Goal: Task Accomplishment & Management: Manage account settings

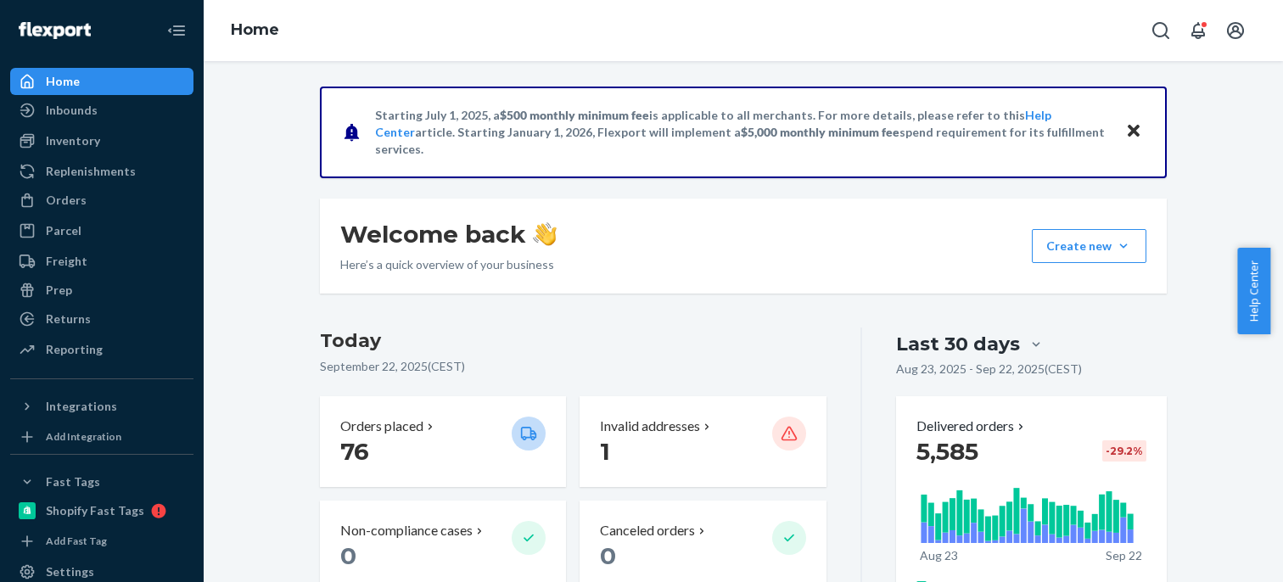
click at [115, 215] on div "Orders Ecommerce Orders Wholesale Orders" at bounding box center [101, 201] width 183 height 29
click at [115, 198] on div "Orders" at bounding box center [102, 200] width 180 height 24
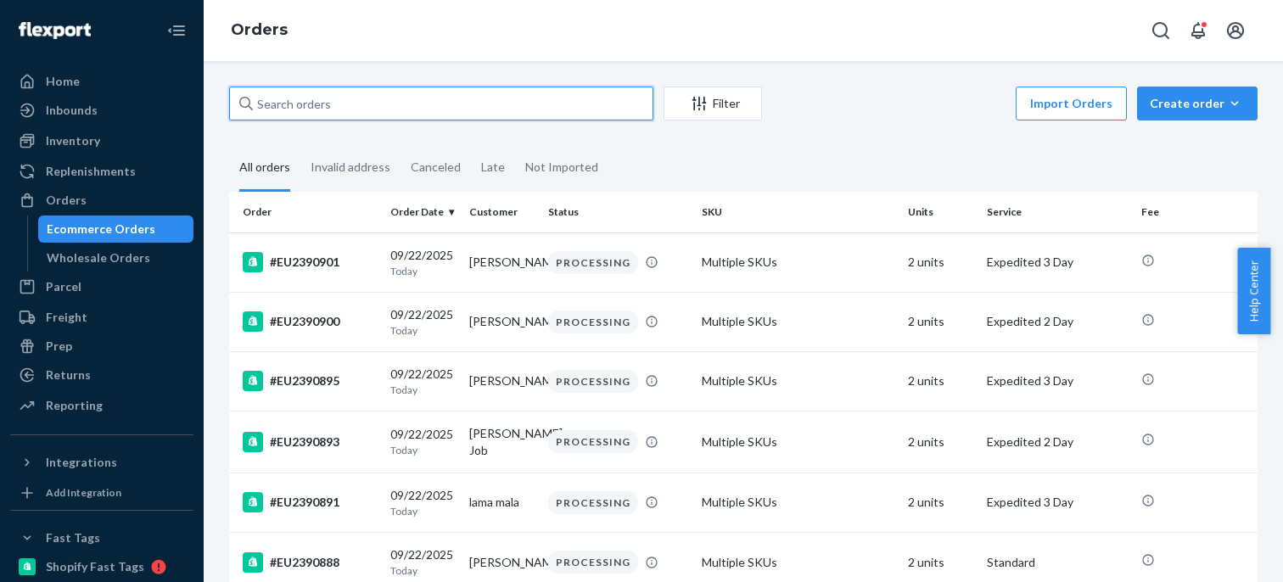
click at [303, 96] on input "text" at bounding box center [441, 104] width 424 height 34
paste input "#EU2381794 Complete"
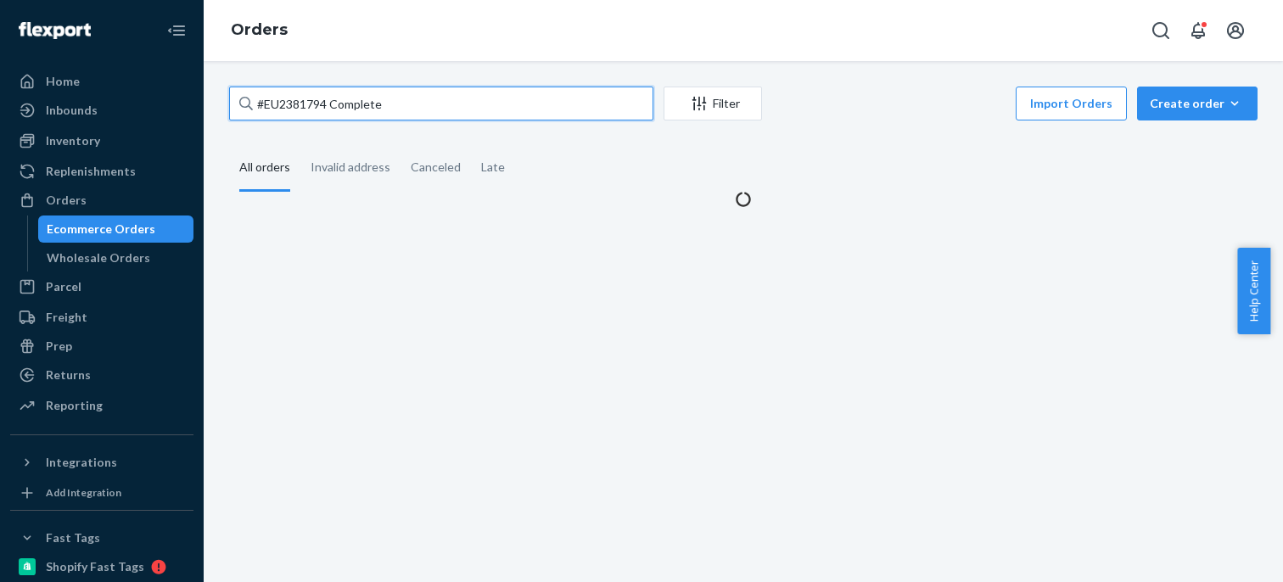
drag, startPoint x: 331, startPoint y: 102, endPoint x: 577, endPoint y: 110, distance: 246.1
click at [455, 101] on input "#EU2381794 Complete" at bounding box center [441, 104] width 424 height 34
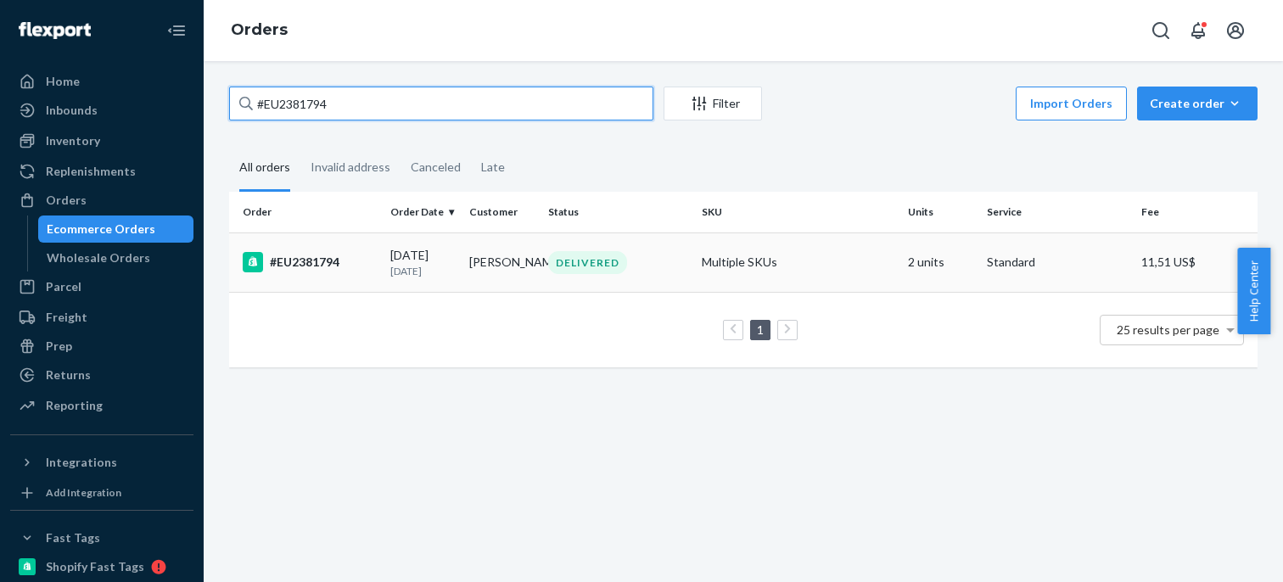
type input "#EU2381794"
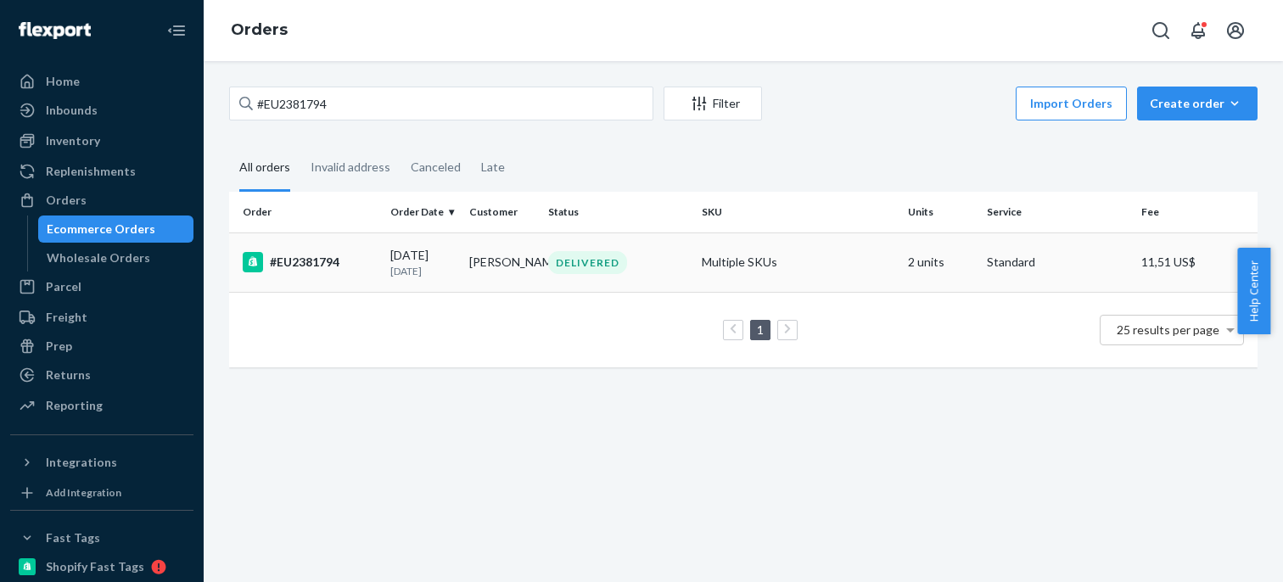
click at [360, 243] on td "#EU2381794" at bounding box center [306, 261] width 154 height 59
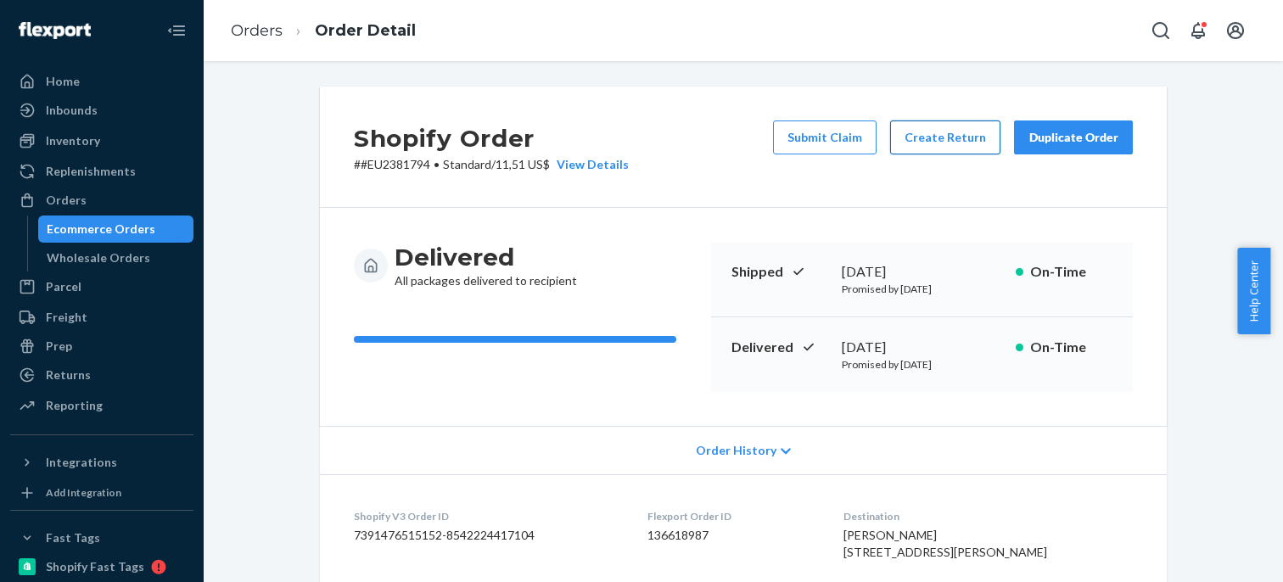
click at [958, 142] on button "Create Return" at bounding box center [945, 137] width 110 height 34
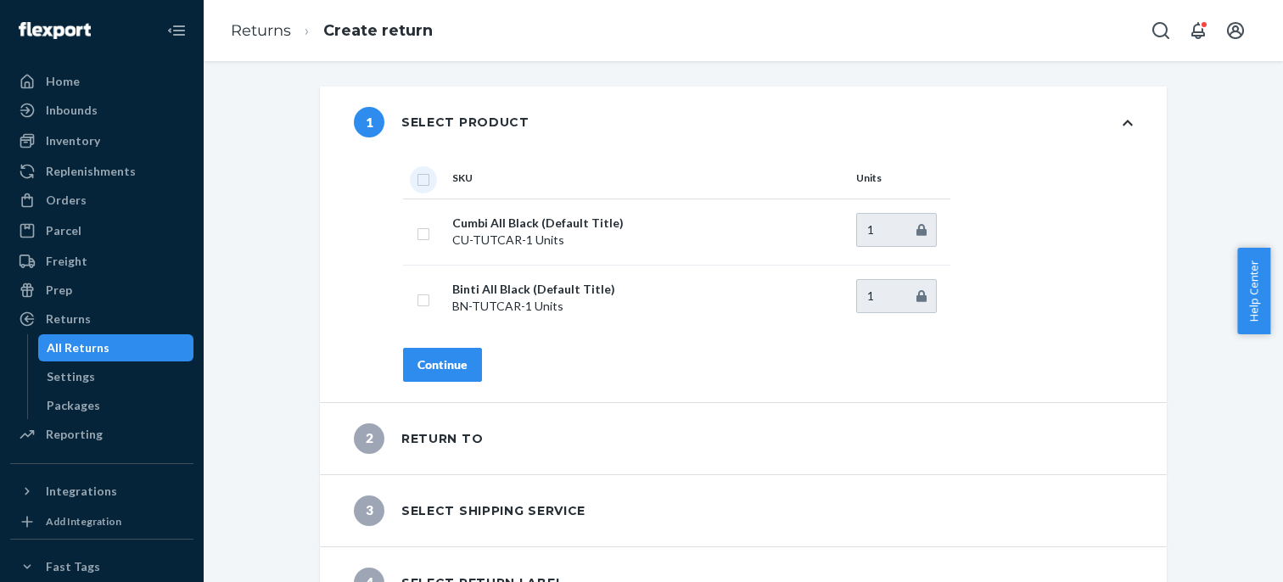
click at [416, 176] on input "checkbox" at bounding box center [423, 178] width 14 height 18
checkbox input "true"
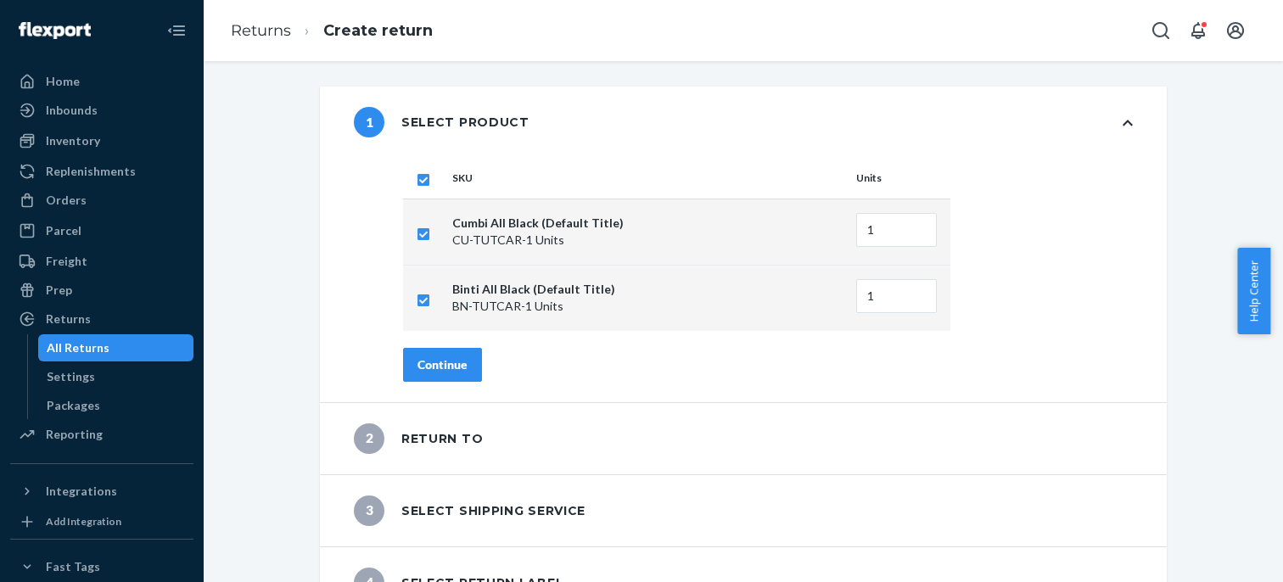
click at [465, 371] on button "Continue" at bounding box center [442, 365] width 79 height 34
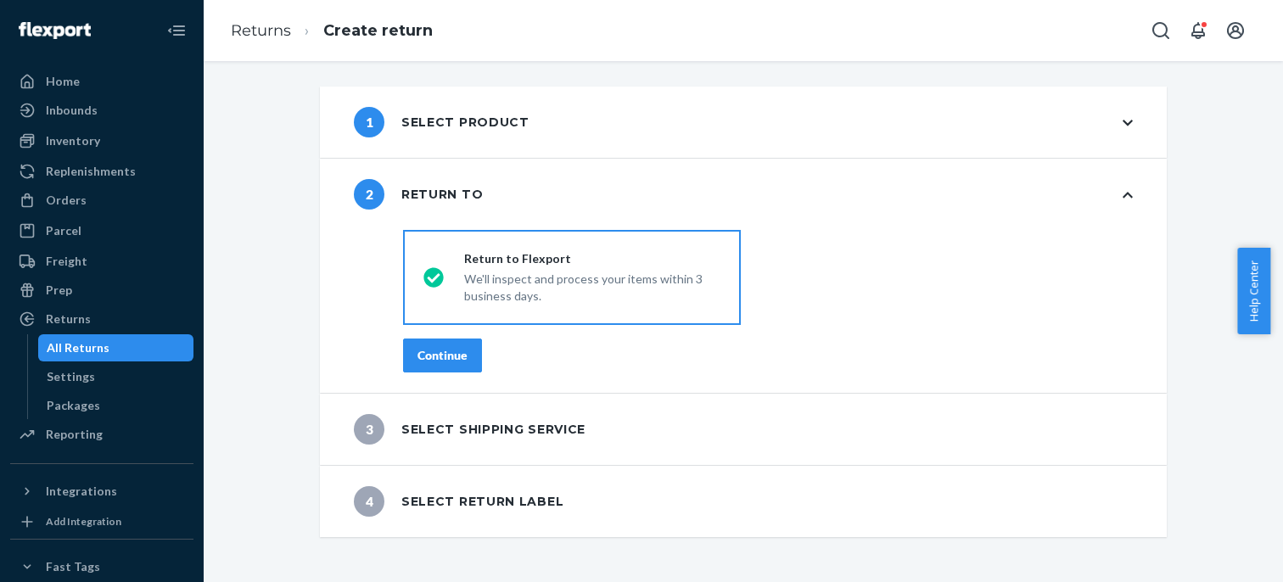
click at [458, 356] on div "Continue" at bounding box center [442, 355] width 50 height 17
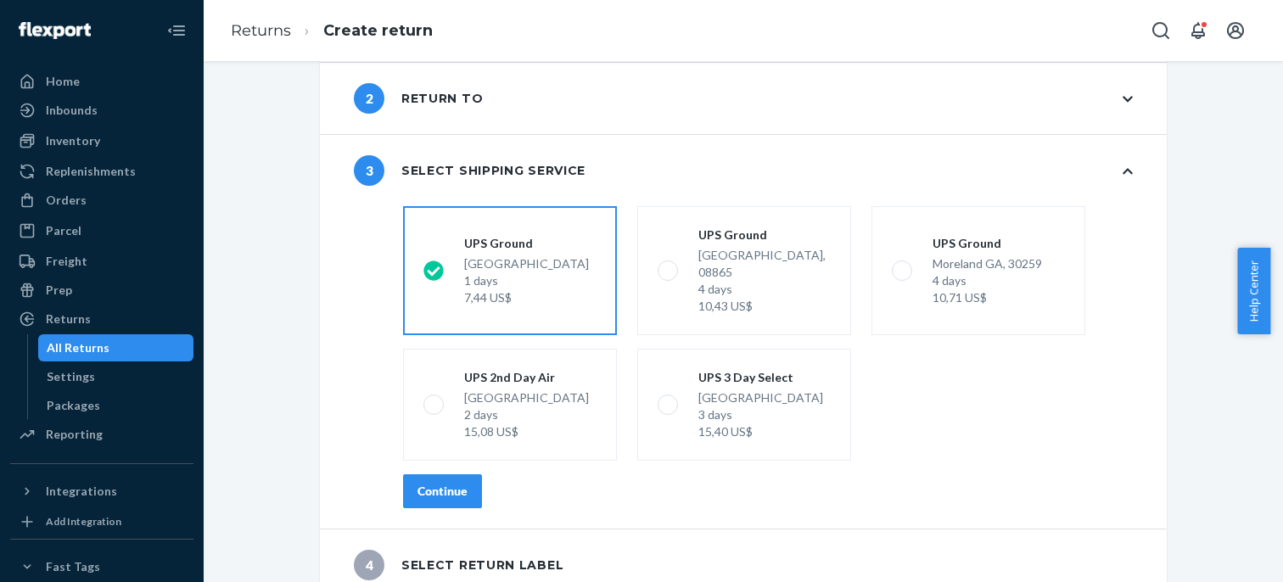
click at [444, 483] on div "Continue" at bounding box center [442, 491] width 50 height 17
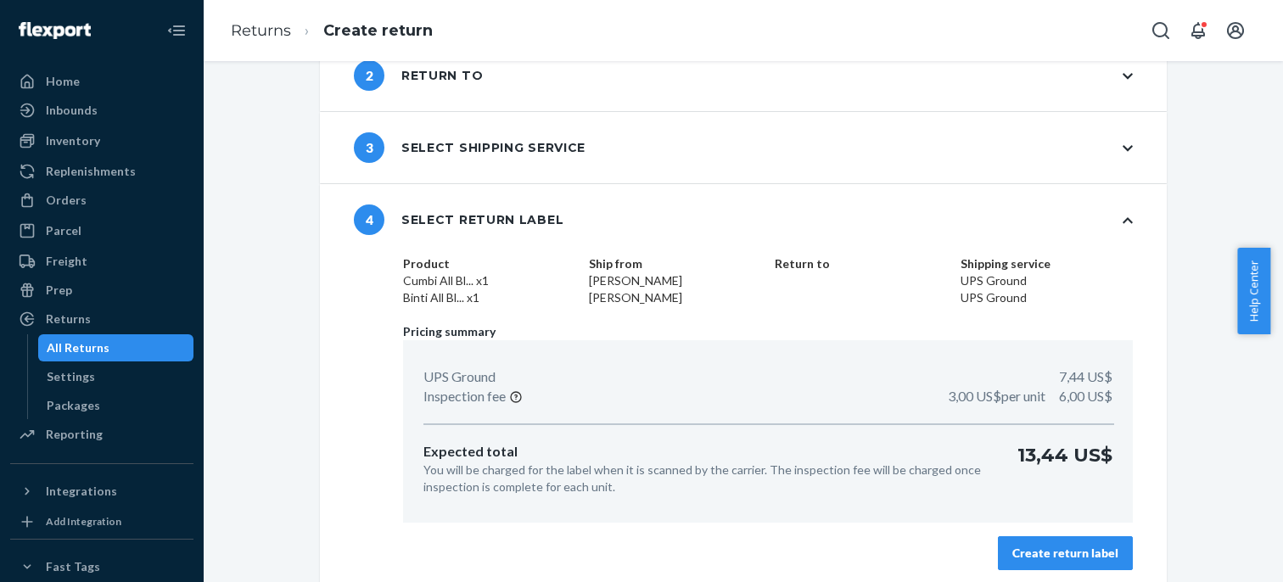
scroll to position [126, 0]
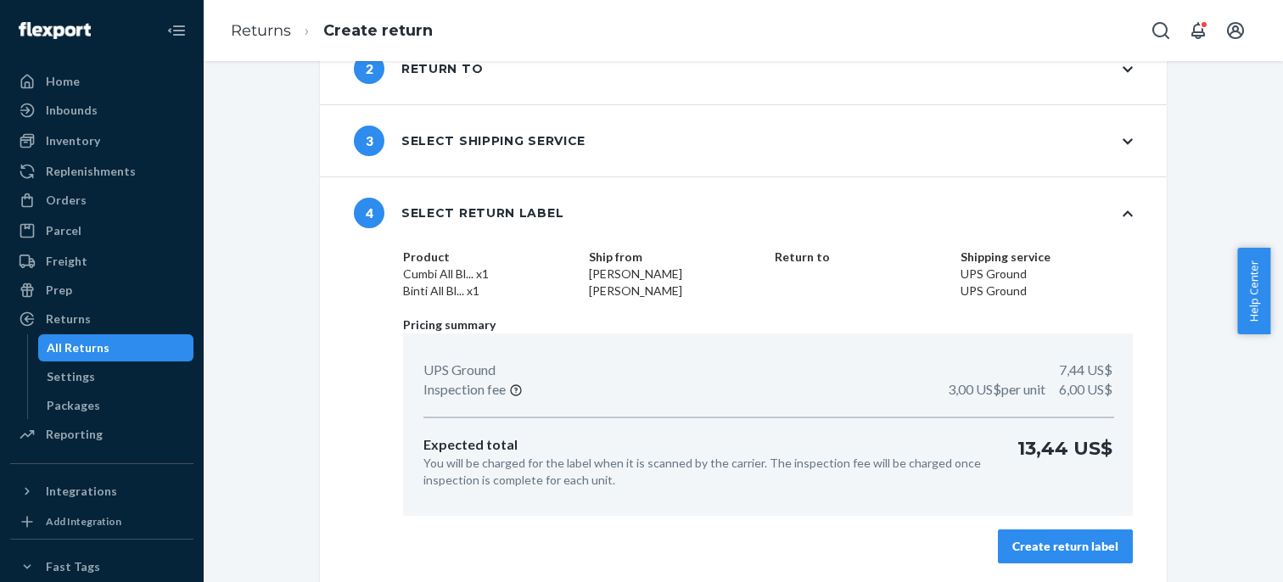
click at [1093, 537] on button "Create return label" at bounding box center [1065, 546] width 135 height 34
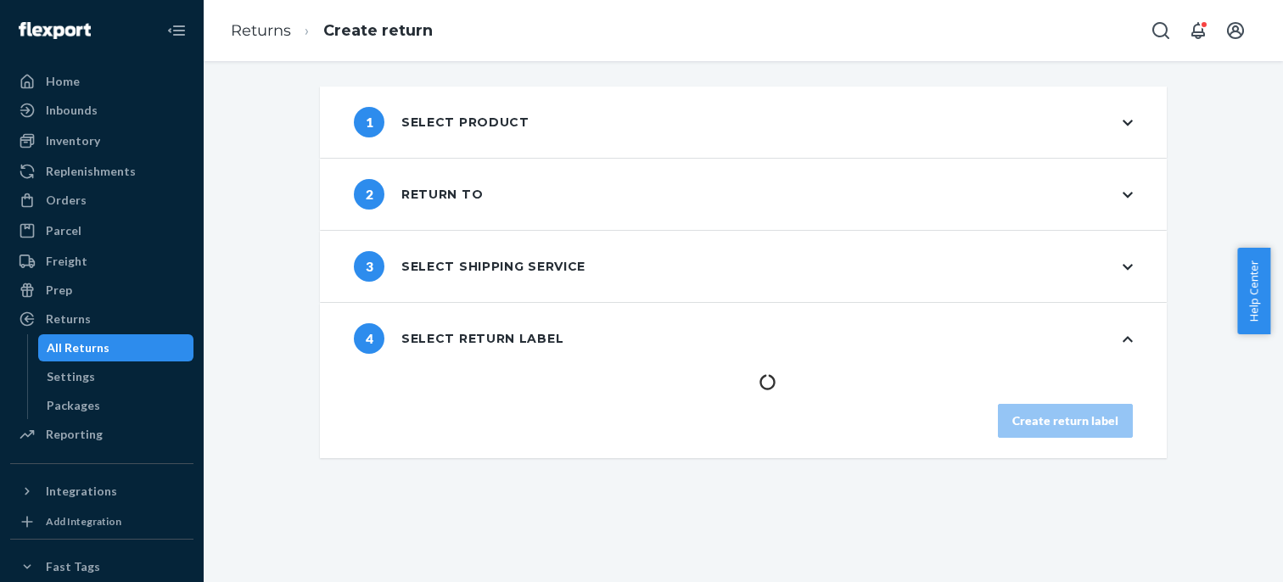
scroll to position [0, 0]
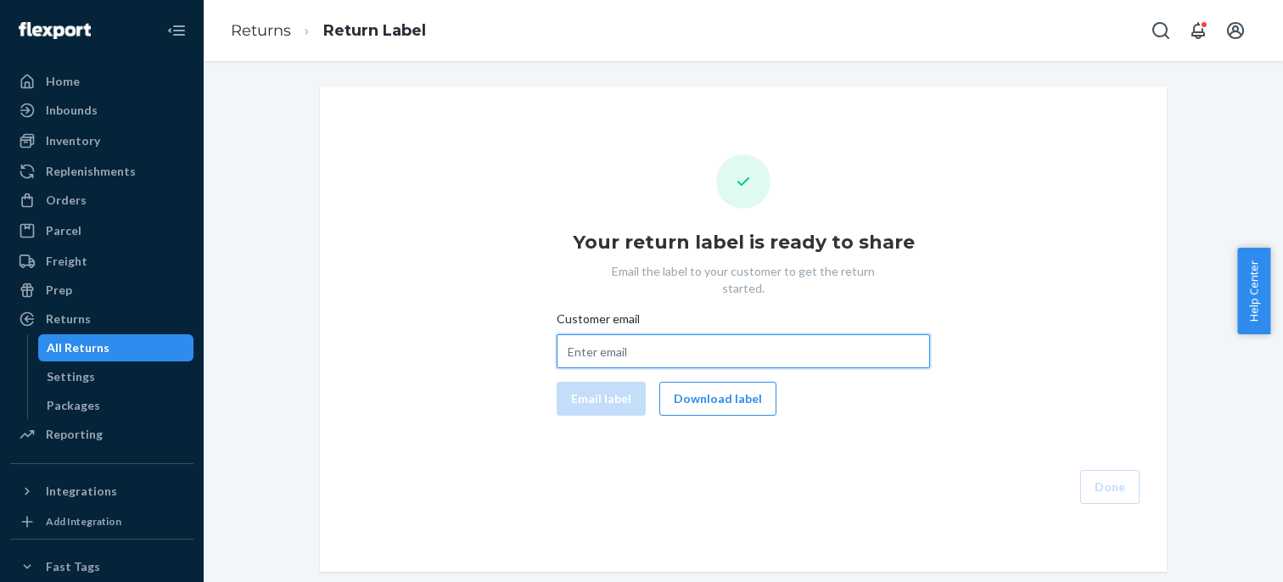
click at [638, 343] on input "Customer email" at bounding box center [742, 351] width 373 height 34
click at [643, 337] on input "Customer email" at bounding box center [742, 351] width 373 height 34
paste input "joshbrooksbbyo@gmail.com"
type input "joshbrooksbbyo@gmail.com"
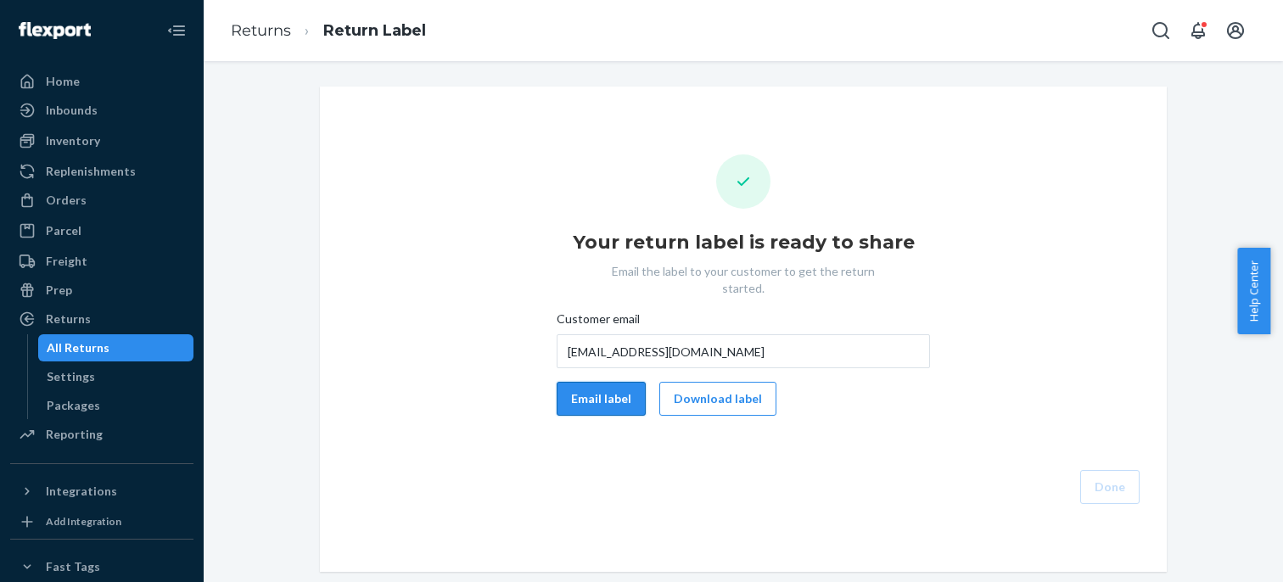
click at [593, 388] on button "Email label" at bounding box center [600, 399] width 89 height 34
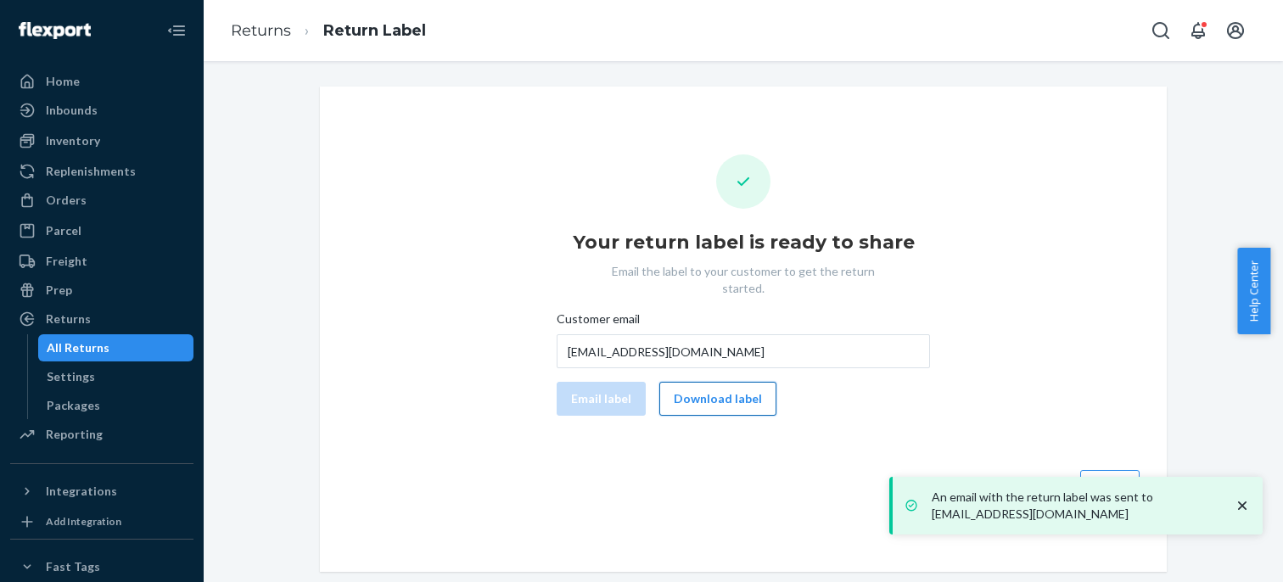
click at [728, 383] on button "Download label" at bounding box center [717, 399] width 117 height 34
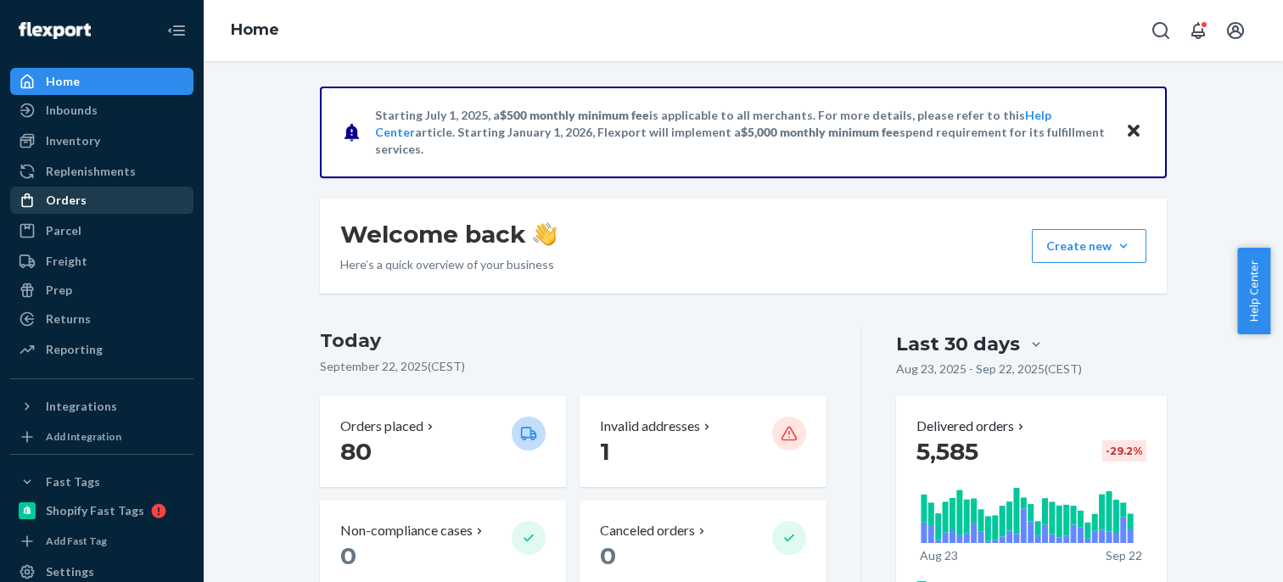
click at [72, 198] on div "Orders" at bounding box center [66, 200] width 41 height 17
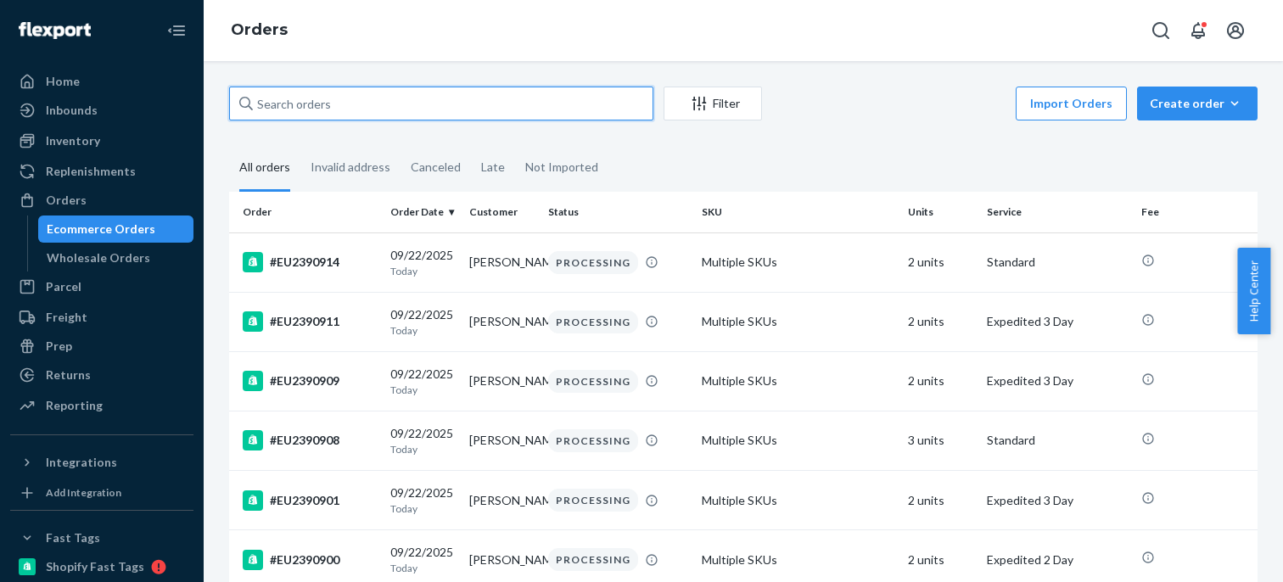
click at [322, 99] on input "text" at bounding box center [441, 104] width 424 height 34
paste input "#EU2332845 Complete"
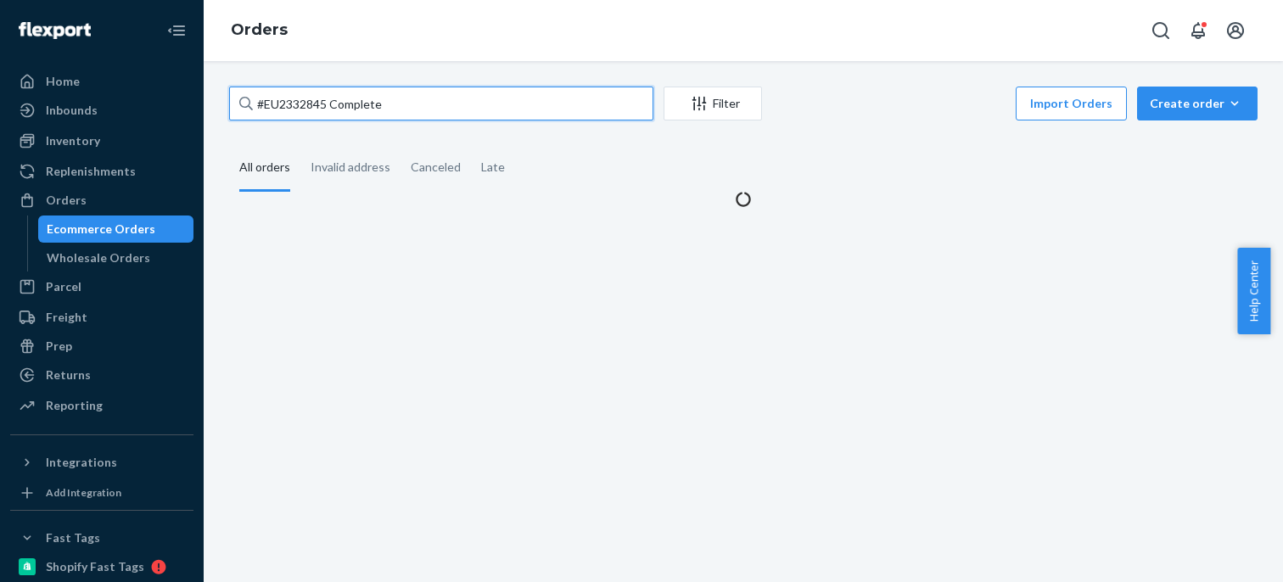
drag, startPoint x: 328, startPoint y: 106, endPoint x: 567, endPoint y: 115, distance: 239.4
click at [438, 106] on input "#EU2332845 Complete" at bounding box center [441, 104] width 424 height 34
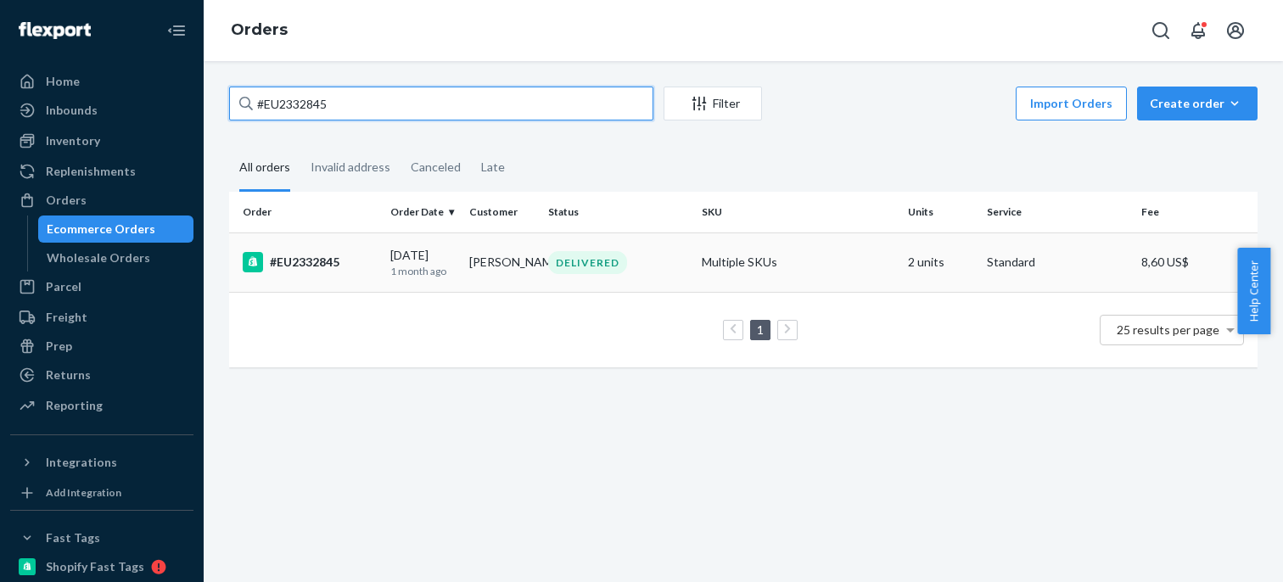
type input "#EU2332845"
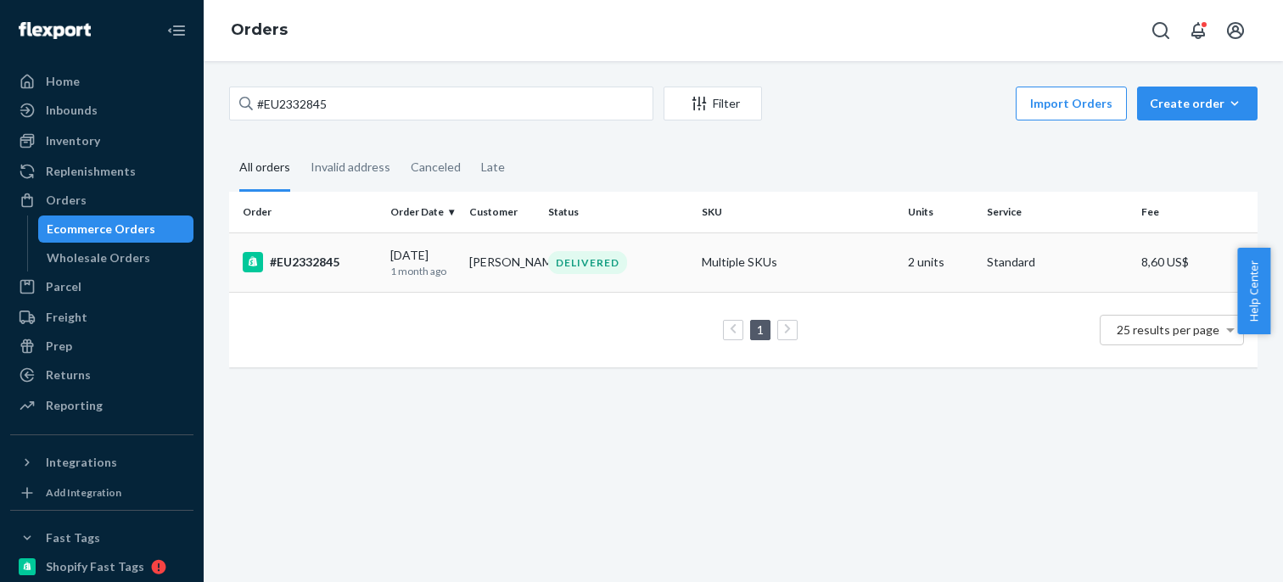
click at [407, 267] on p "1 month ago" at bounding box center [422, 271] width 65 height 14
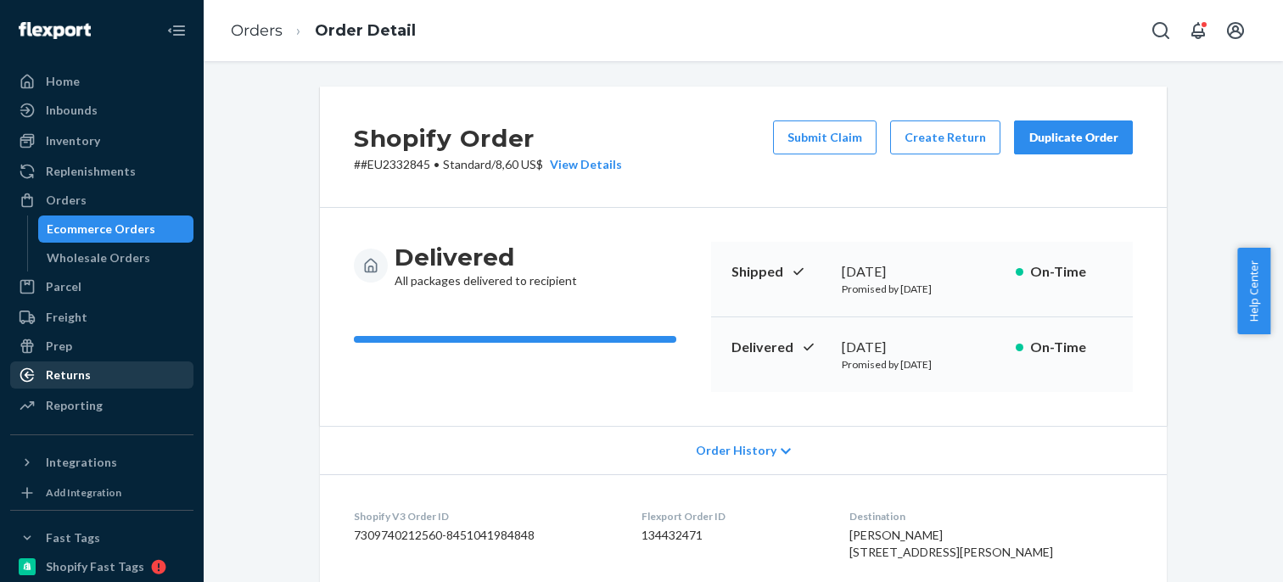
click at [132, 367] on div "Returns" at bounding box center [102, 375] width 180 height 24
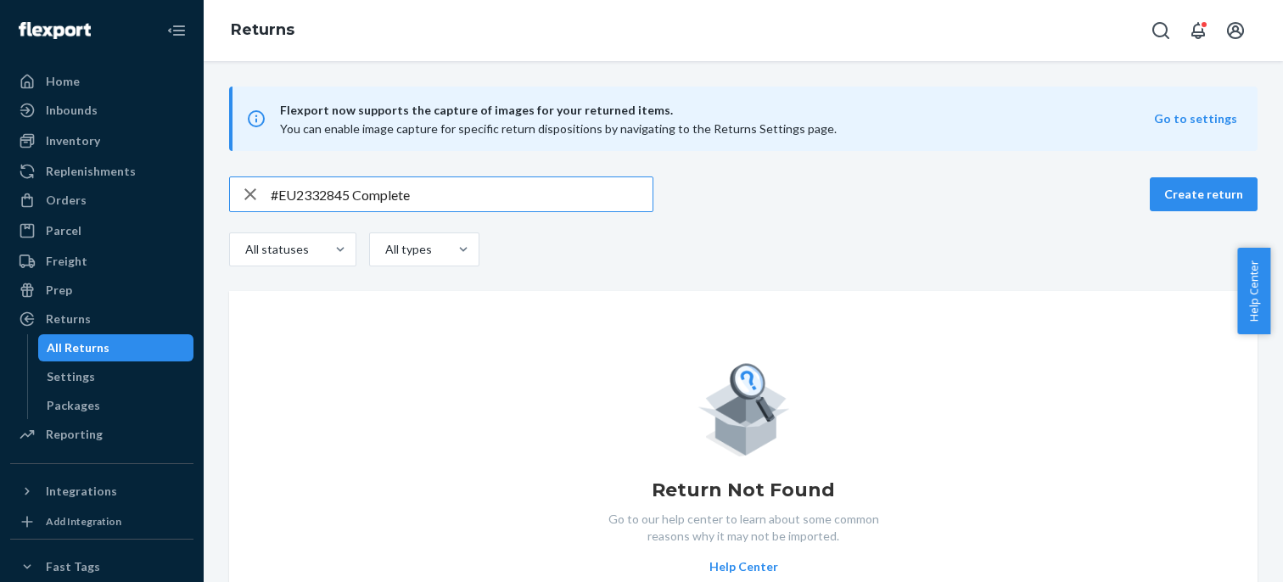
drag, startPoint x: 358, startPoint y: 195, endPoint x: 572, endPoint y: 214, distance: 214.6
click at [550, 215] on div "#EU2332845 Complete Create return All statuses All types" at bounding box center [743, 223] width 1028 height 94
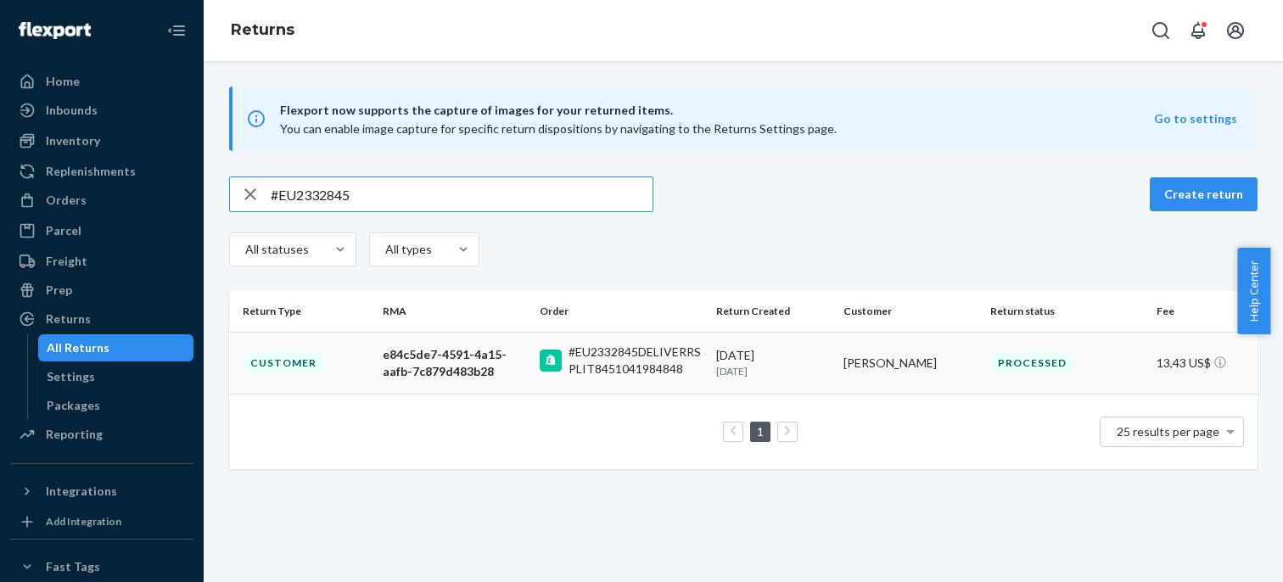
type input "#EU2332845"
click at [480, 341] on td "e84c5de7-4591-4a15-aafb-7c879d483b28" at bounding box center [454, 363] width 157 height 62
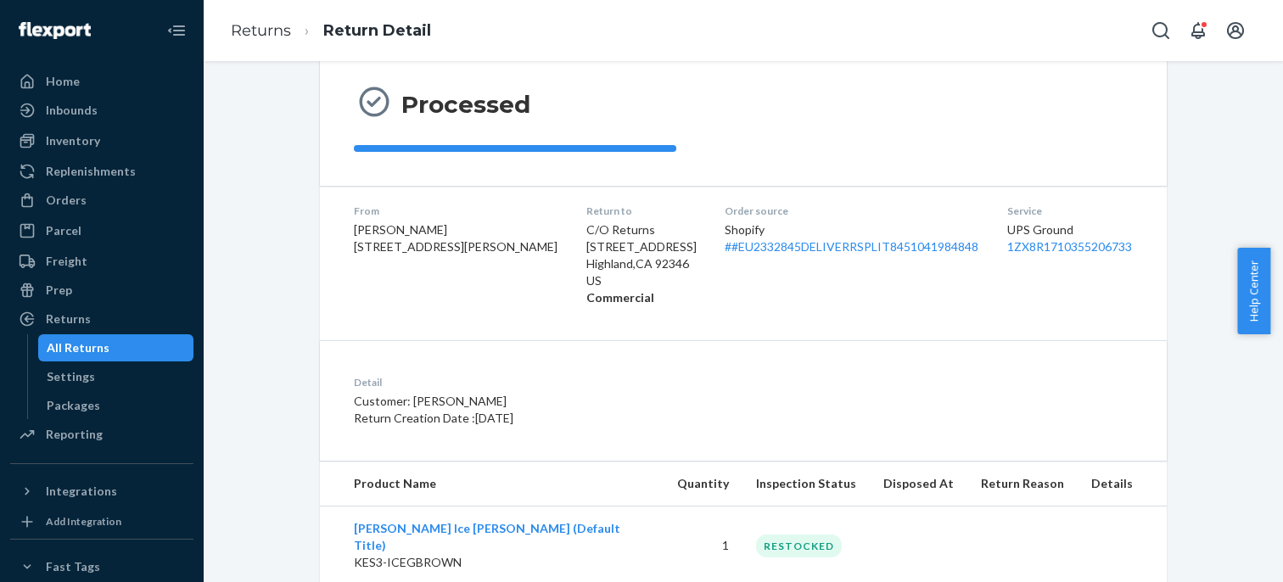
scroll to position [245, 0]
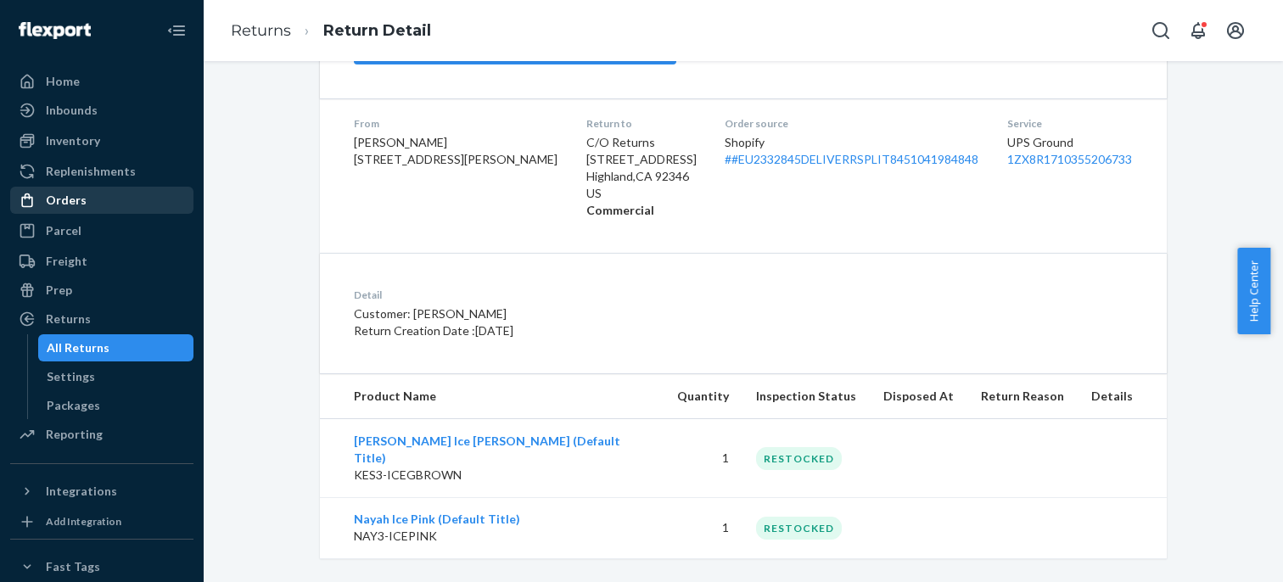
click at [127, 208] on div "Orders" at bounding box center [102, 200] width 180 height 24
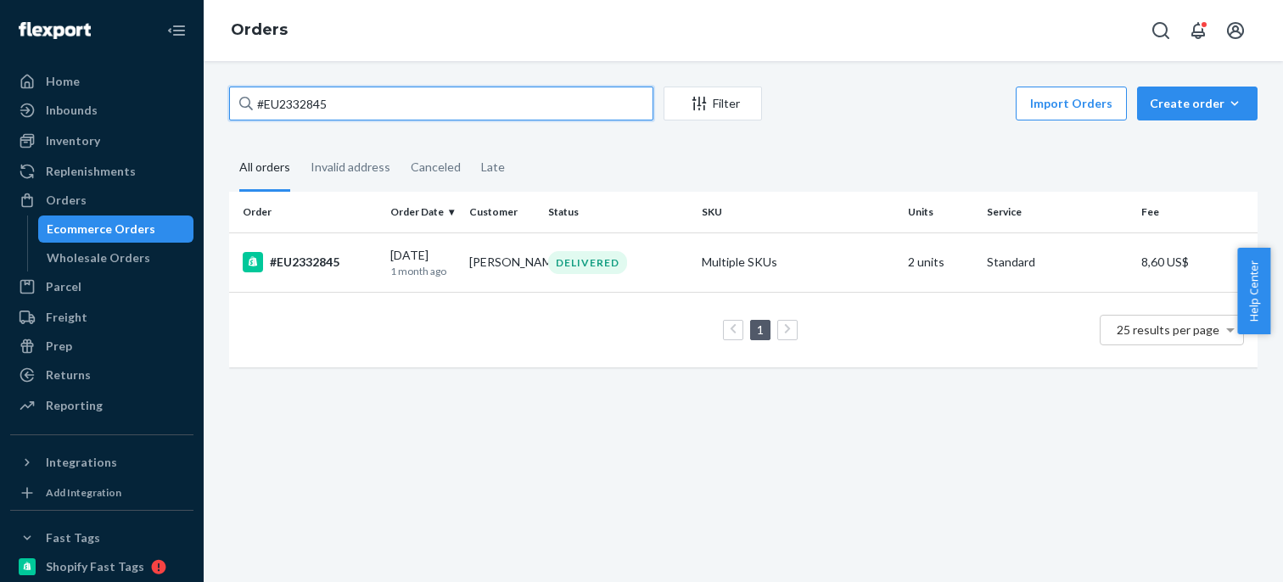
drag, startPoint x: 346, startPoint y: 105, endPoint x: 251, endPoint y: 101, distance: 95.1
click at [251, 101] on div "#EU2332845" at bounding box center [441, 104] width 424 height 34
paste input "12944 Complete"
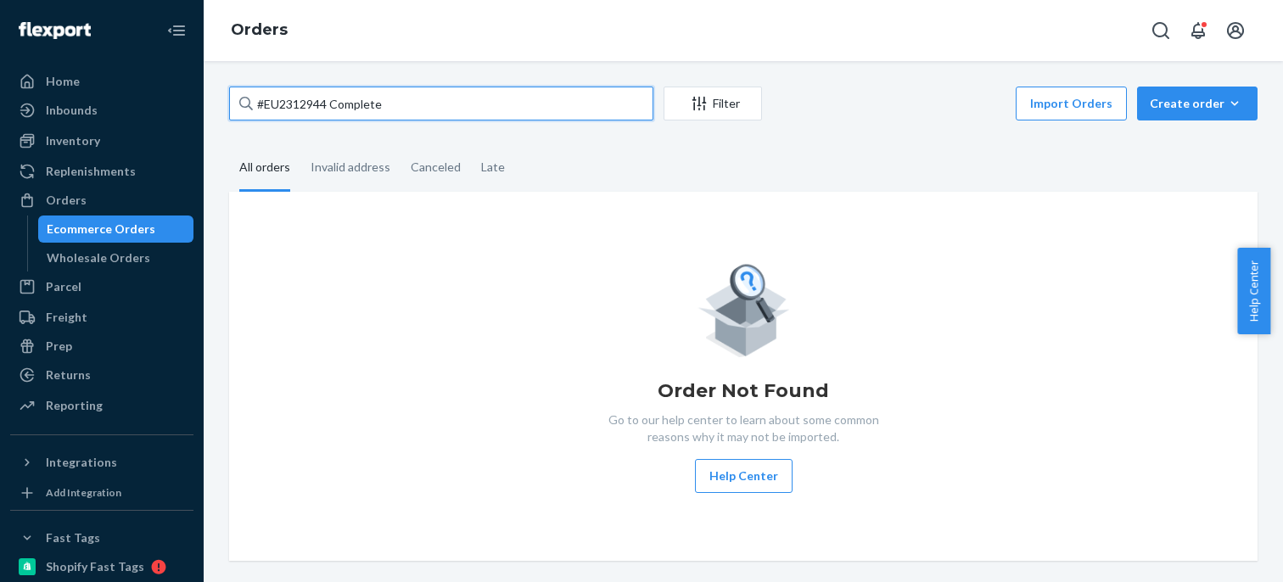
drag, startPoint x: 327, startPoint y: 103, endPoint x: 518, endPoint y: 92, distance: 192.0
click at [464, 98] on input "#EU2312944 Complete" at bounding box center [441, 104] width 424 height 34
type input "#EU2312944"
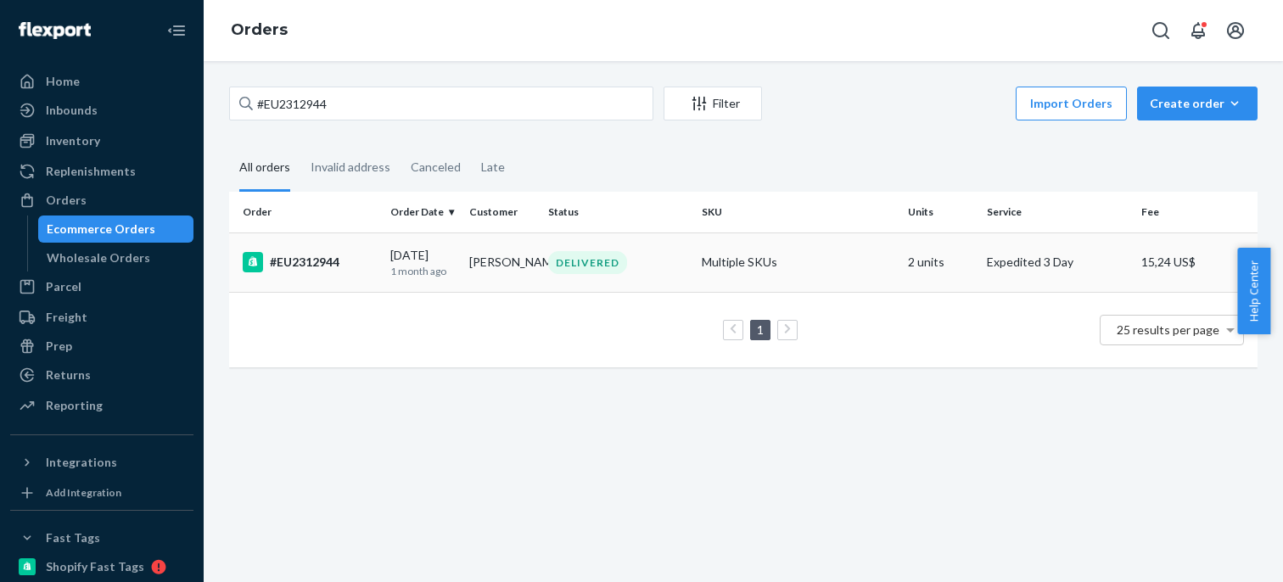
click at [428, 264] on p "1 month ago" at bounding box center [422, 271] width 65 height 14
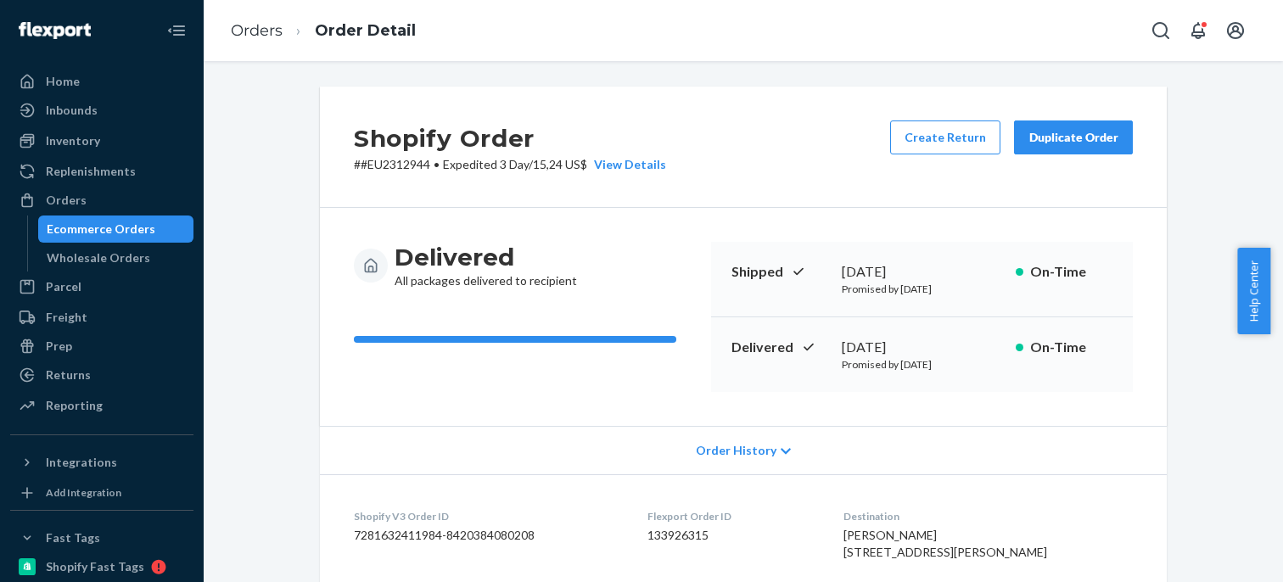
click at [110, 225] on div "Ecommerce Orders" at bounding box center [101, 229] width 109 height 17
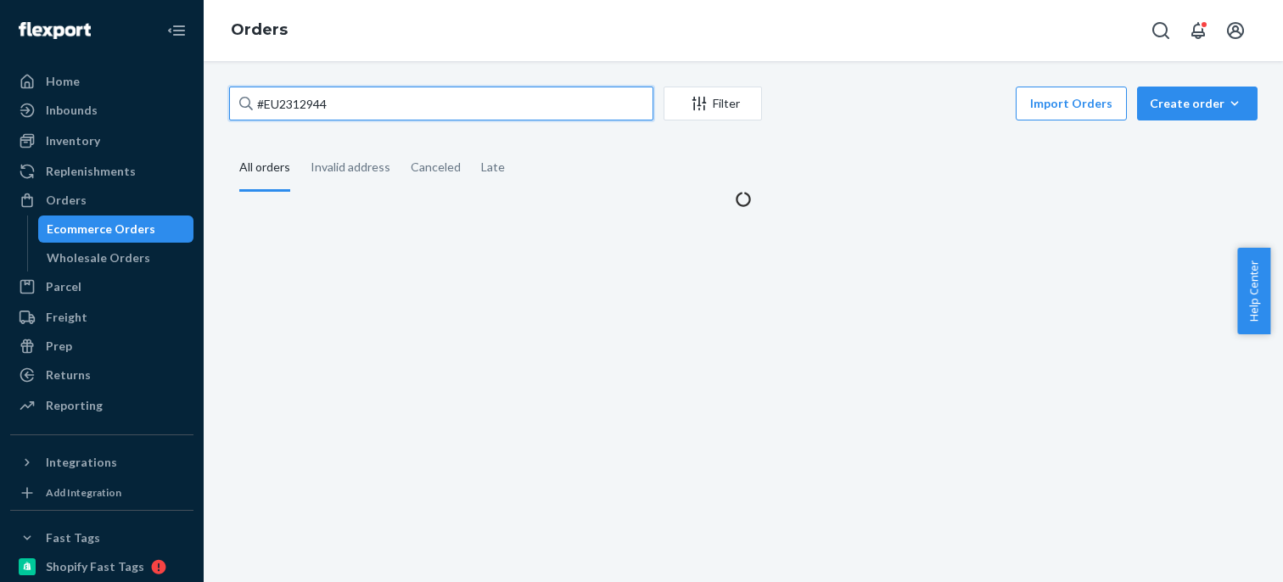
drag, startPoint x: 360, startPoint y: 112, endPoint x: 217, endPoint y: 105, distance: 142.7
click at [217, 105] on div "#EU2312944 Filter Import Orders Create order Ecommerce order Removal order All …" at bounding box center [742, 147] width 1053 height 121
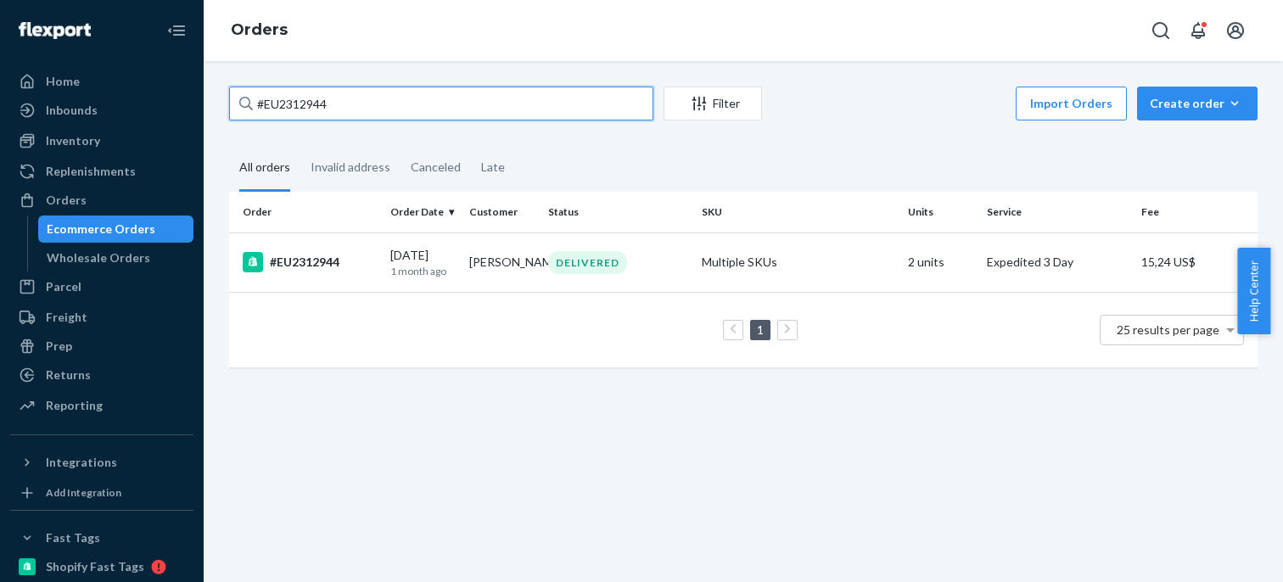
paste input "81425"
type input "#EU2381425"
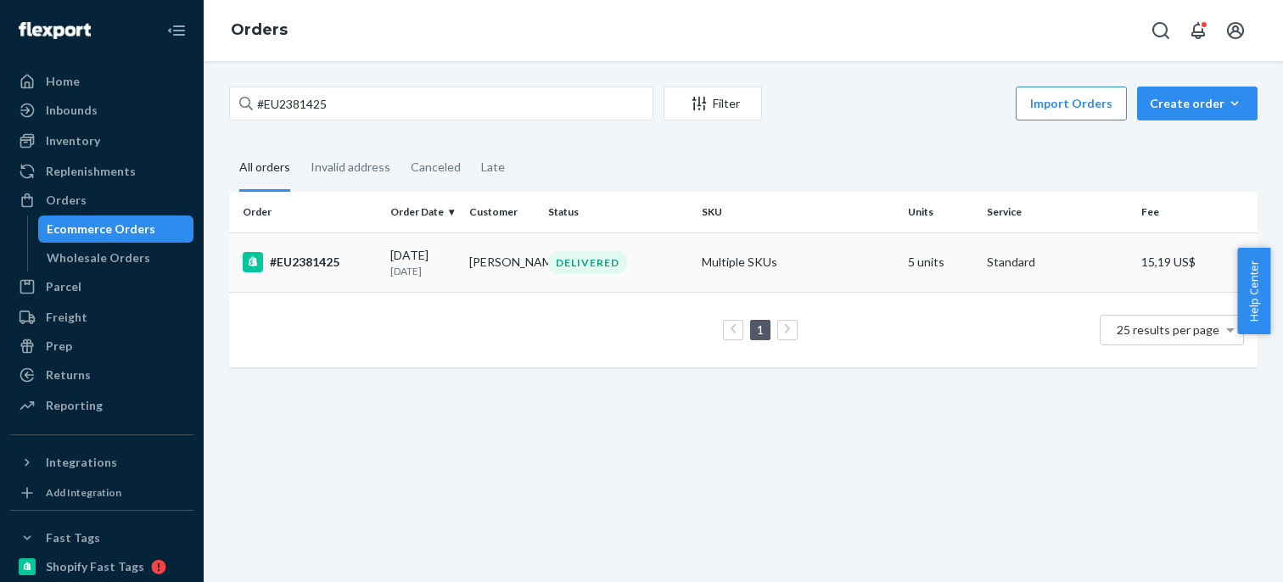
click at [346, 261] on div "#EU2381425" at bounding box center [310, 262] width 134 height 20
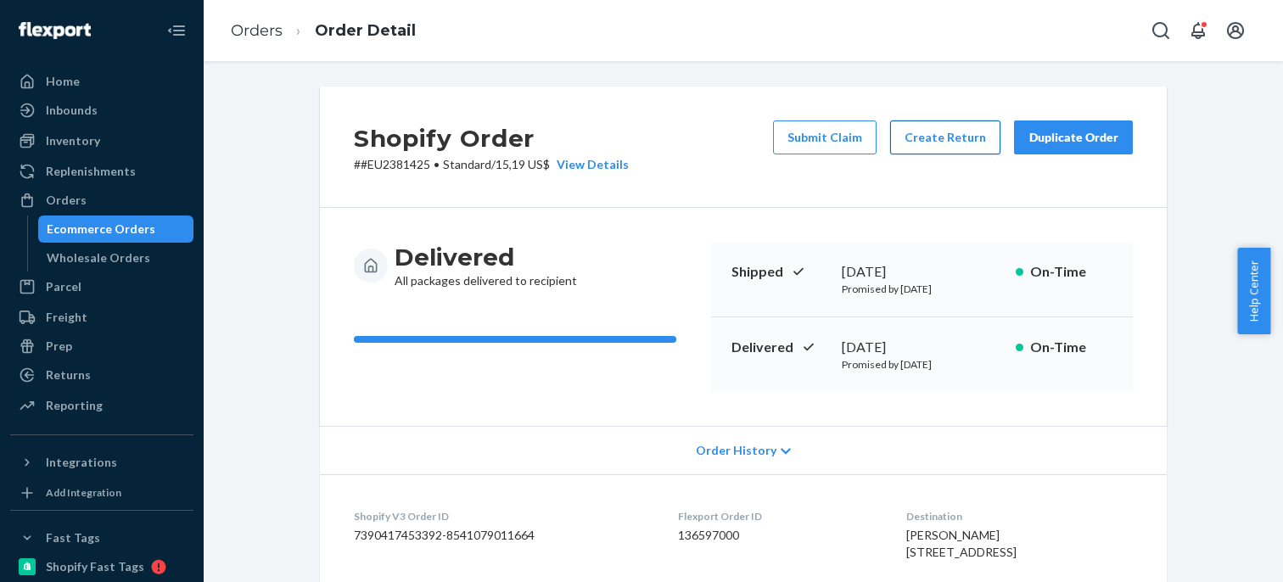
click at [943, 150] on button "Create Return" at bounding box center [945, 137] width 110 height 34
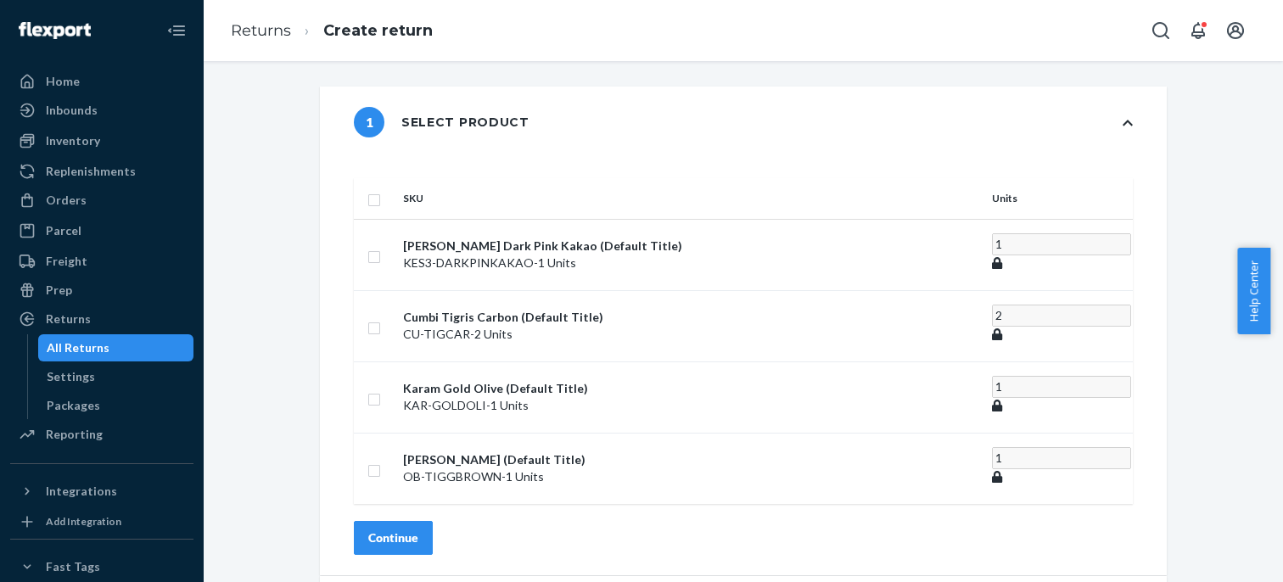
click at [381, 189] on input "checkbox" at bounding box center [374, 198] width 14 height 18
checkbox input "true"
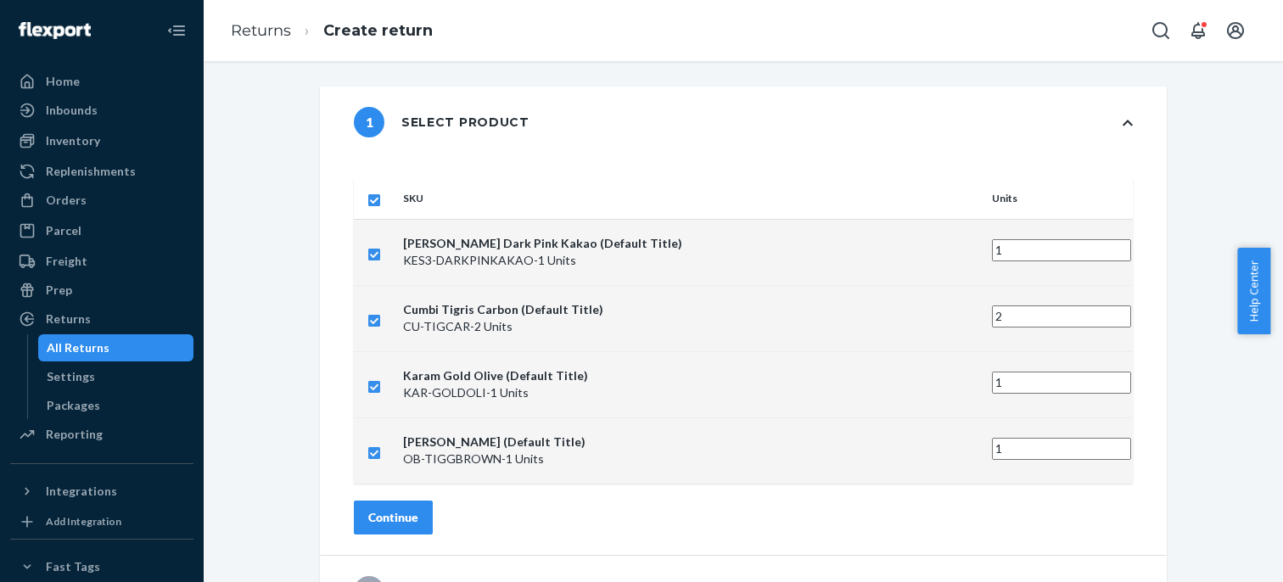
click at [381, 376] on input "checkbox" at bounding box center [374, 385] width 14 height 18
checkbox input "false"
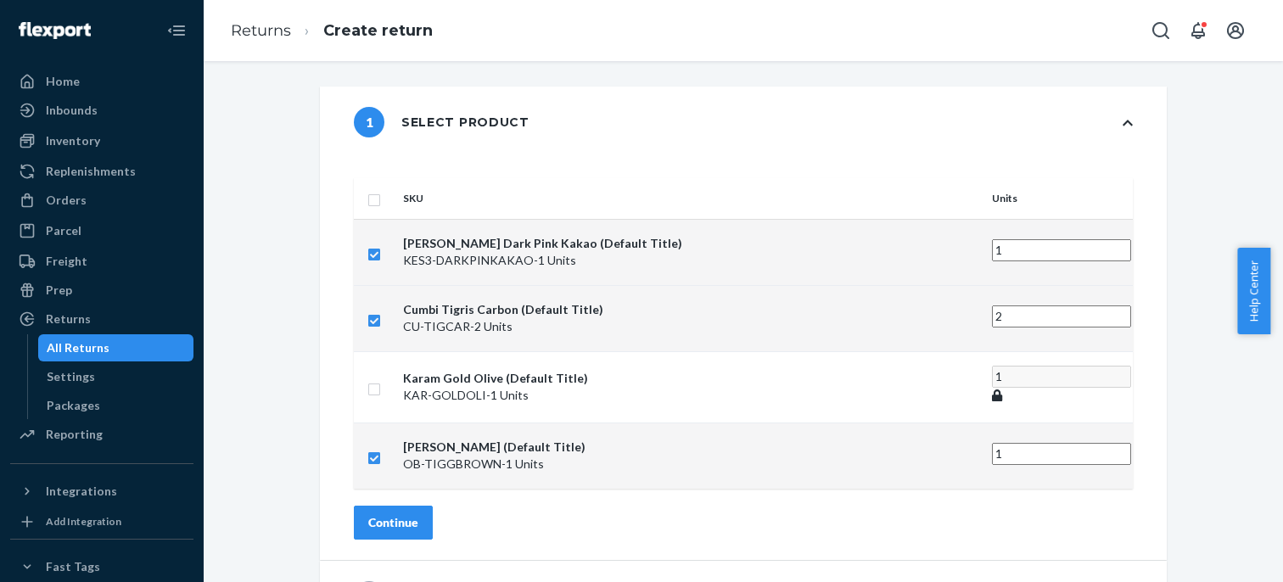
click at [418, 514] on div "Continue" at bounding box center [393, 522] width 50 height 17
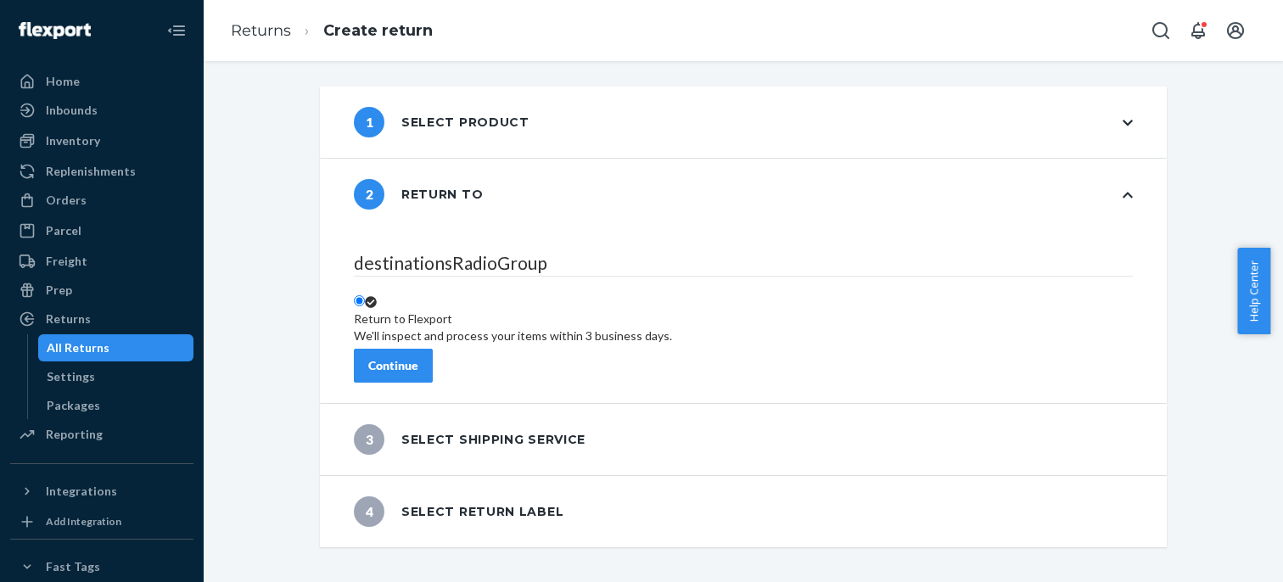
click at [418, 359] on div "Continue" at bounding box center [393, 365] width 50 height 17
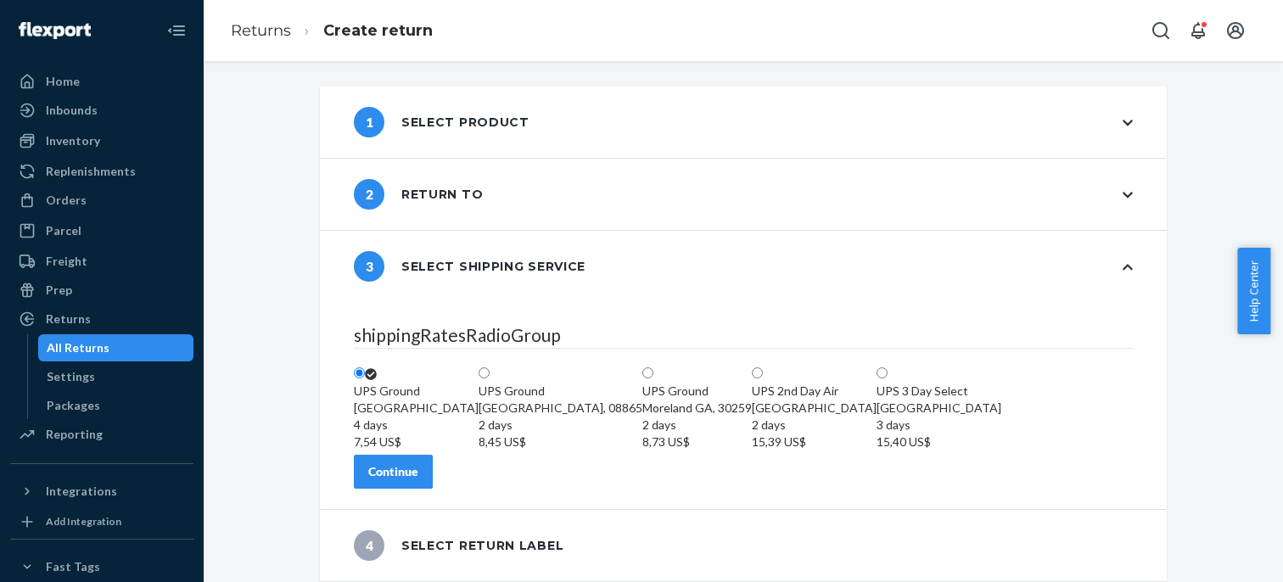
click at [418, 464] on div "Continue" at bounding box center [393, 471] width 50 height 17
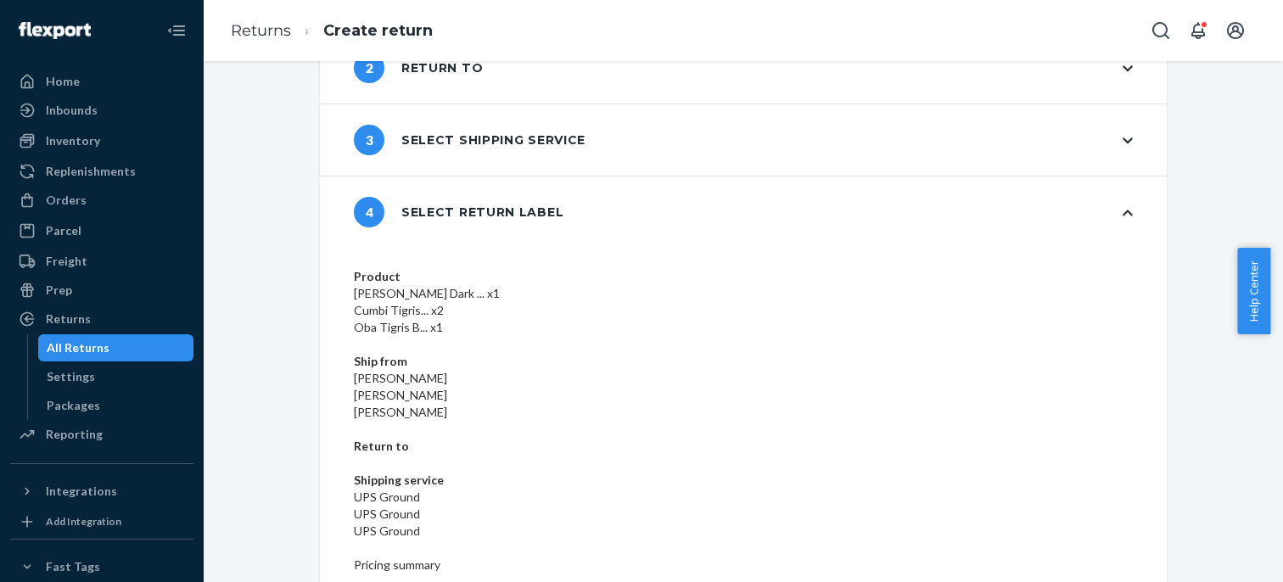
scroll to position [143, 0]
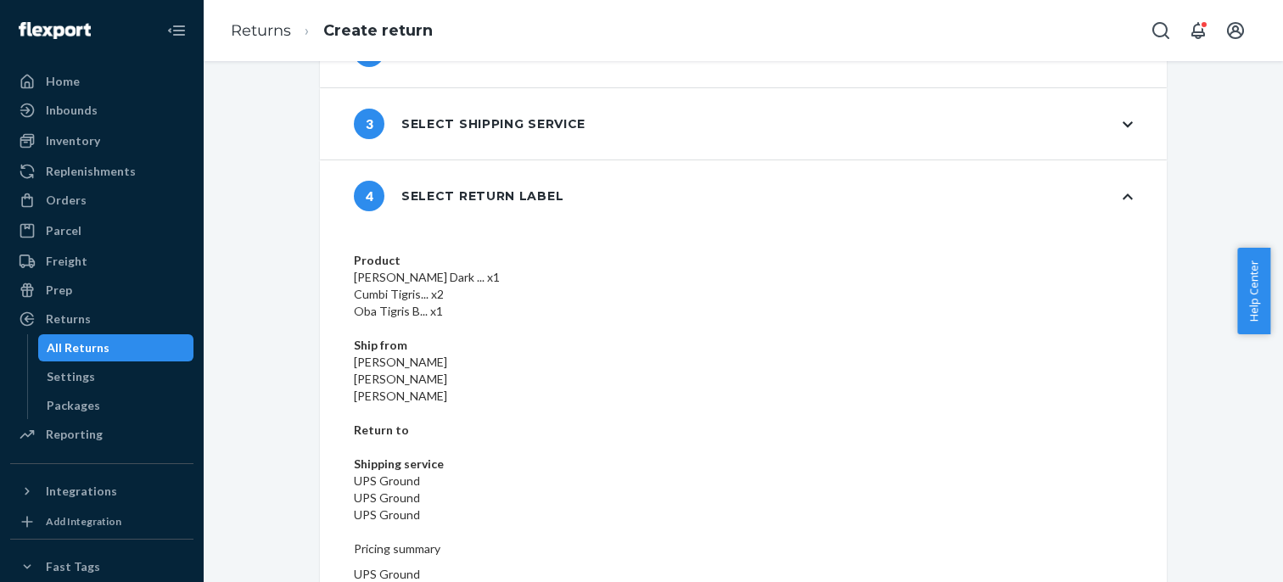
click at [1098, 525] on div "Product Kessie Dark ... x1 Cumbi Tigris... x2 Oba Tigris B... x1 Ship from Shel…" at bounding box center [743, 537] width 847 height 610
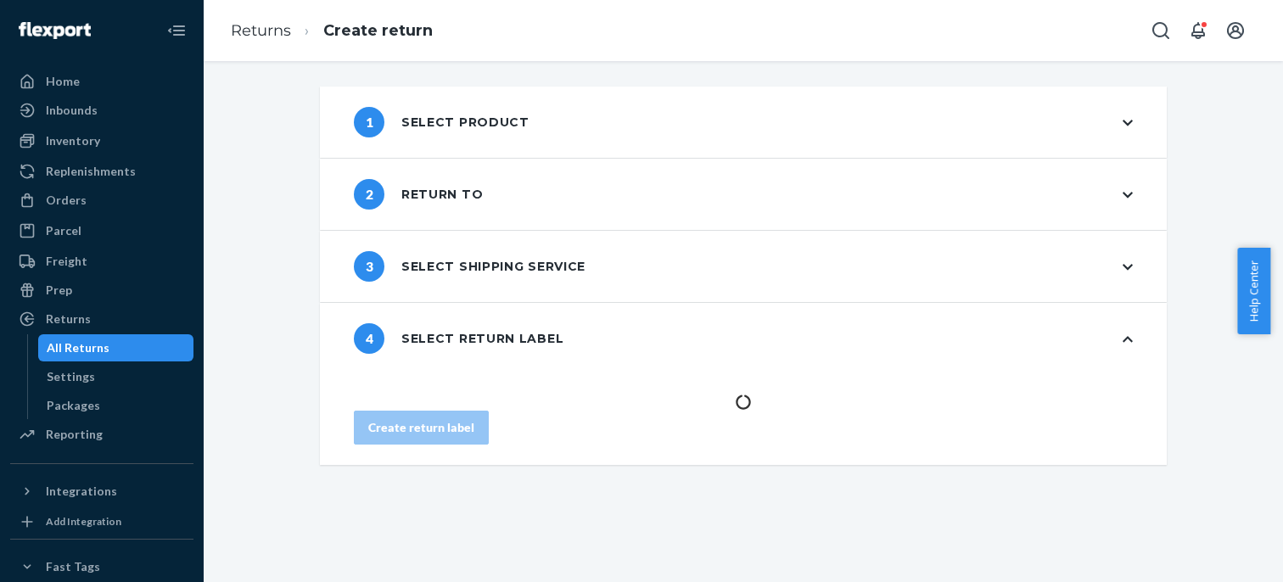
scroll to position [0, 0]
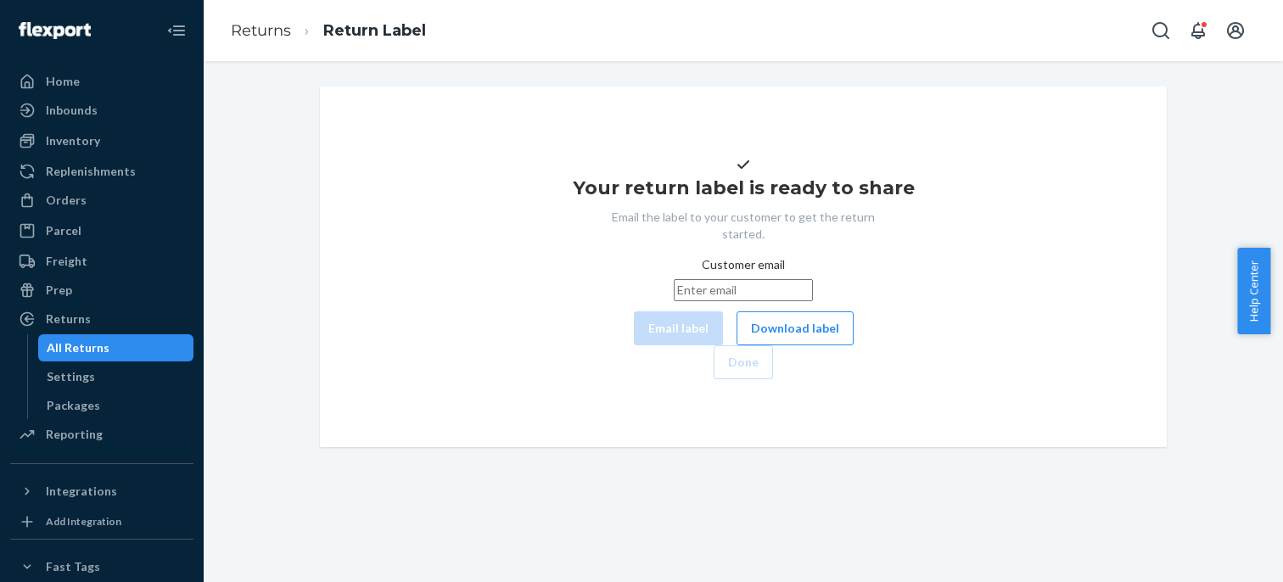
click at [673, 301] on input "Customer email" at bounding box center [742, 290] width 139 height 22
paste input "smstevens12@gmail.com"
type input "smstevens12@gmail.com"
click at [634, 345] on button "Email label" at bounding box center [678, 328] width 89 height 34
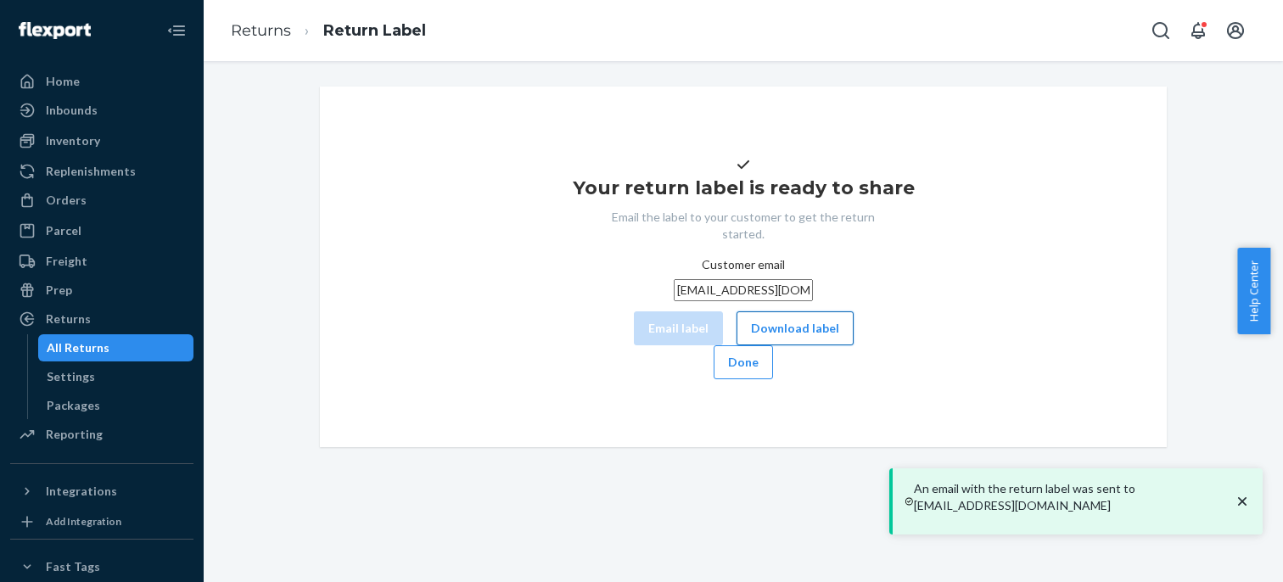
click at [736, 345] on button "Download label" at bounding box center [794, 328] width 117 height 34
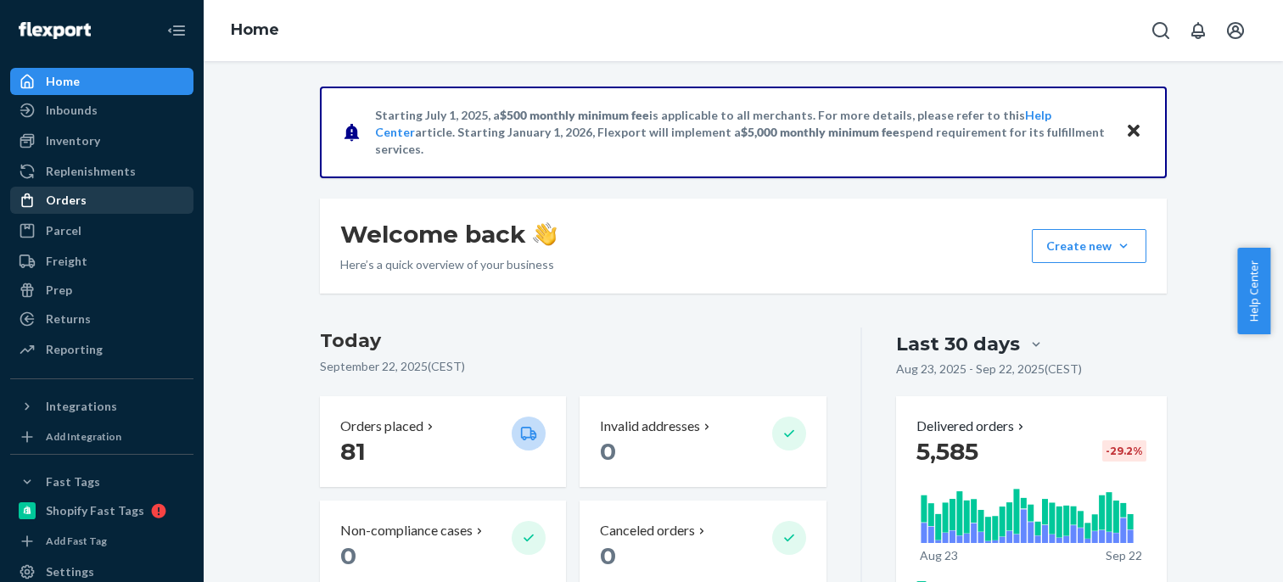
click at [91, 208] on div "Orders" at bounding box center [102, 200] width 180 height 24
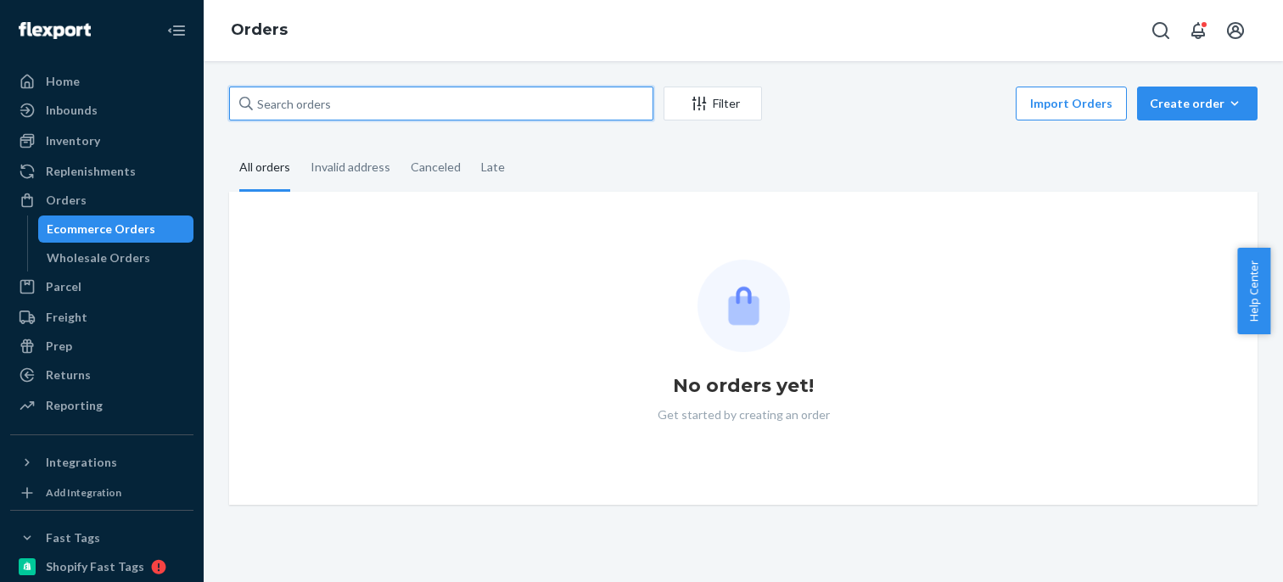
click at [299, 104] on input "text" at bounding box center [441, 104] width 424 height 34
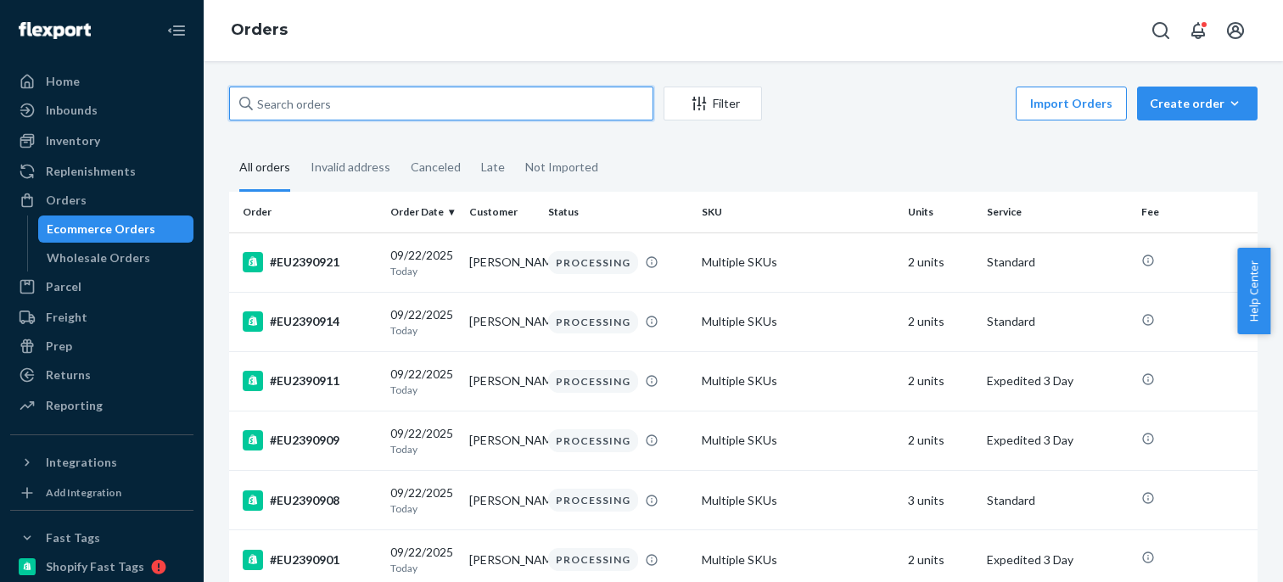
paste input "#EU2385060"
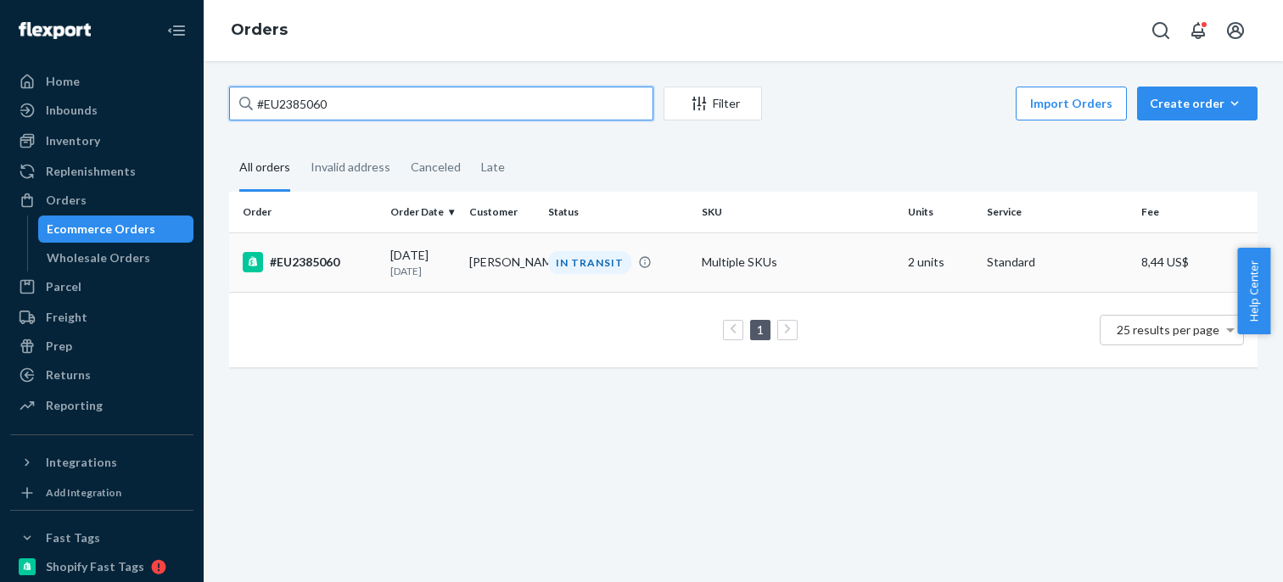
type input "#EU2385060"
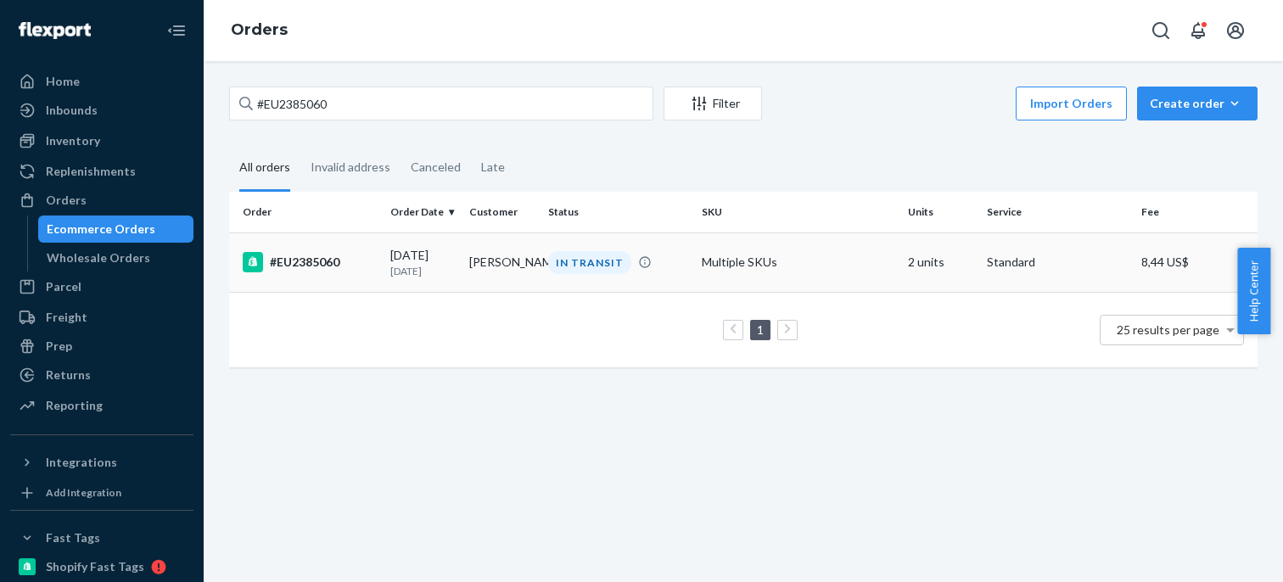
click at [338, 247] on td "#EU2385060" at bounding box center [306, 261] width 154 height 59
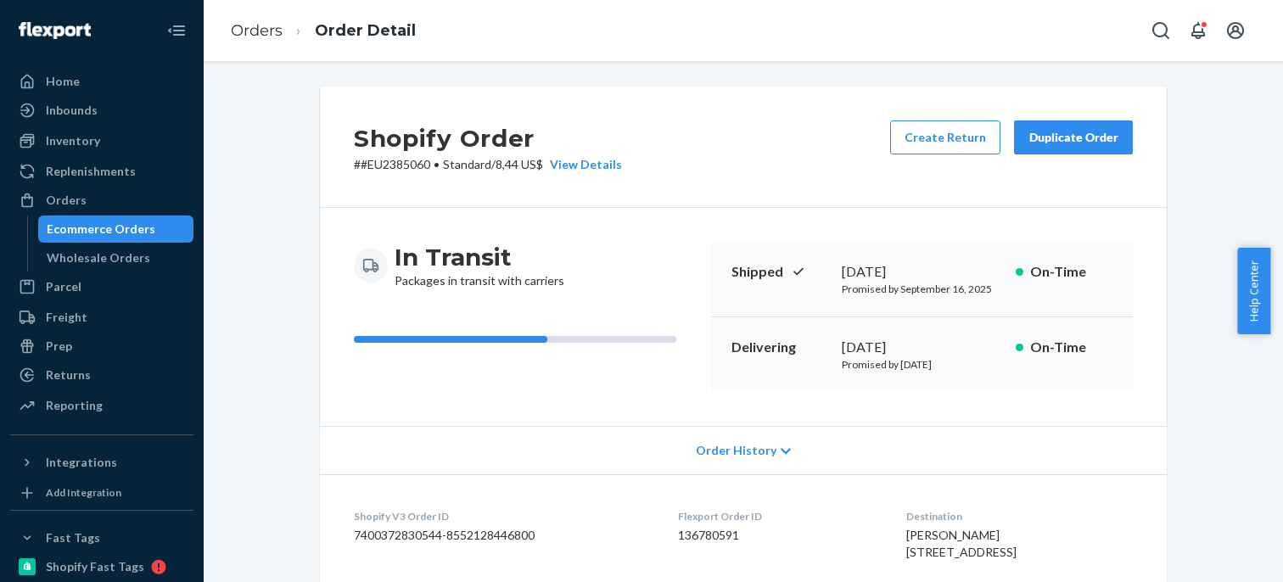
click at [925, 157] on div "Create Return Duplicate Order" at bounding box center [1011, 146] width 256 height 53
click at [921, 146] on button "Create Return" at bounding box center [945, 137] width 110 height 34
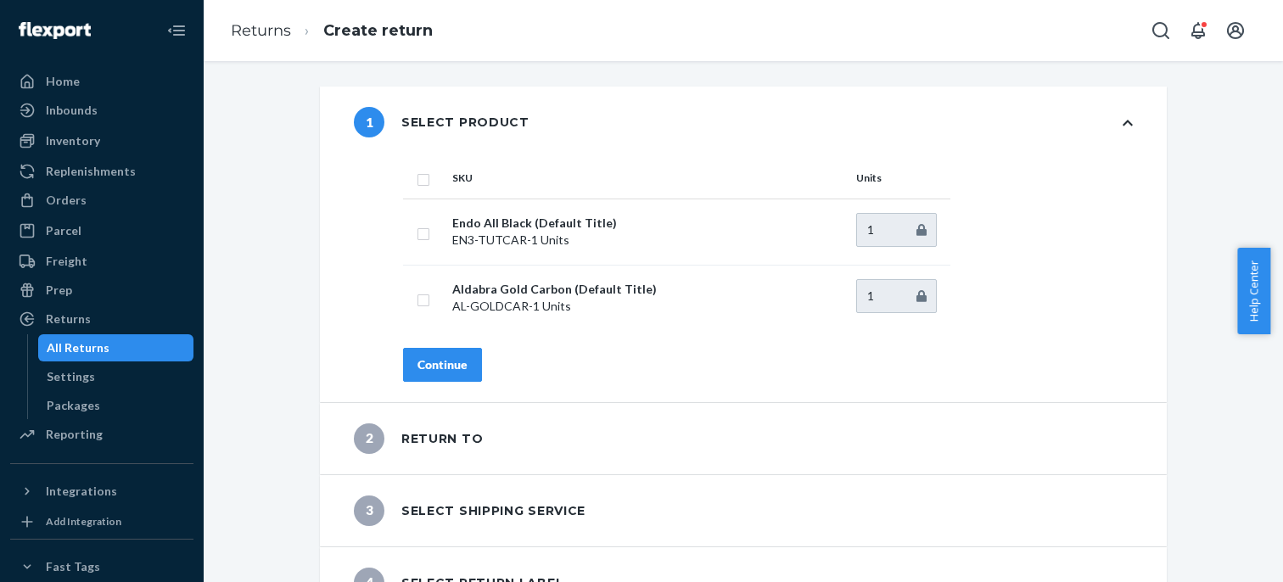
click at [416, 171] on input "checkbox" at bounding box center [423, 178] width 14 height 18
checkbox input "true"
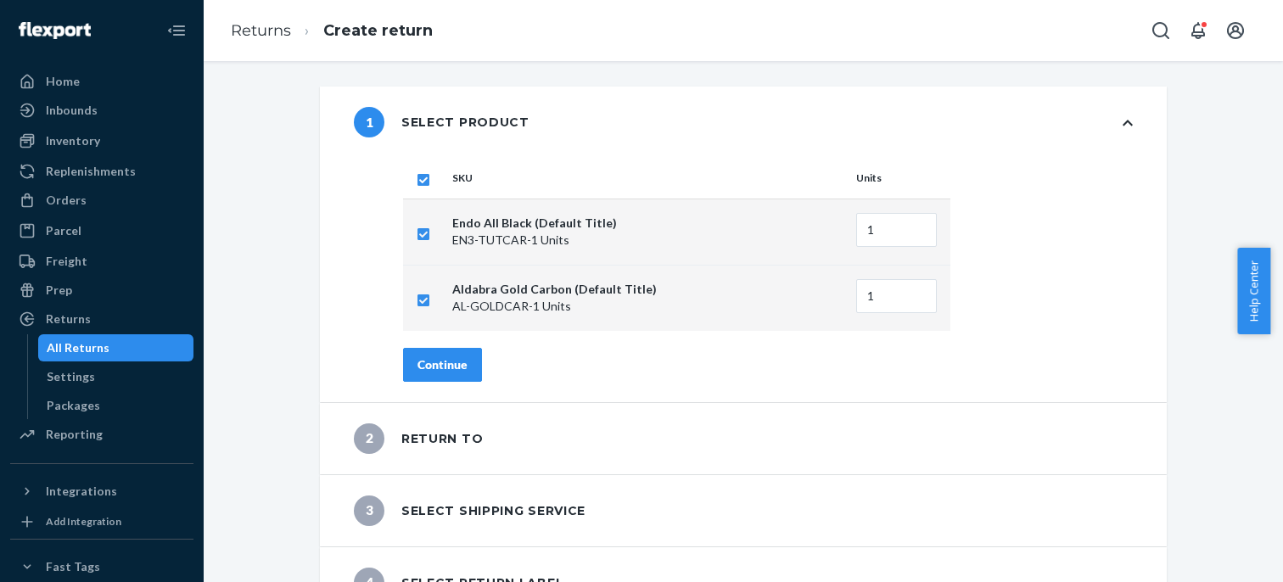
click at [446, 368] on div "Continue" at bounding box center [442, 364] width 50 height 17
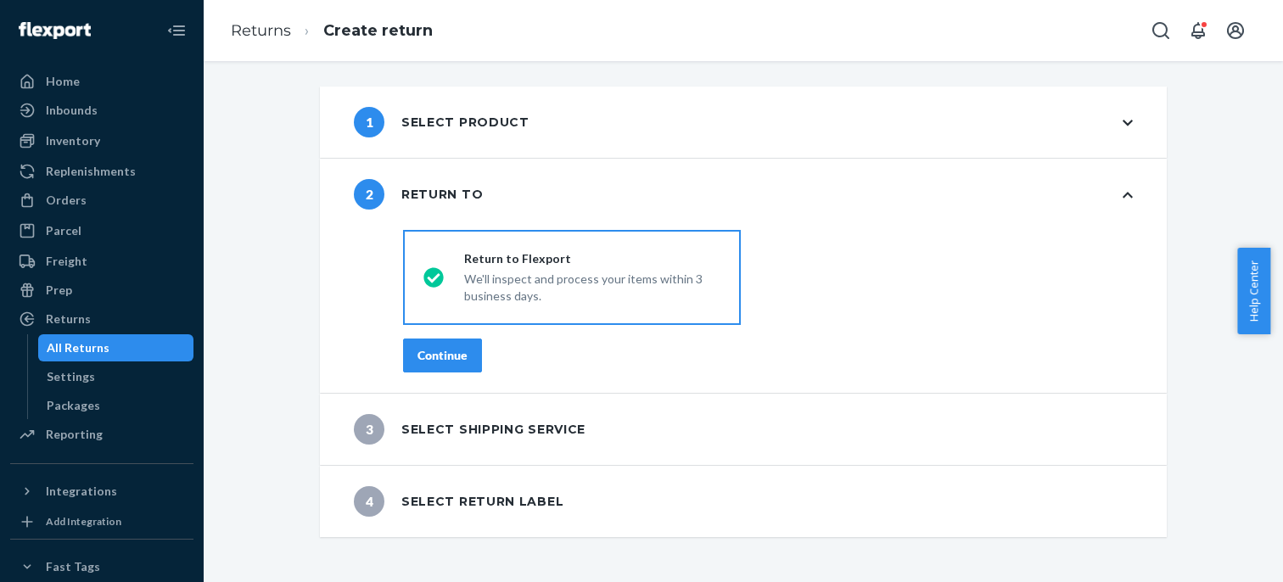
click at [445, 366] on button "Continue" at bounding box center [442, 355] width 79 height 34
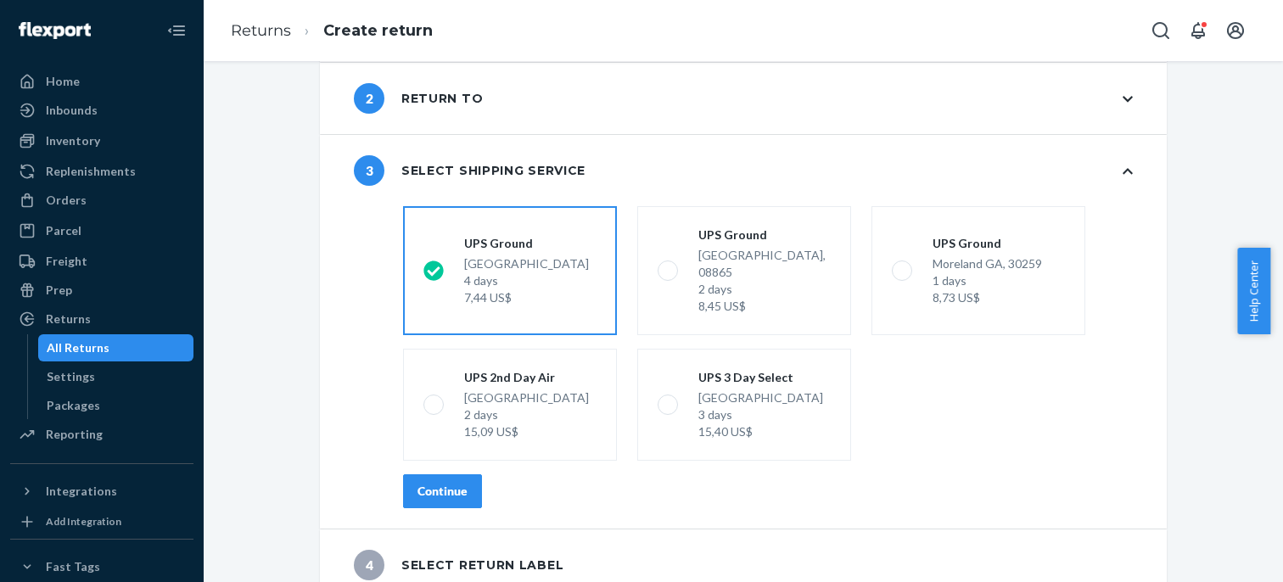
click at [448, 483] on div "Continue" at bounding box center [442, 491] width 50 height 17
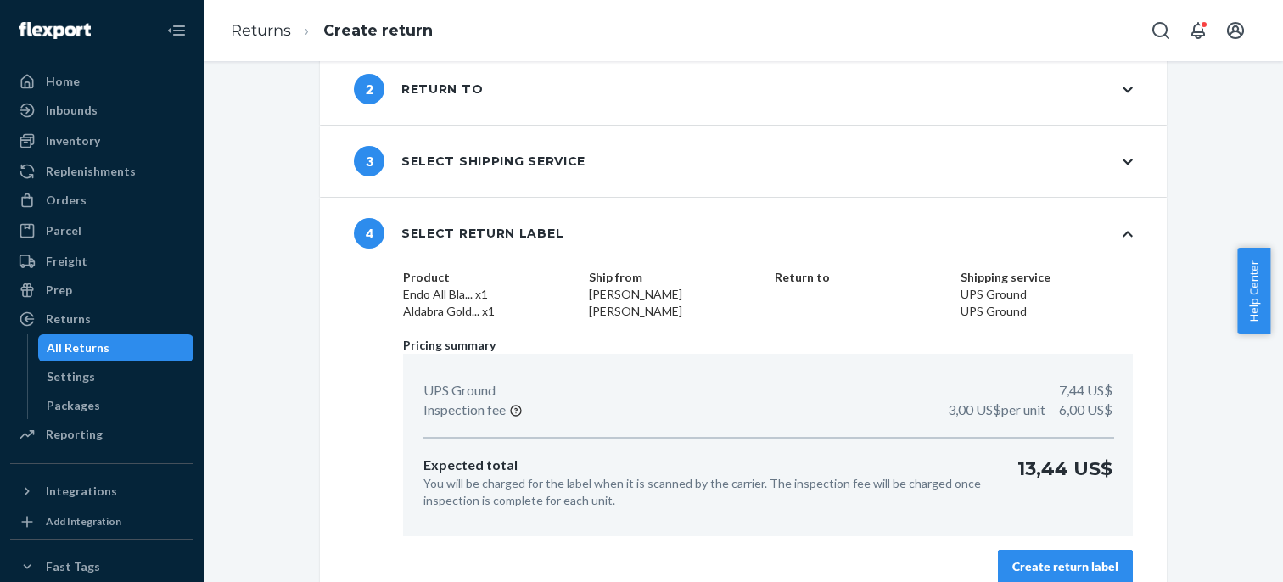
scroll to position [126, 0]
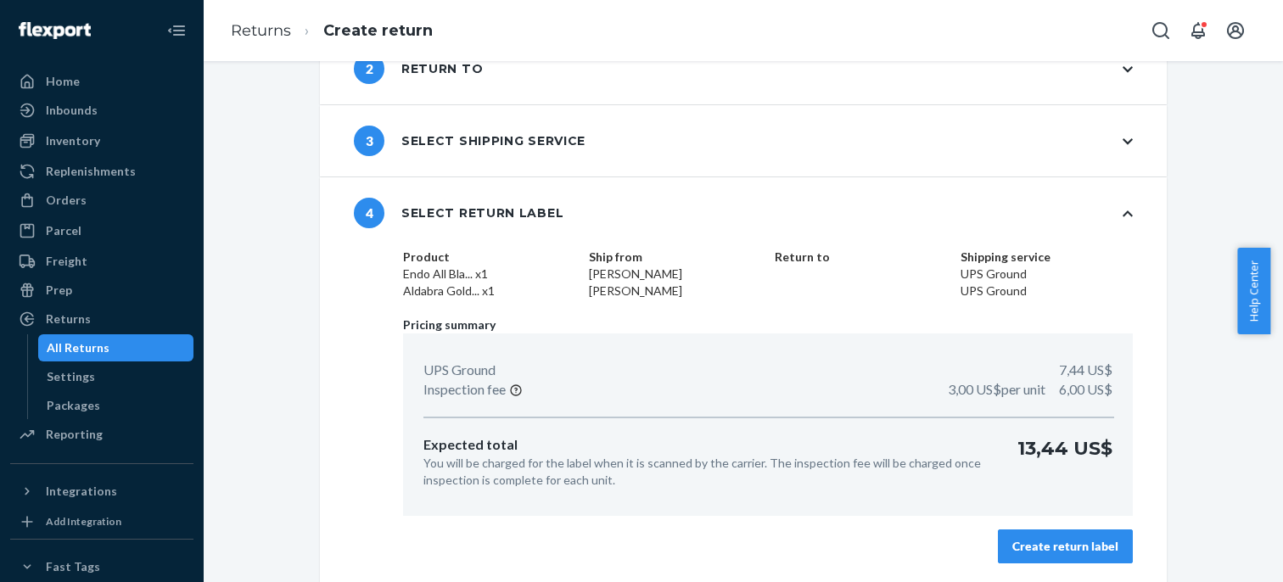
click at [1070, 541] on div "Create return label" at bounding box center [1065, 546] width 106 height 17
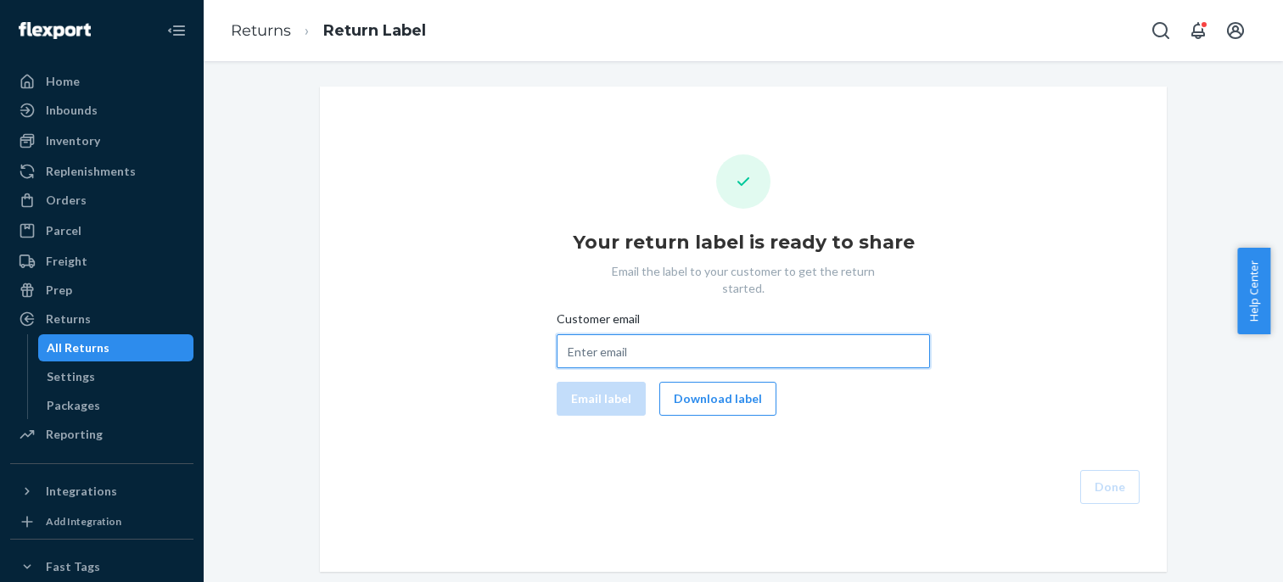
click at [588, 338] on input "Customer email" at bounding box center [742, 351] width 373 height 34
paste input "marikatkach@gmail.com"
type input "marikatkach@gmail.com"
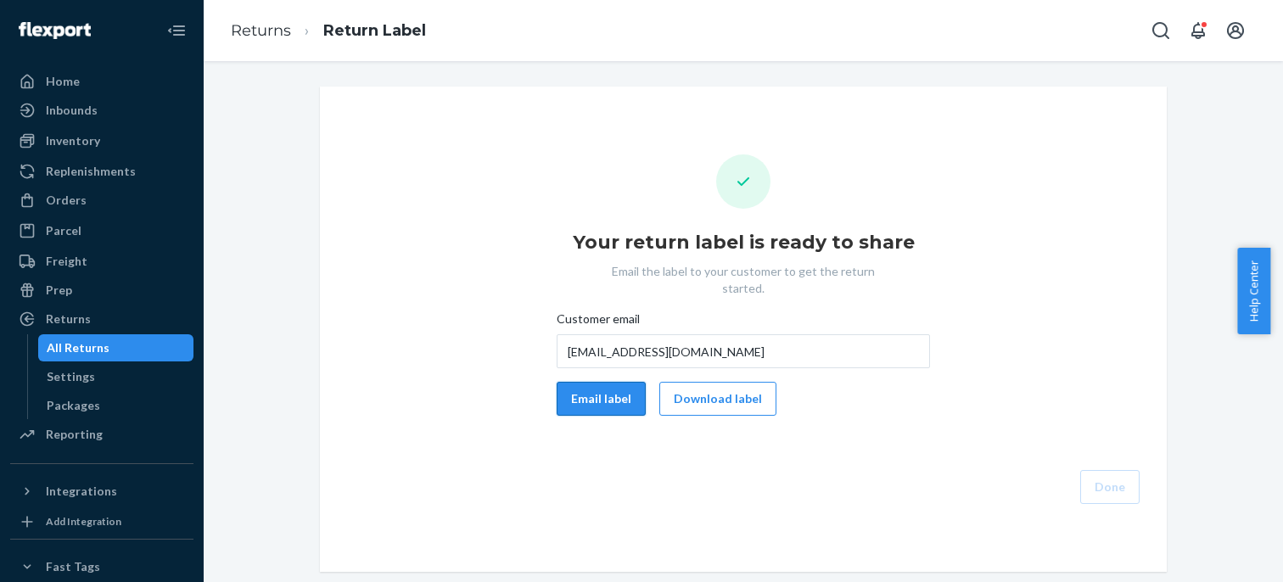
click at [615, 382] on button "Email label" at bounding box center [600, 399] width 89 height 34
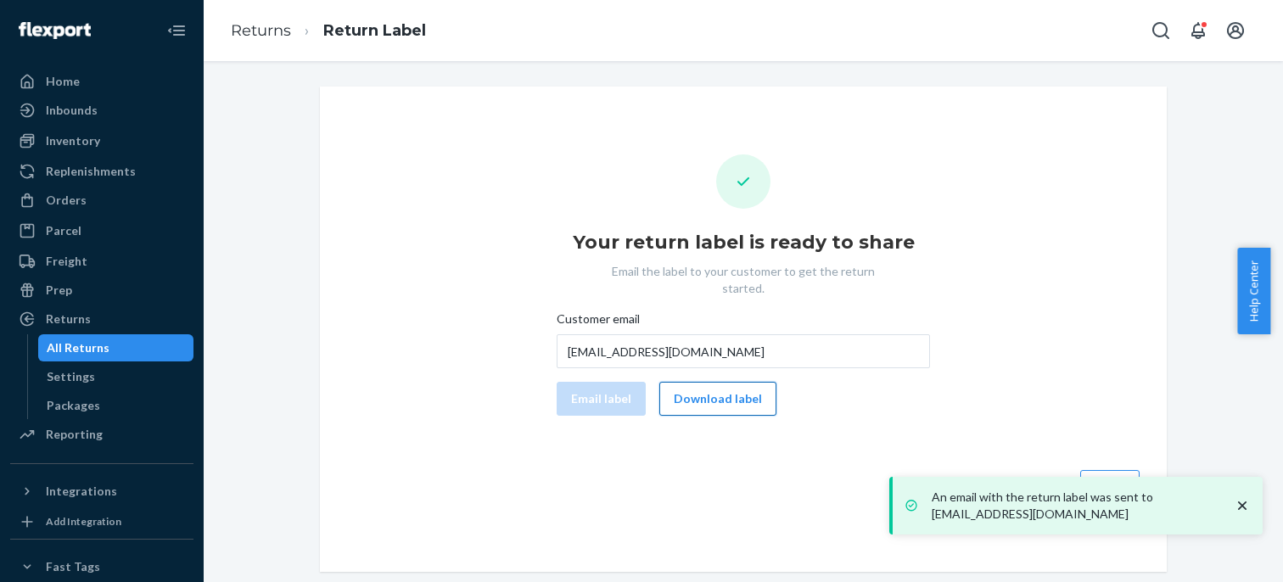
click at [690, 383] on button "Download label" at bounding box center [717, 399] width 117 height 34
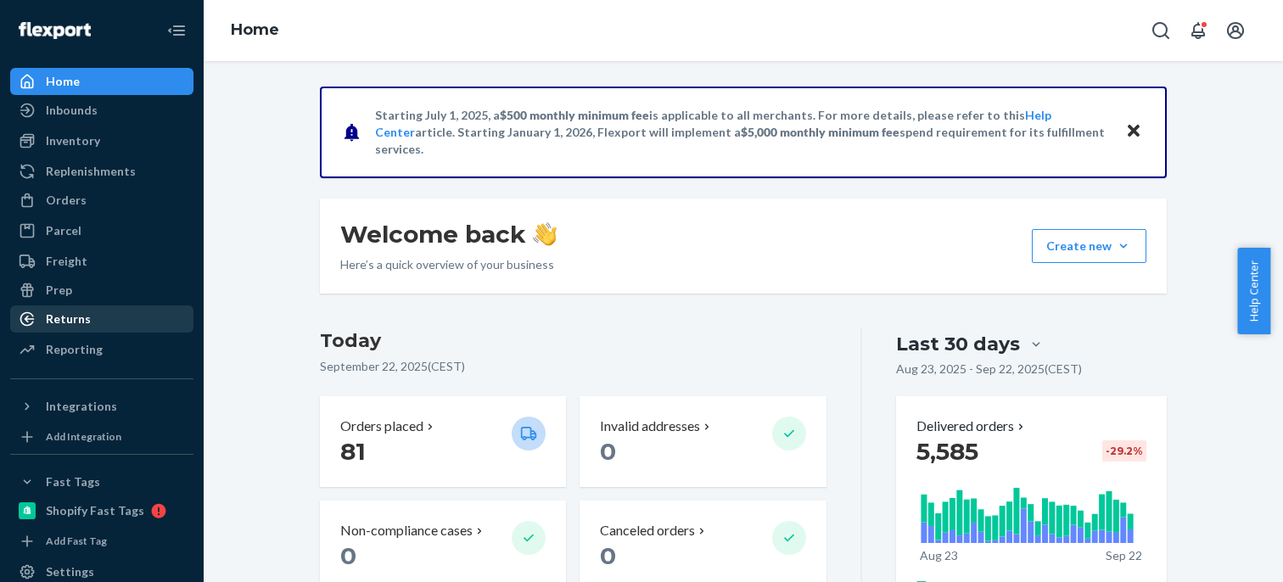
click at [87, 321] on div "Returns" at bounding box center [68, 318] width 45 height 17
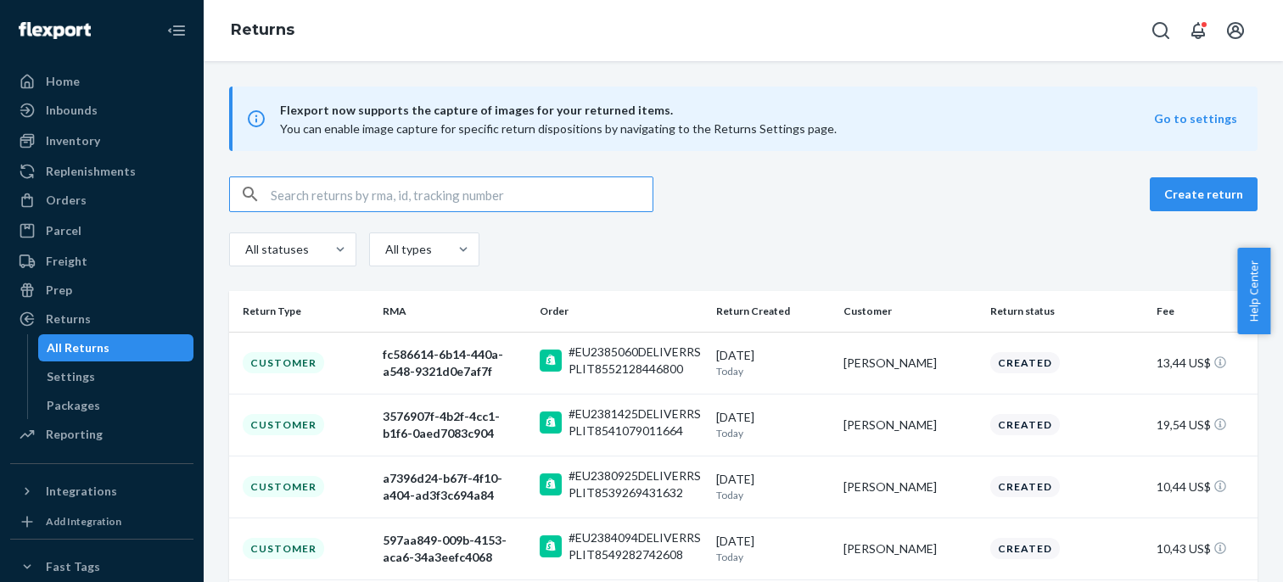
click at [335, 198] on input "text" at bounding box center [462, 194] width 382 height 34
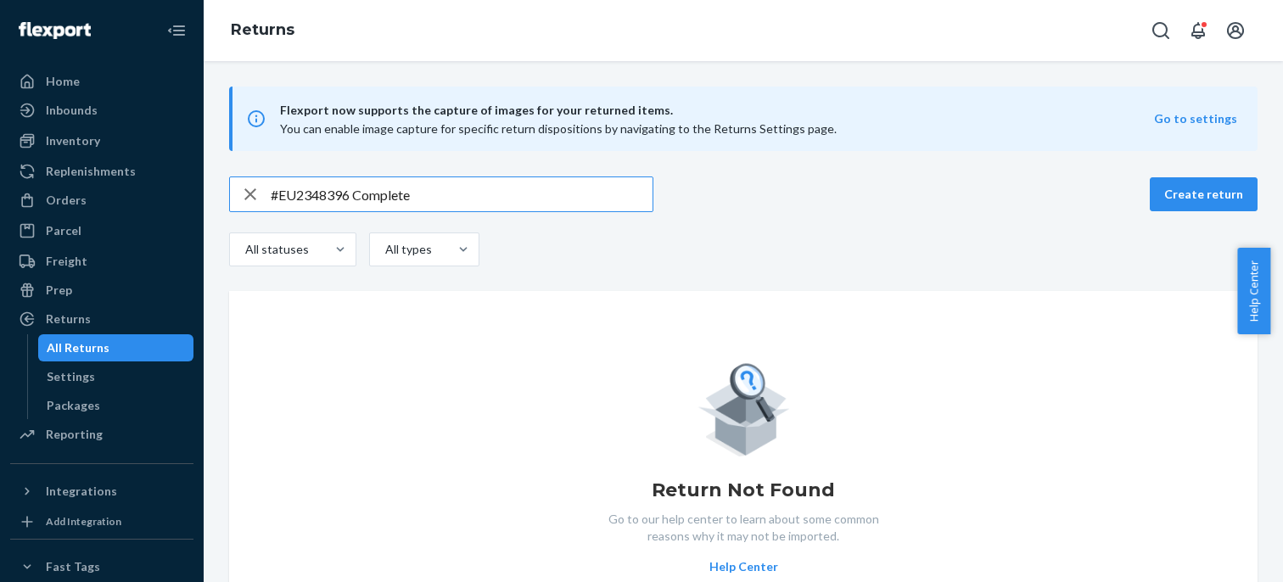
drag, startPoint x: 349, startPoint y: 193, endPoint x: 506, endPoint y: 204, distance: 157.4
click at [500, 204] on input "#EU2348396 Complete" at bounding box center [462, 194] width 382 height 34
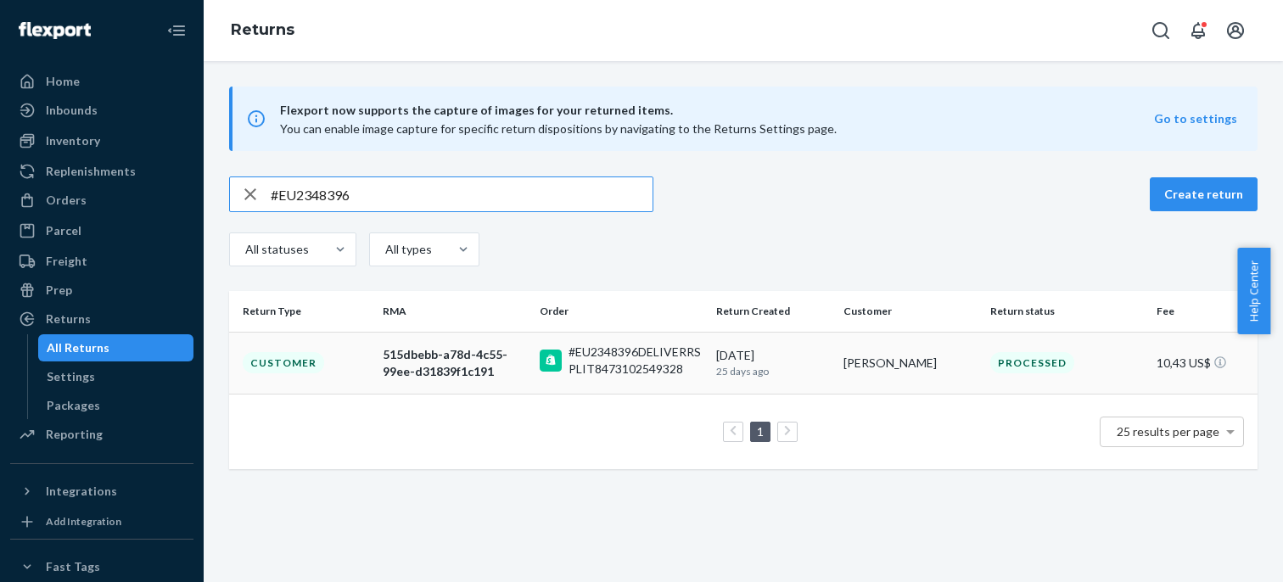
type input "#EU2348396"
click at [359, 377] on td "Customer" at bounding box center [302, 363] width 147 height 62
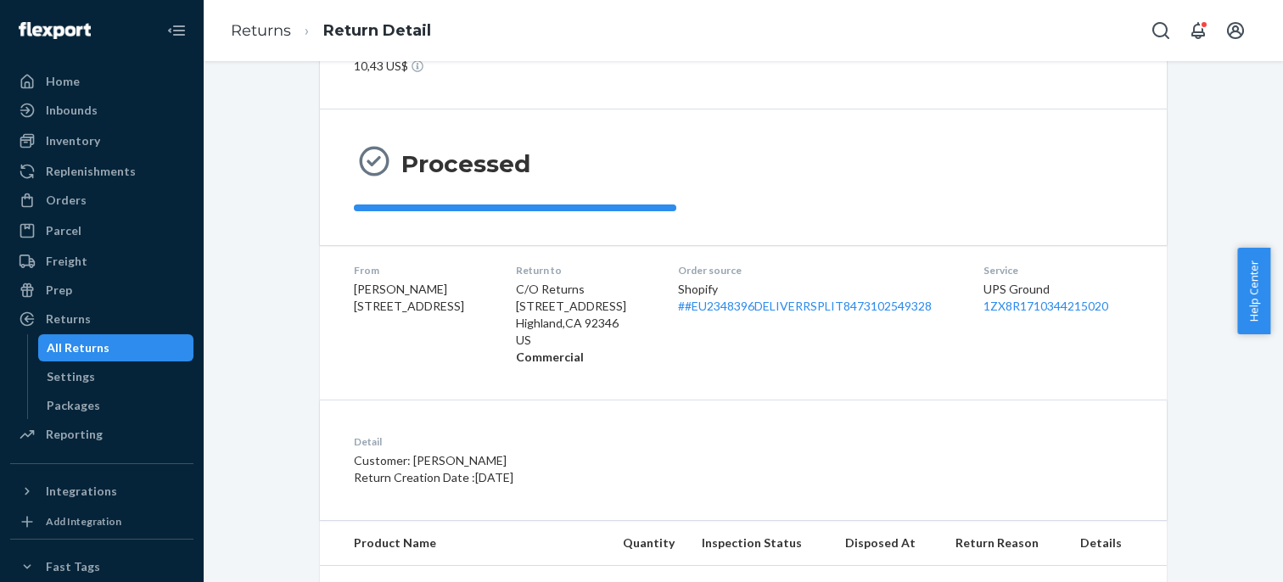
scroll to position [184, 0]
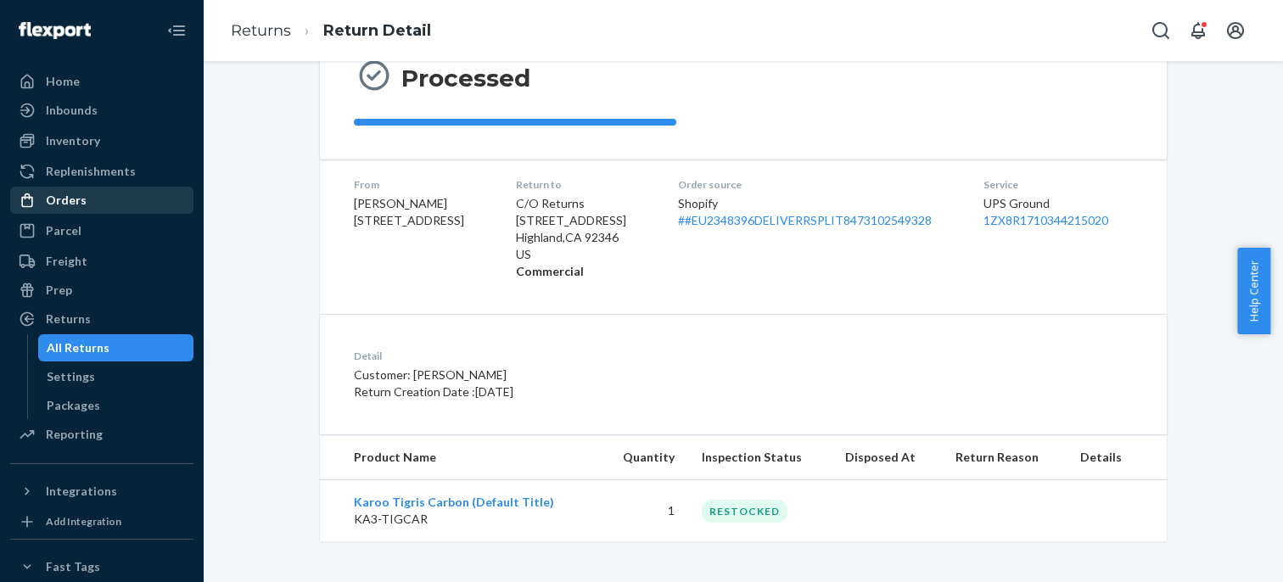
click at [126, 196] on div "Orders" at bounding box center [102, 200] width 180 height 24
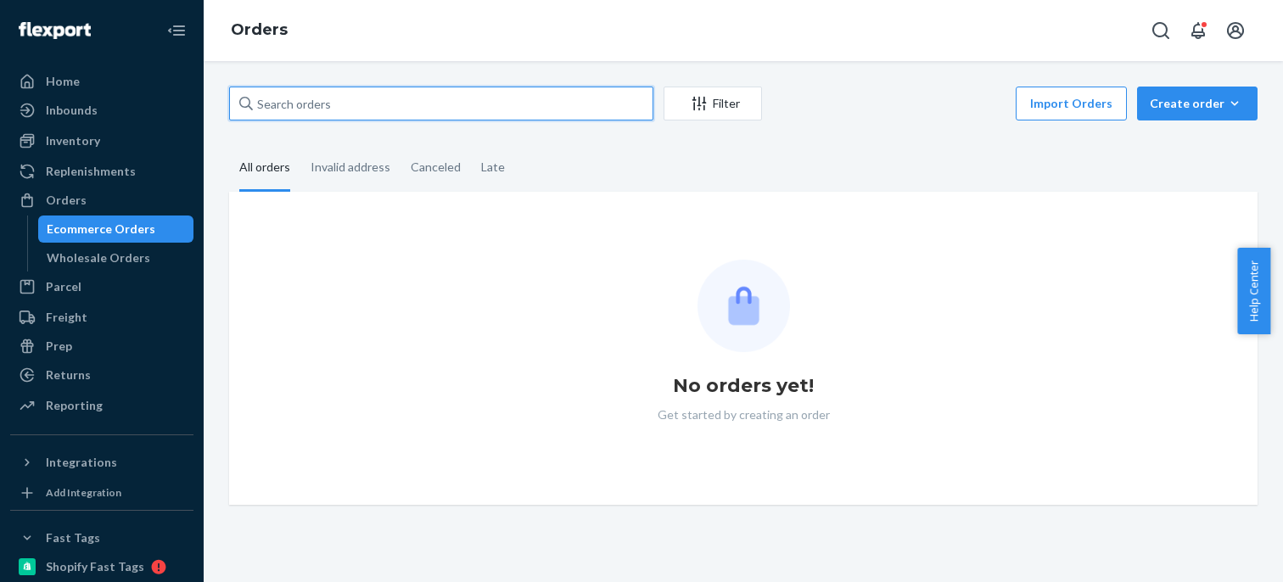
click at [370, 120] on input "text" at bounding box center [441, 104] width 424 height 34
paste input "#EU2381921"
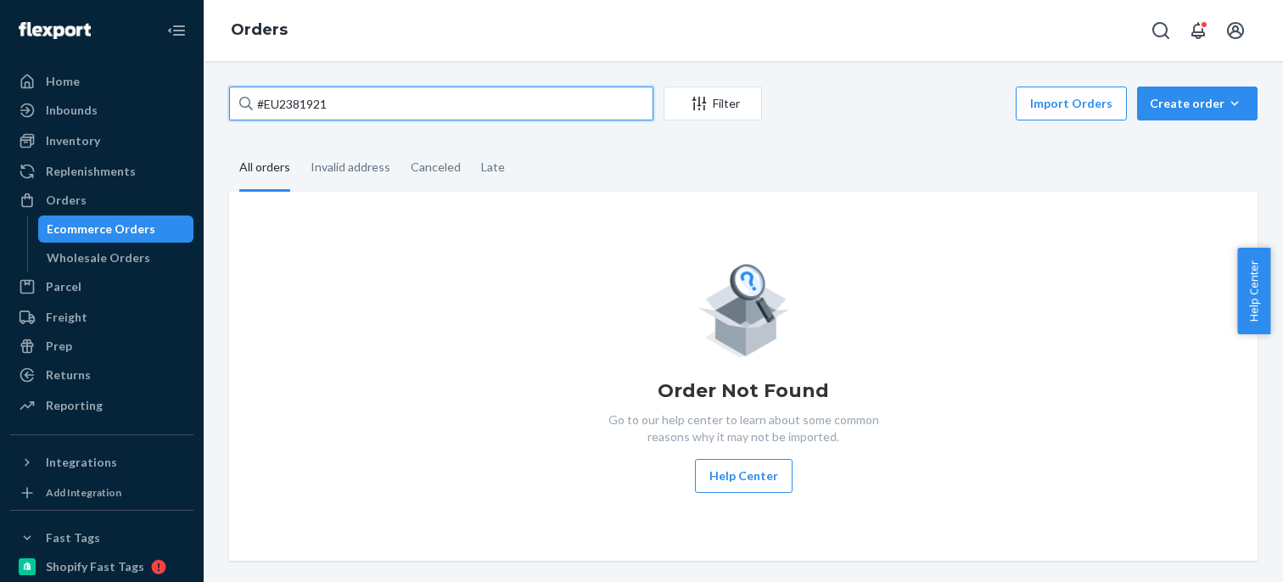
click at [503, 109] on input "#EU2381921" at bounding box center [441, 104] width 424 height 34
type input "#EU2381921"
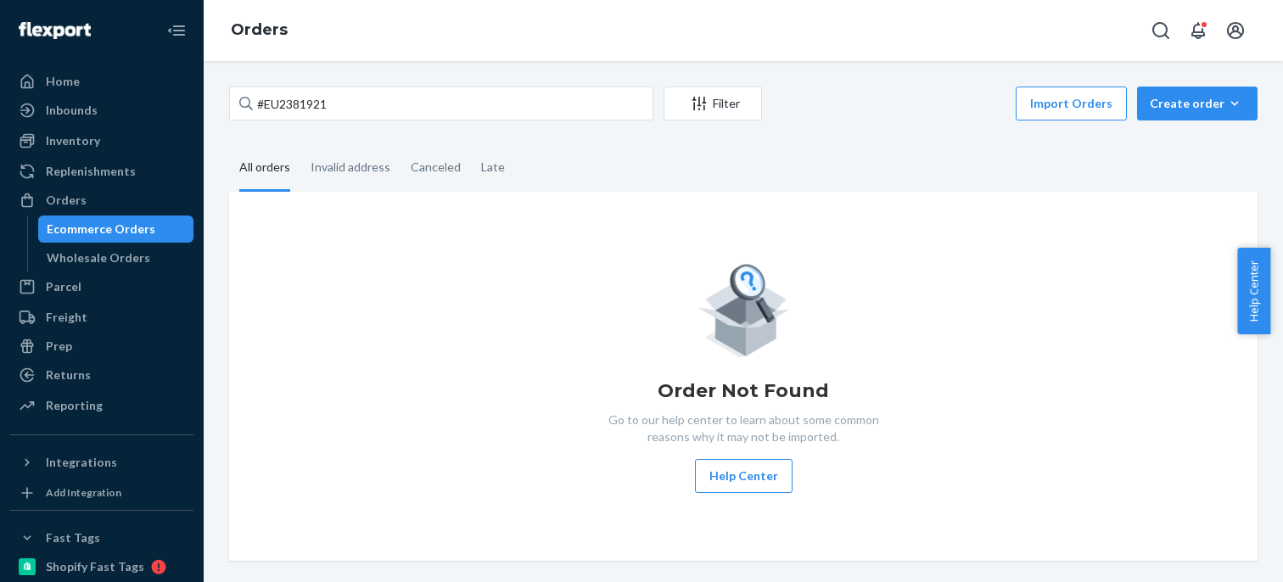
drag, startPoint x: 137, startPoint y: 236, endPoint x: 124, endPoint y: 221, distance: 19.8
click at [137, 235] on div "Ecommerce Orders" at bounding box center [101, 229] width 109 height 17
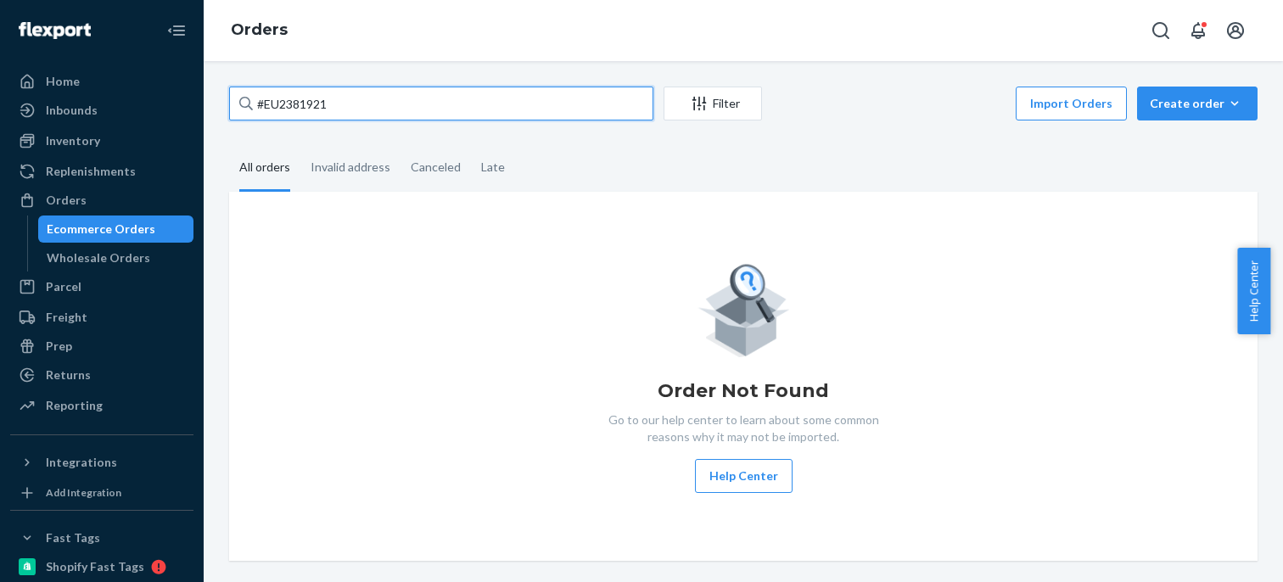
drag, startPoint x: 348, startPoint y: 100, endPoint x: 244, endPoint y: 109, distance: 103.9
click at [234, 109] on input "#EU2381921" at bounding box center [441, 104] width 424 height 34
click at [406, 106] on input "#EU2381921" at bounding box center [441, 104] width 424 height 34
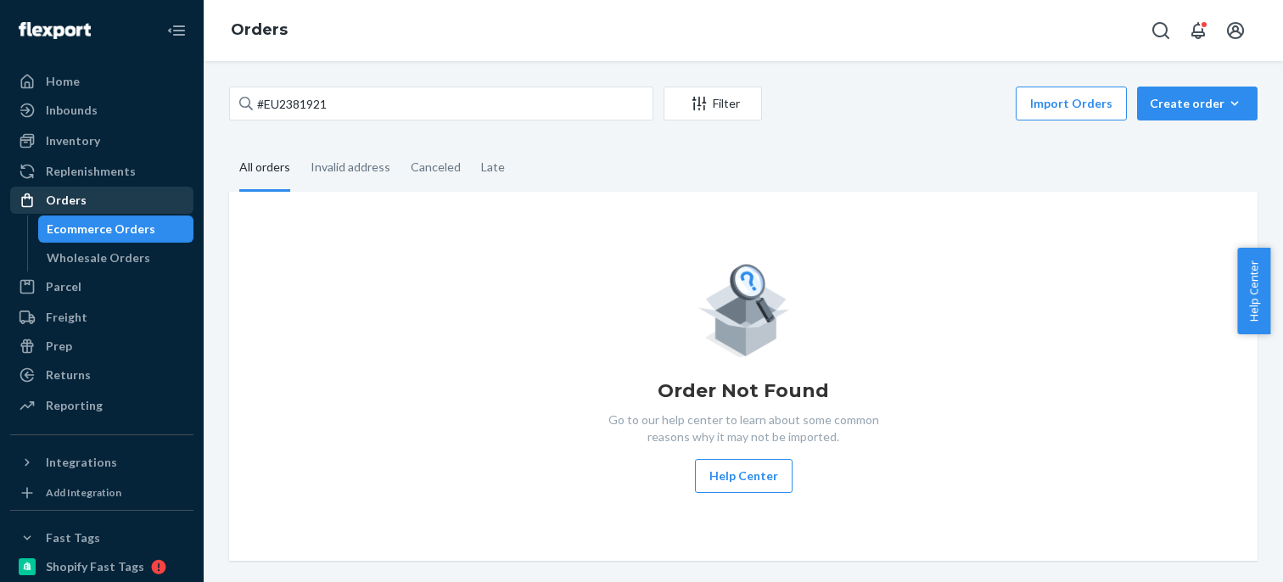
click at [112, 193] on div "Orders" at bounding box center [102, 200] width 180 height 24
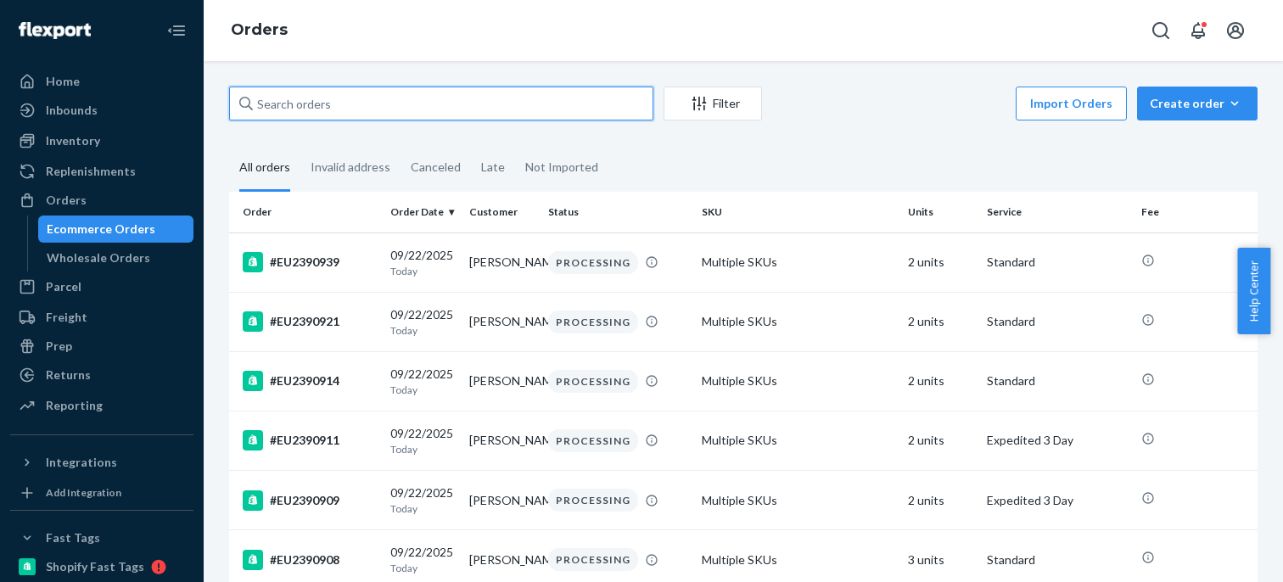
click at [315, 115] on input "text" at bounding box center [441, 104] width 424 height 34
paste input "#EU2381921"
type input "#EU2381921"
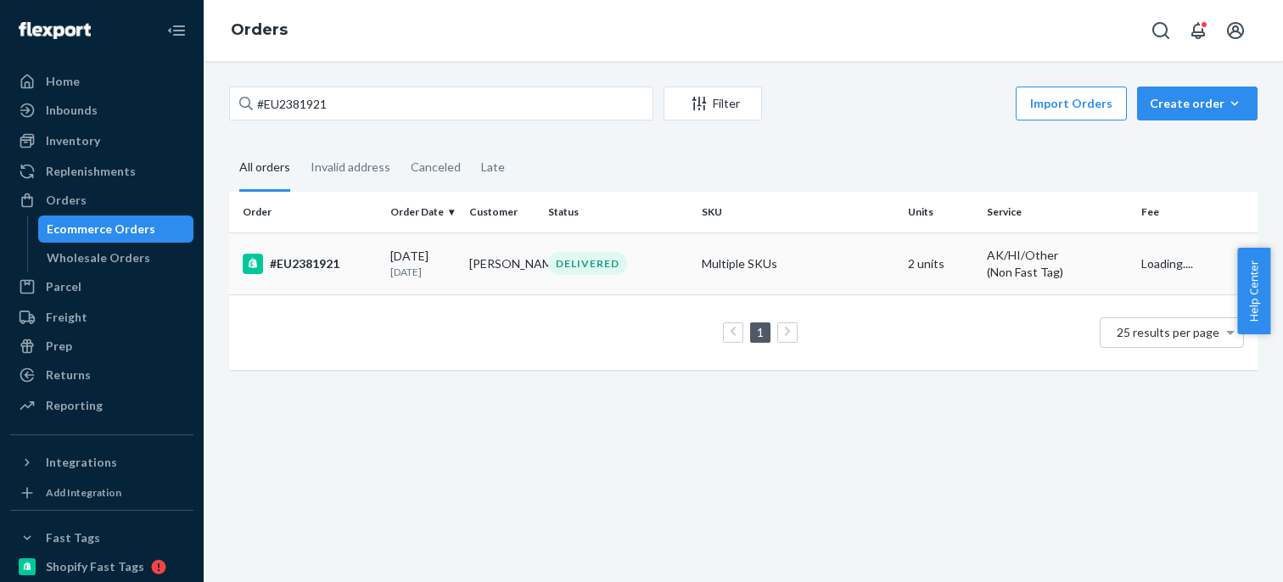
click at [363, 259] on div "#EU2381921" at bounding box center [310, 264] width 134 height 20
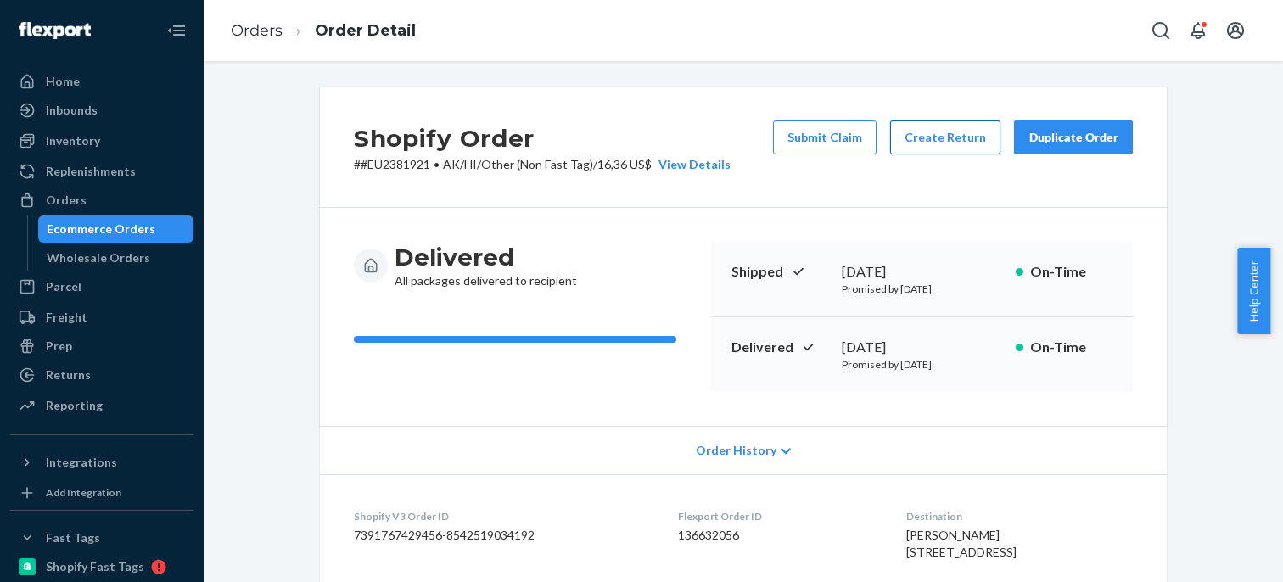
click at [953, 139] on button "Create Return" at bounding box center [945, 137] width 110 height 34
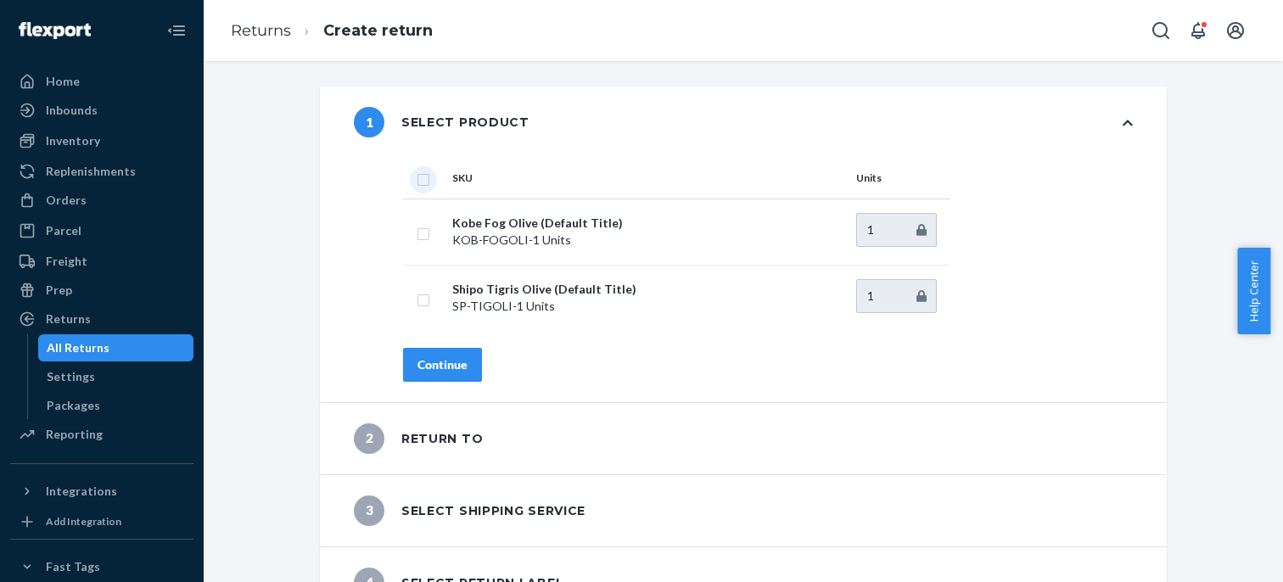
click at [417, 176] on input "checkbox" at bounding box center [423, 178] width 14 height 18
checkbox input "true"
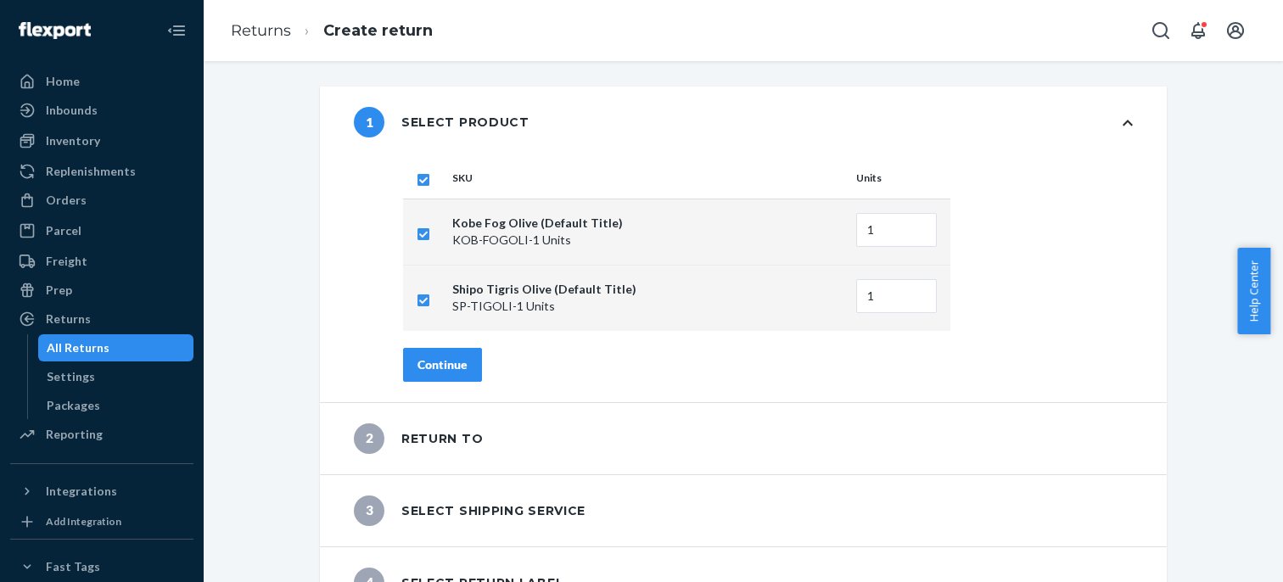
click at [448, 356] on button "Continue" at bounding box center [442, 365] width 79 height 34
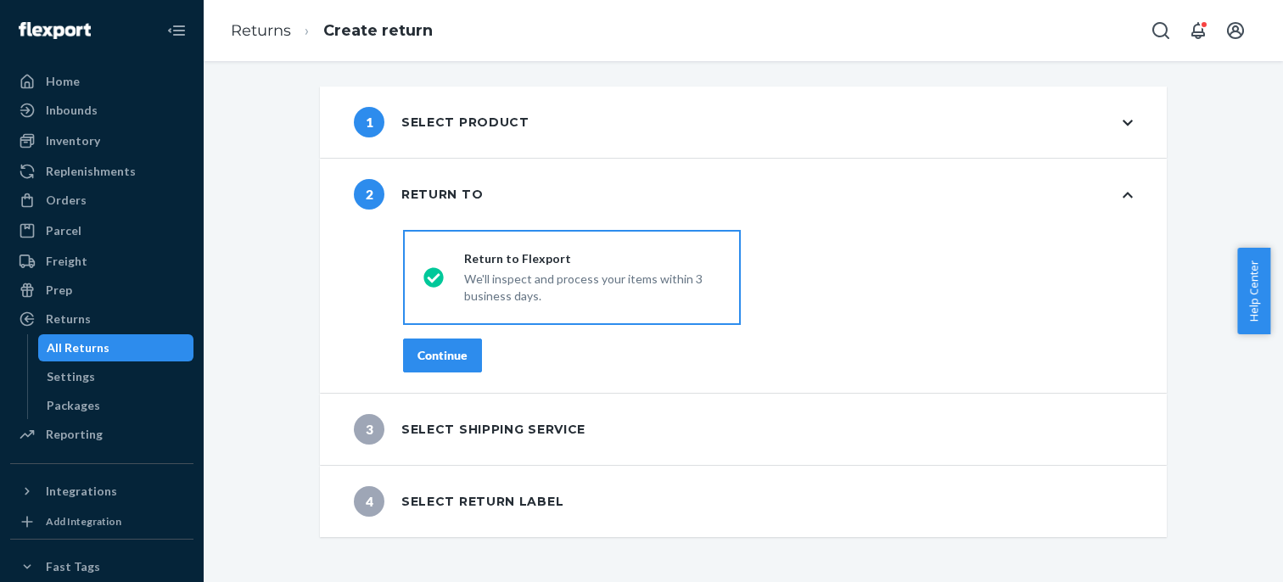
click at [448, 356] on div "Continue" at bounding box center [442, 355] width 50 height 17
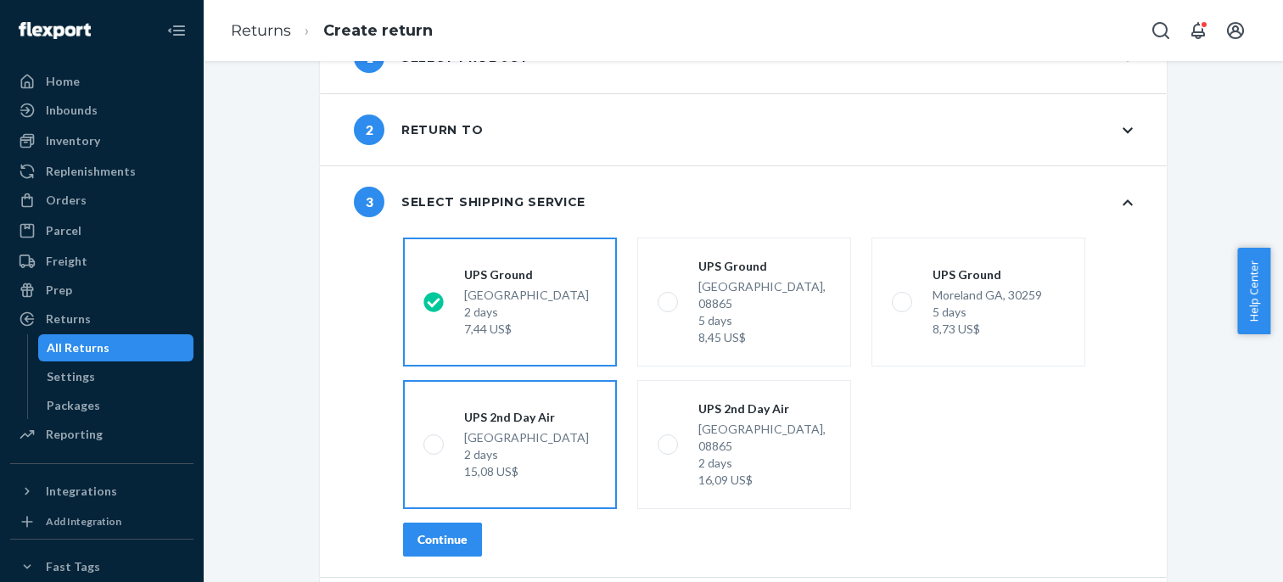
scroll to position [96, 0]
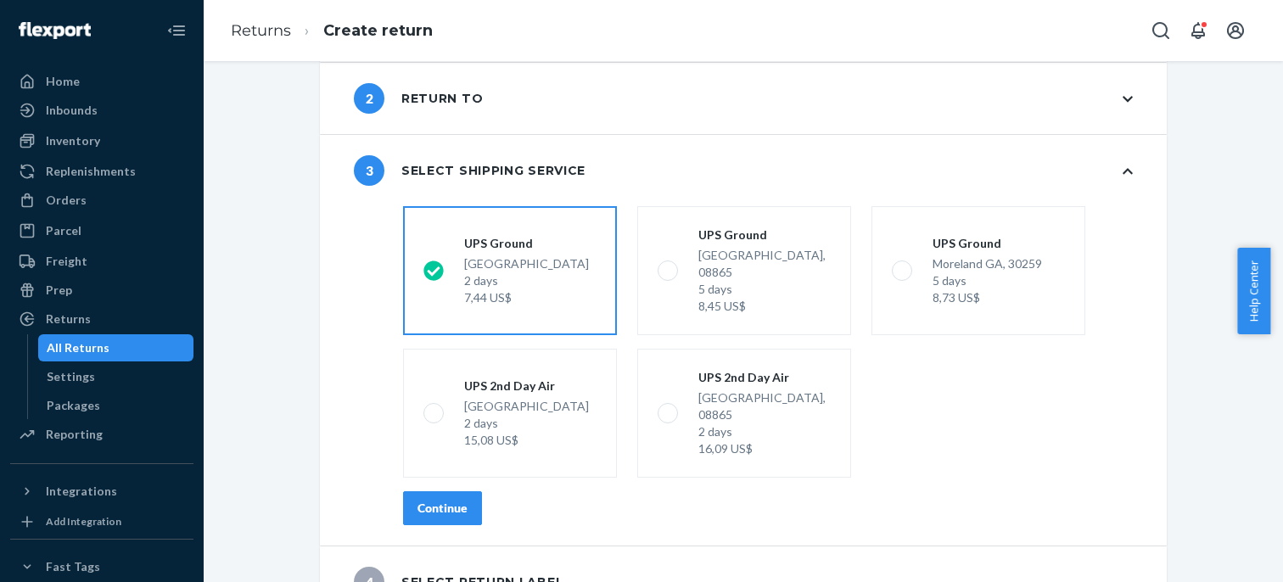
click at [455, 500] on div "Continue" at bounding box center [442, 508] width 50 height 17
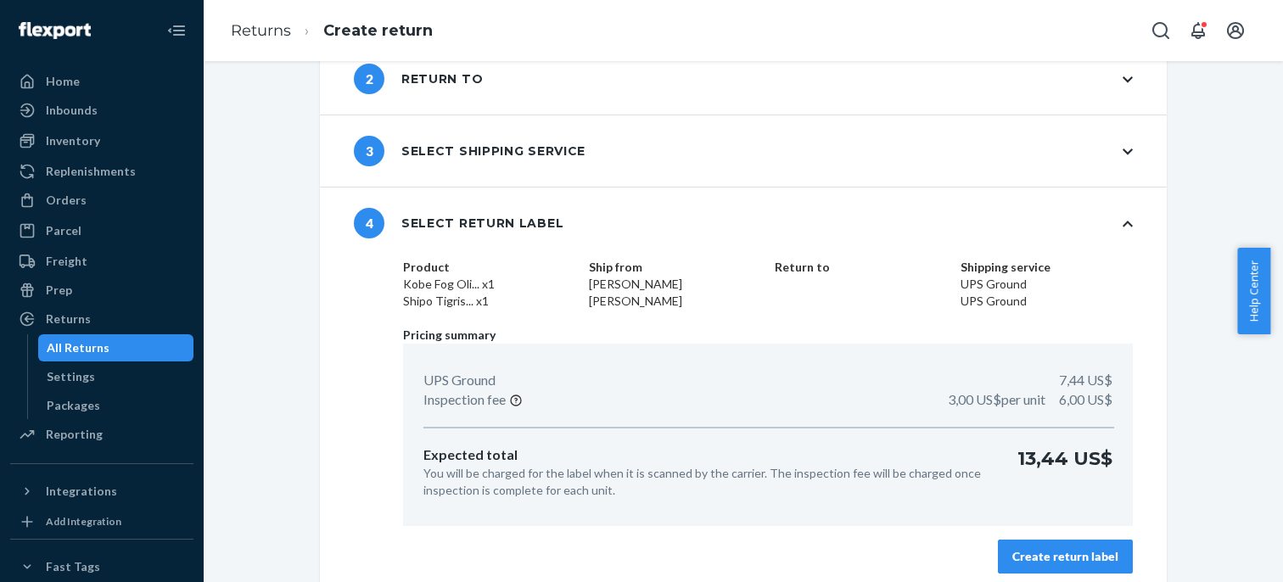
scroll to position [126, 0]
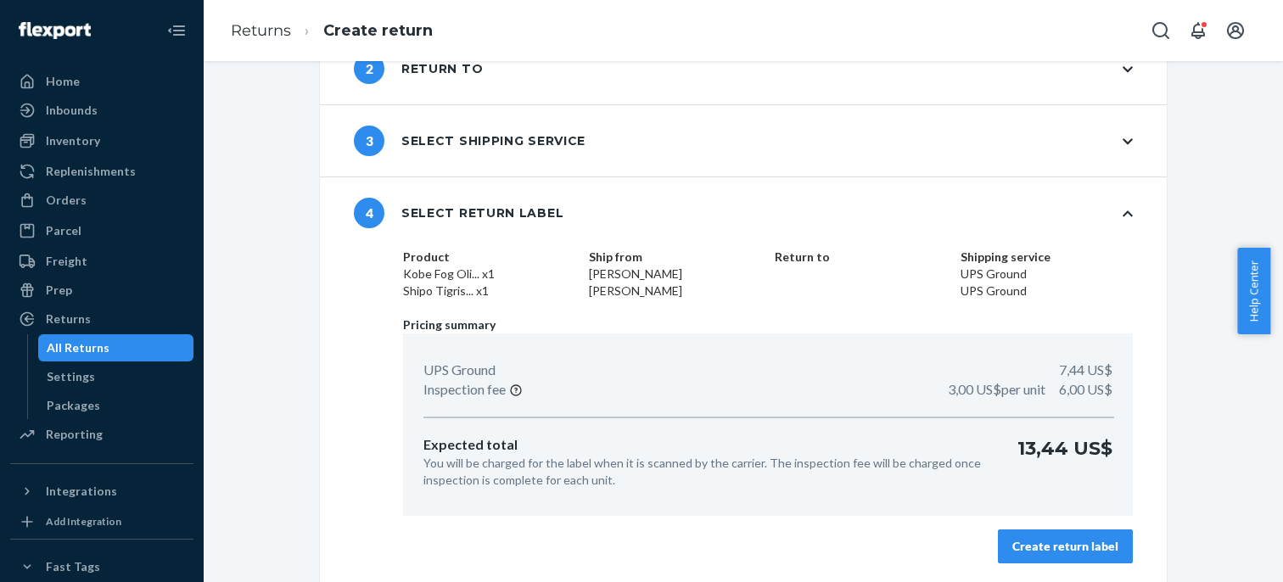
click at [1059, 549] on div "Create return label" at bounding box center [1065, 546] width 106 height 17
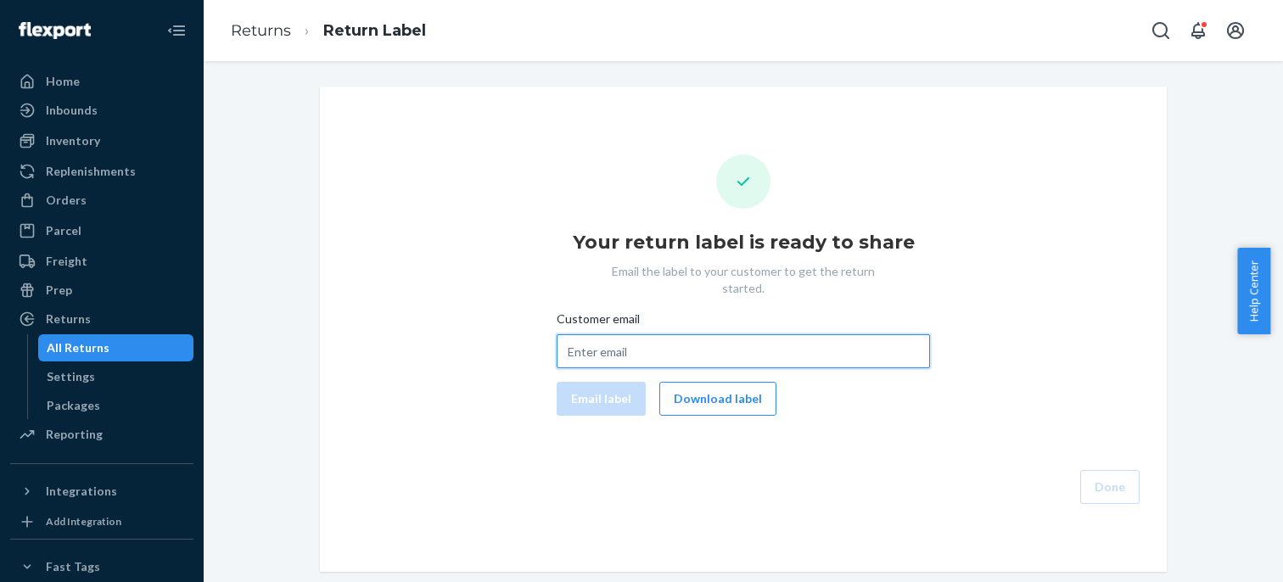
click at [634, 337] on input "Customer email" at bounding box center [742, 351] width 373 height 34
paste input "[EMAIL_ADDRESS][DOMAIN_NAME]"
type input "[EMAIL_ADDRESS][DOMAIN_NAME]"
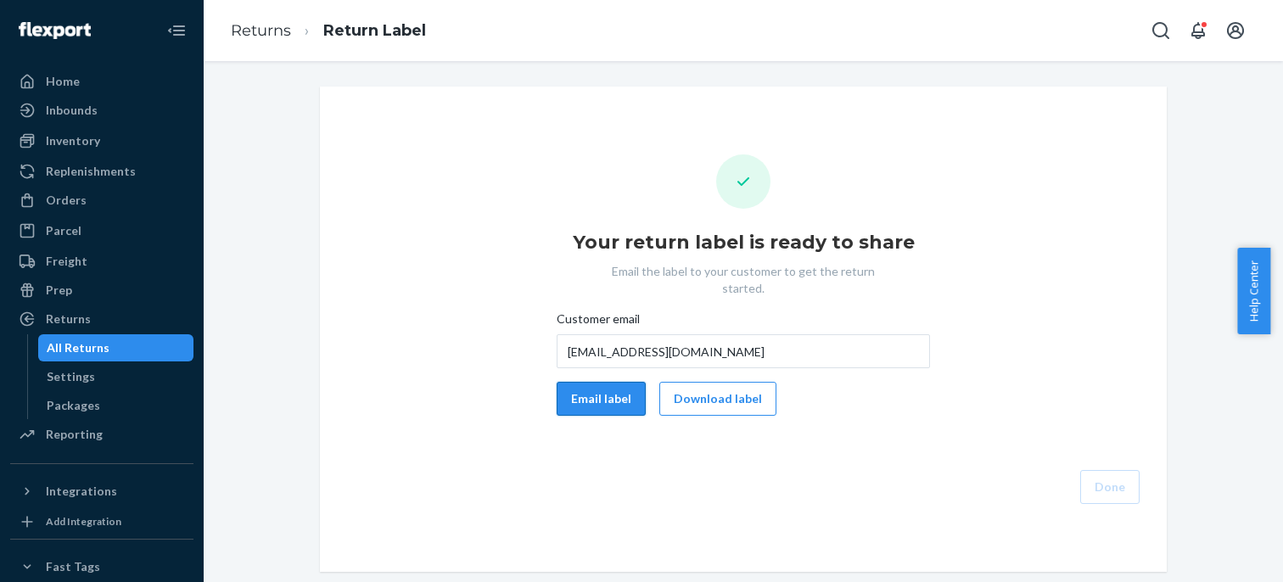
click at [601, 383] on button "Email label" at bounding box center [600, 399] width 89 height 34
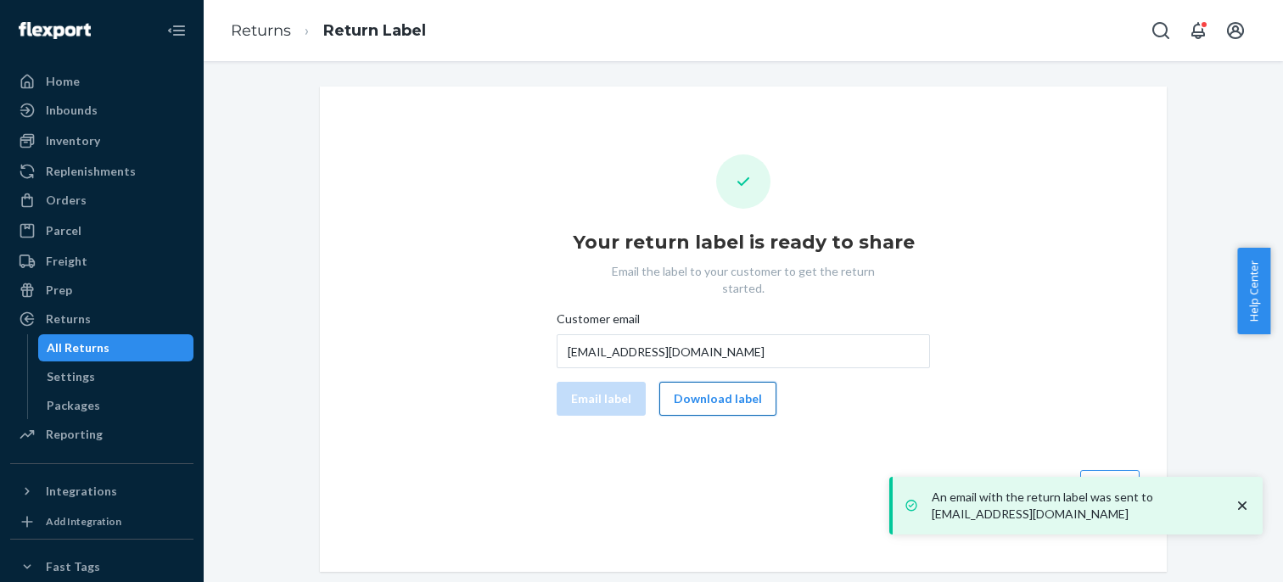
click at [726, 382] on button "Download label" at bounding box center [717, 399] width 117 height 34
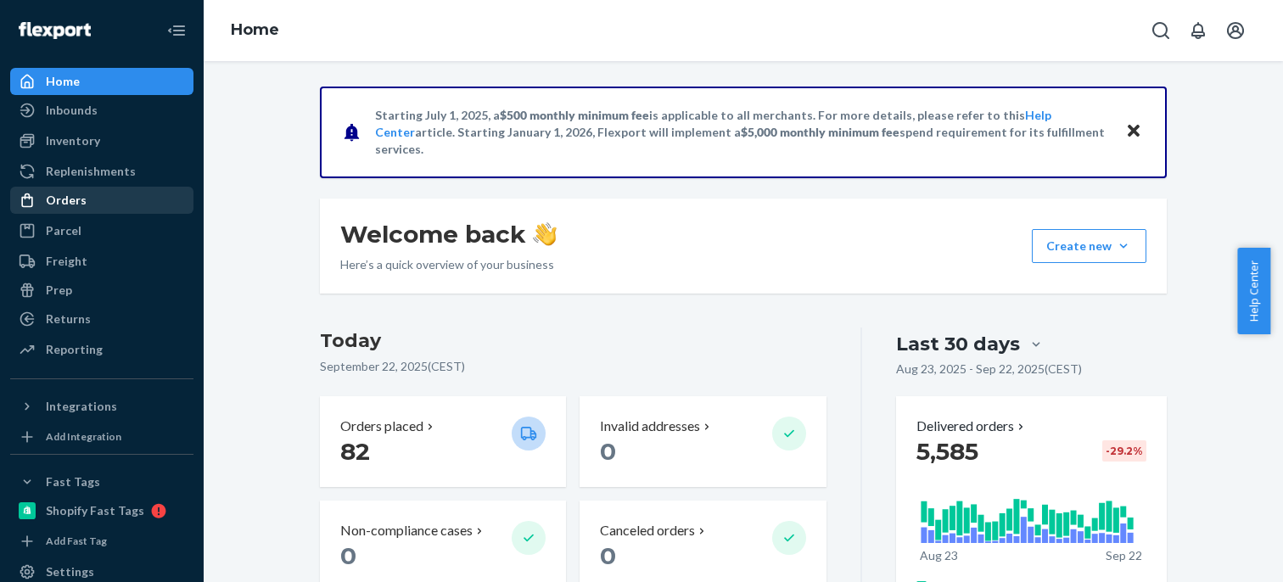
click at [69, 202] on div "Orders" at bounding box center [66, 200] width 41 height 17
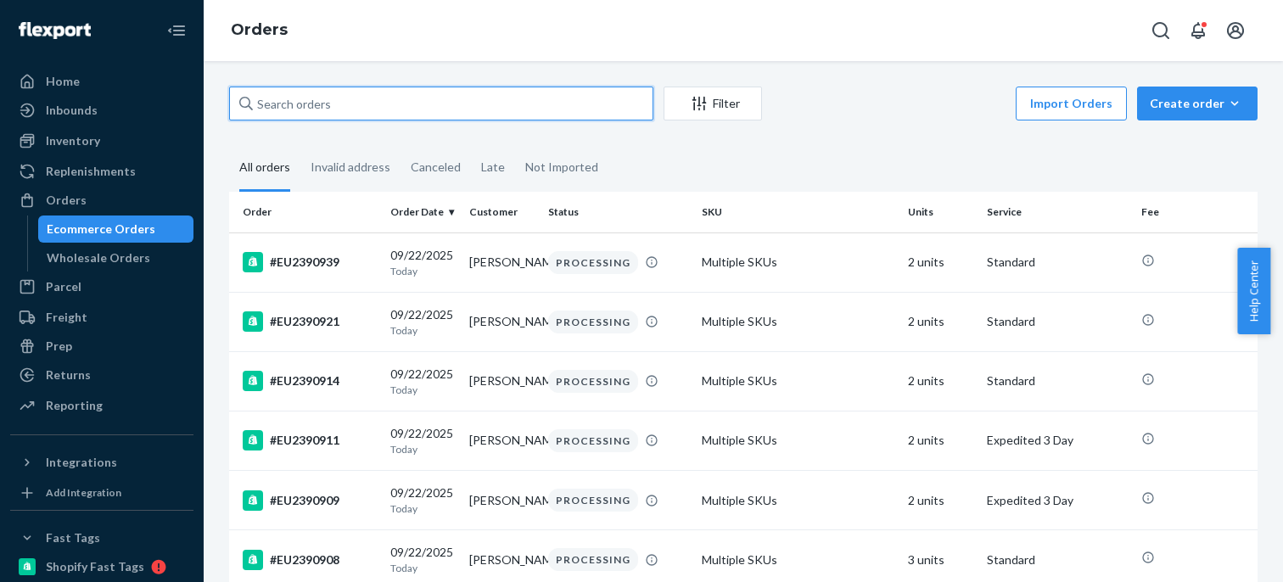
click at [377, 102] on input "text" at bounding box center [441, 104] width 424 height 34
paste input "#EU2378690"
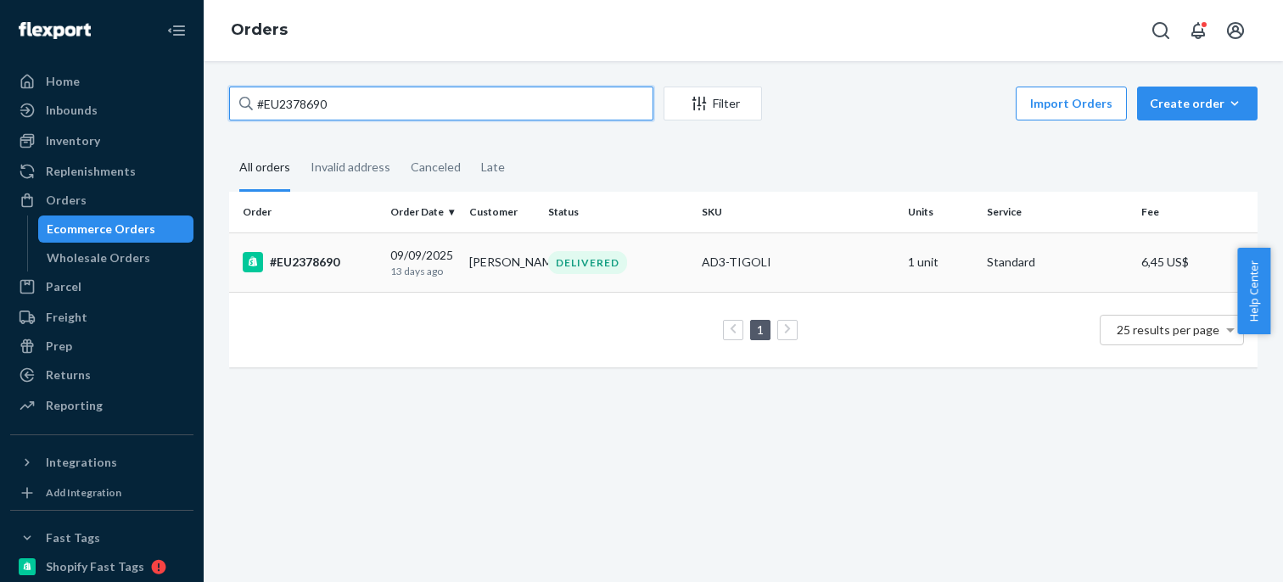
type input "#EU2378690"
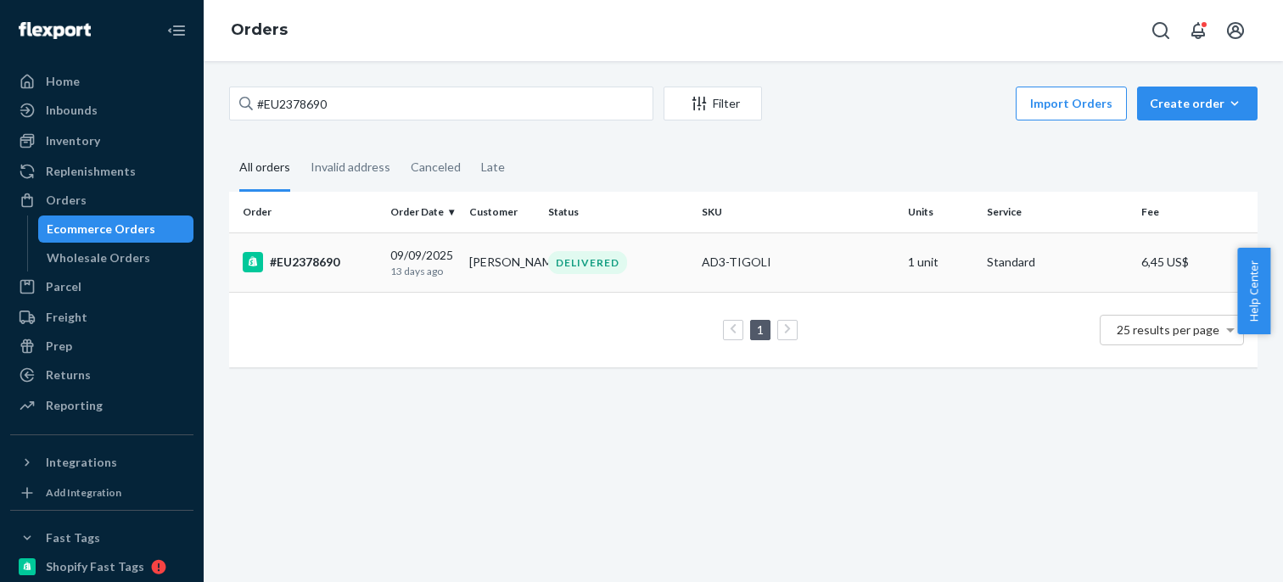
click at [355, 280] on td "#EU2378690" at bounding box center [306, 261] width 154 height 59
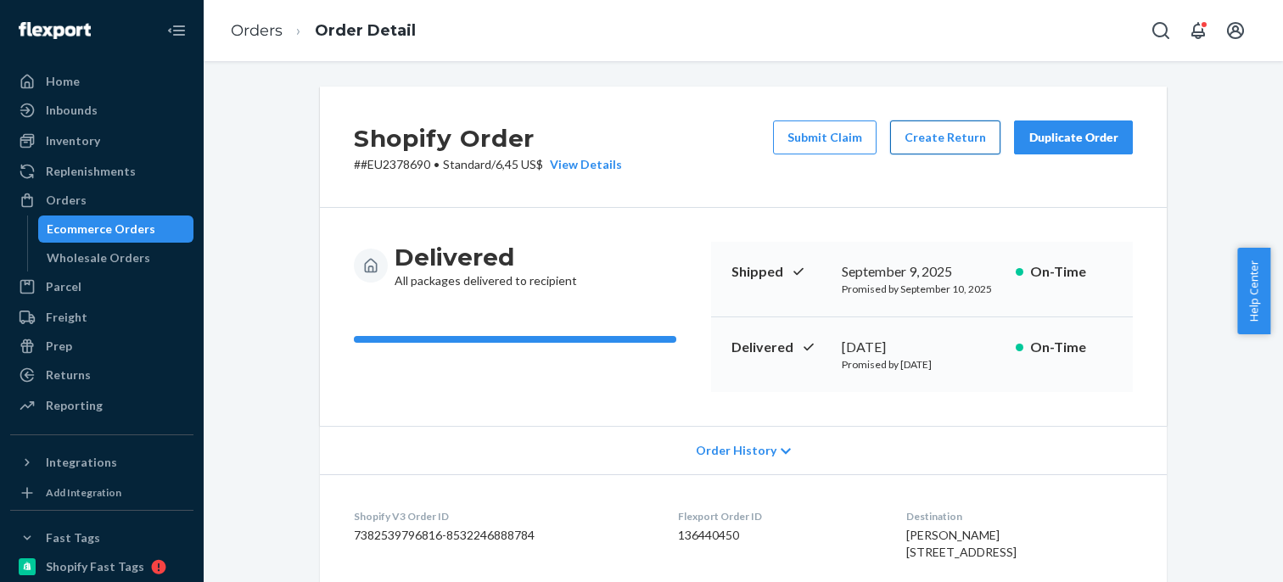
click at [924, 135] on button "Create Return" at bounding box center [945, 137] width 110 height 34
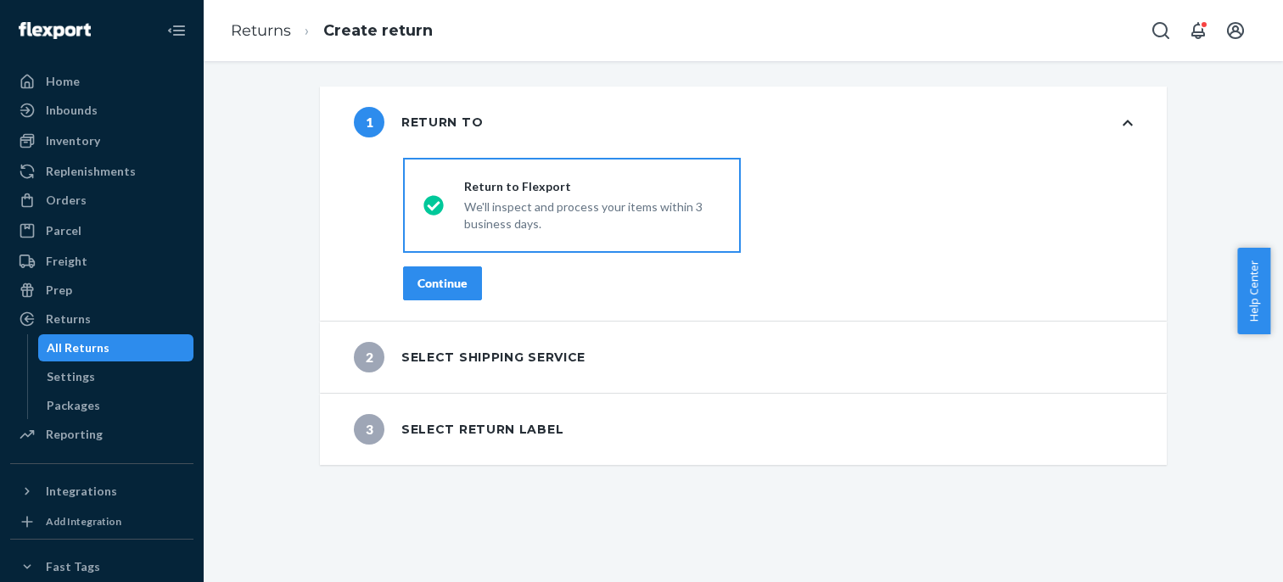
click at [458, 289] on div "Continue" at bounding box center [442, 283] width 50 height 17
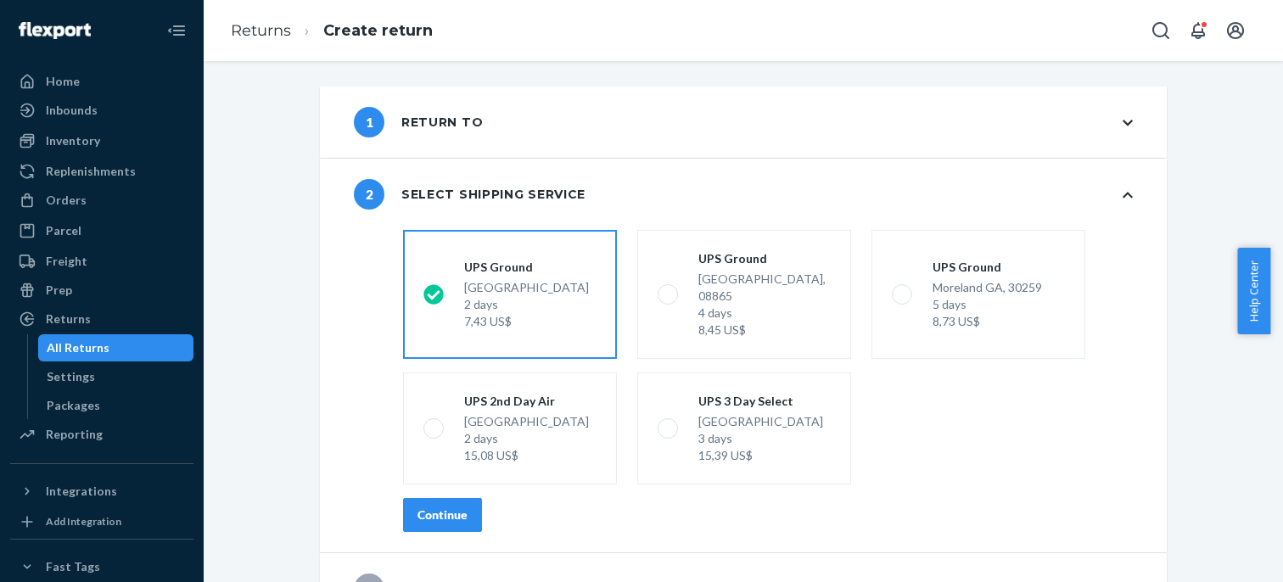
click at [448, 506] on div "Continue" at bounding box center [442, 514] width 50 height 17
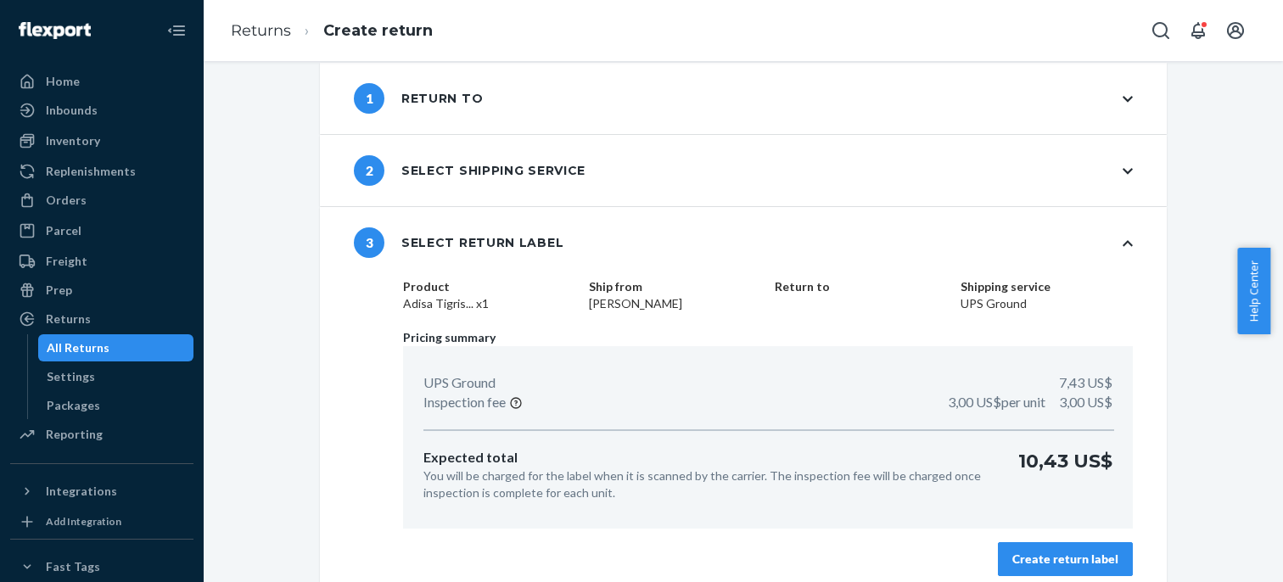
scroll to position [37, 0]
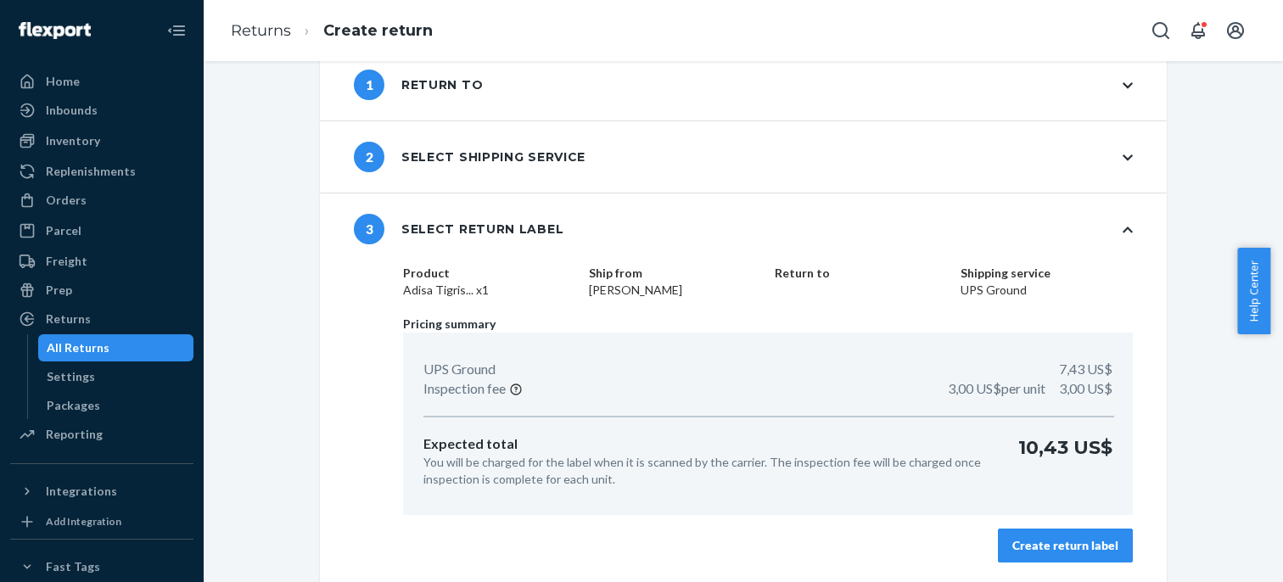
click at [1093, 541] on div "Create return label" at bounding box center [1065, 545] width 106 height 17
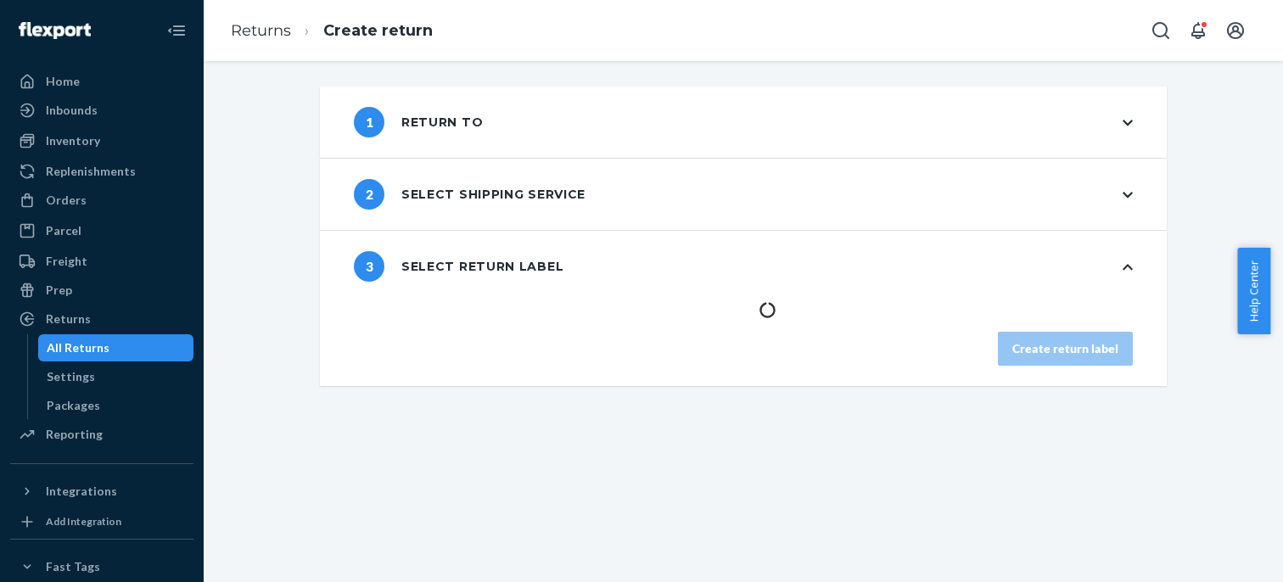
scroll to position [0, 0]
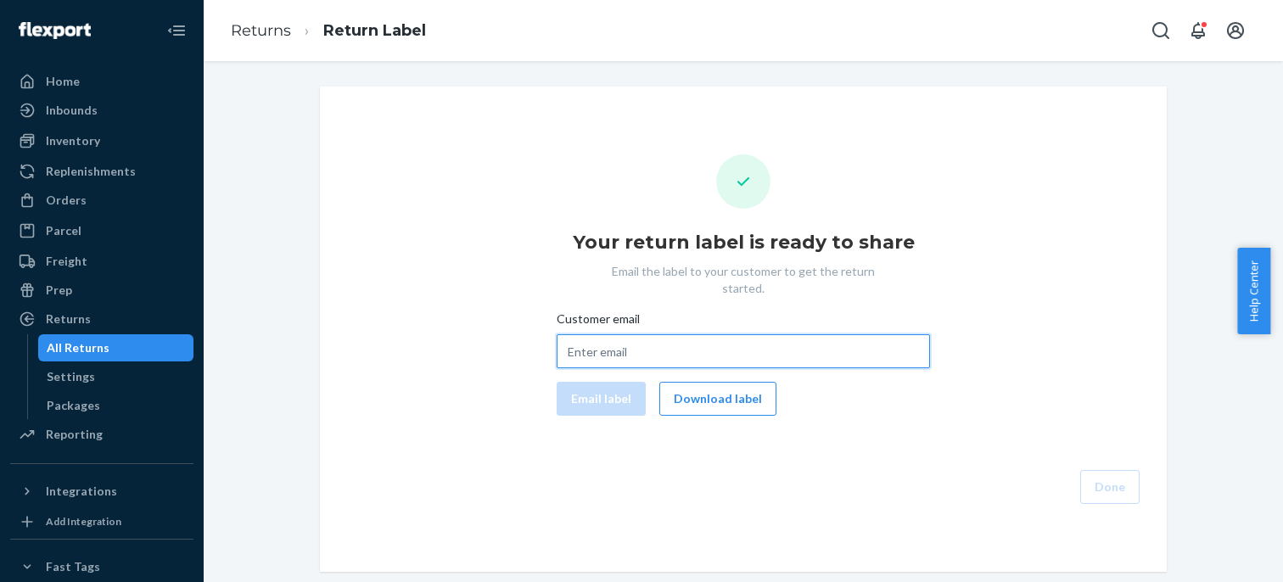
click at [604, 344] on input "Customer email" at bounding box center [742, 351] width 373 height 34
click at [604, 341] on input "Customer email" at bounding box center [742, 351] width 373 height 34
paste input "amy10cr@gmail.com"
type input "amy10cr@gmail.com"
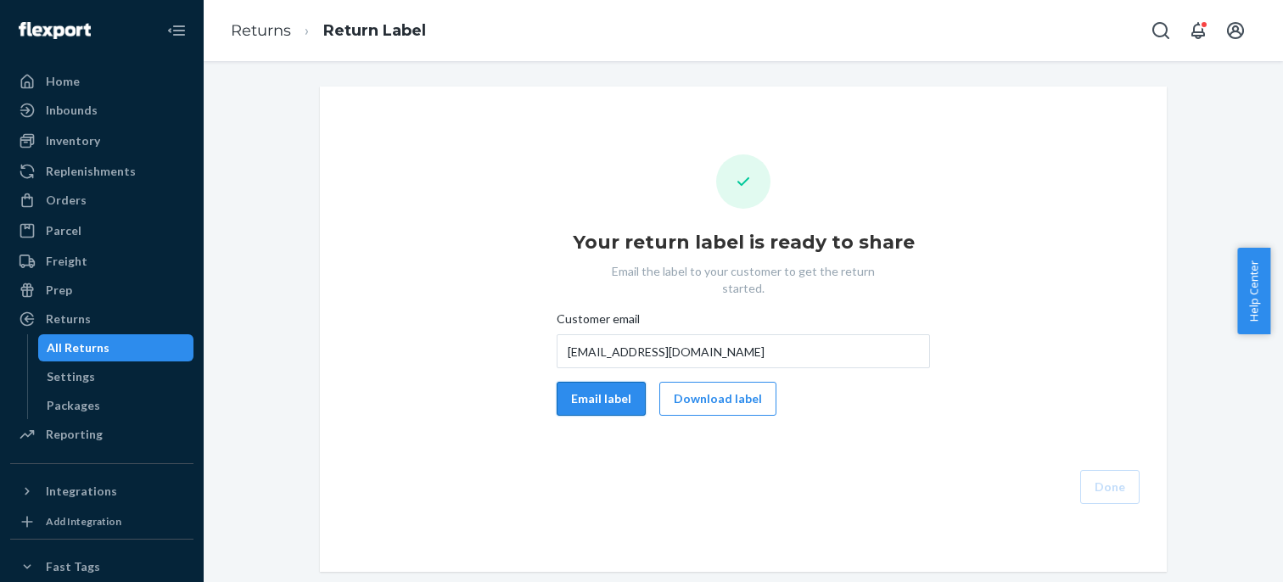
click at [579, 388] on button "Email label" at bounding box center [600, 399] width 89 height 34
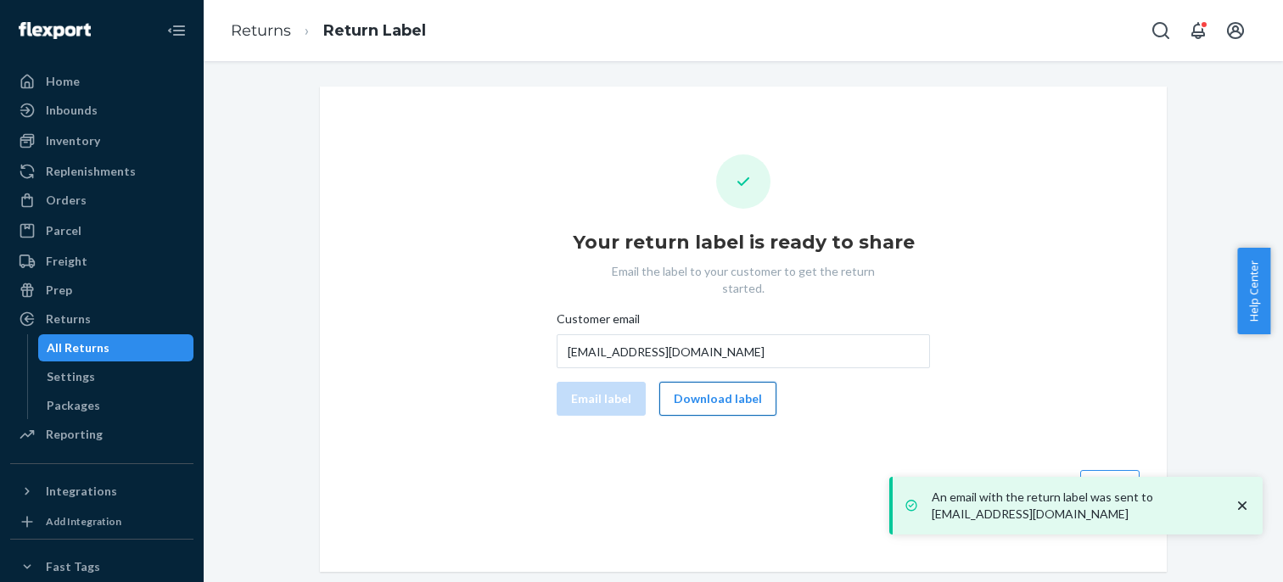
click at [737, 384] on button "Download label" at bounding box center [717, 399] width 117 height 34
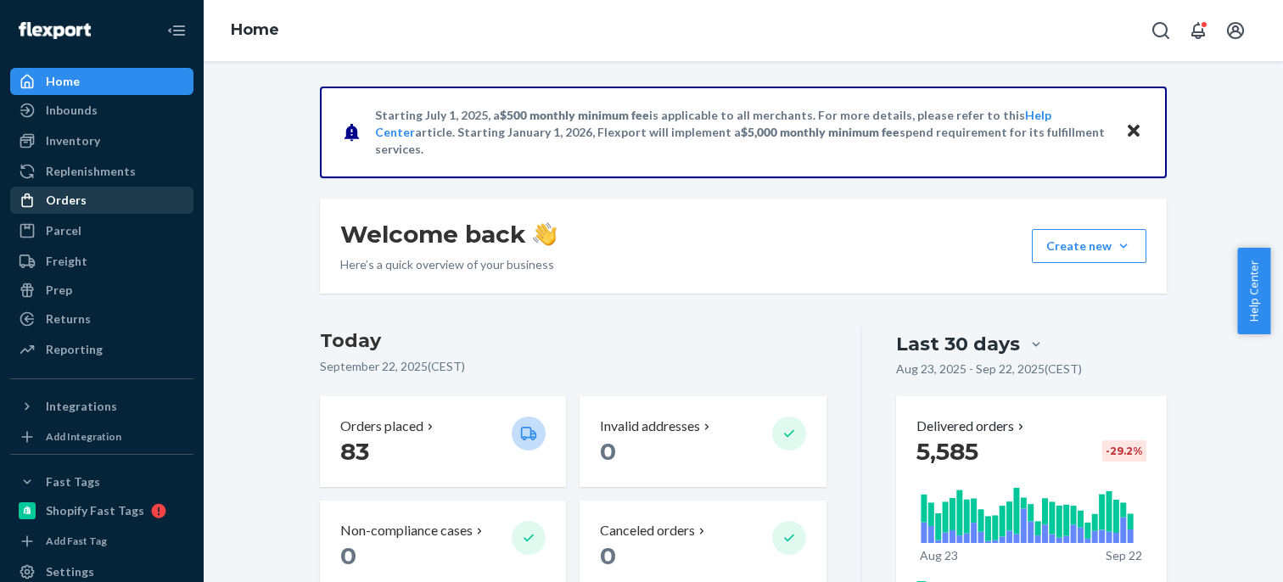
click at [118, 199] on div "Orders" at bounding box center [102, 200] width 180 height 24
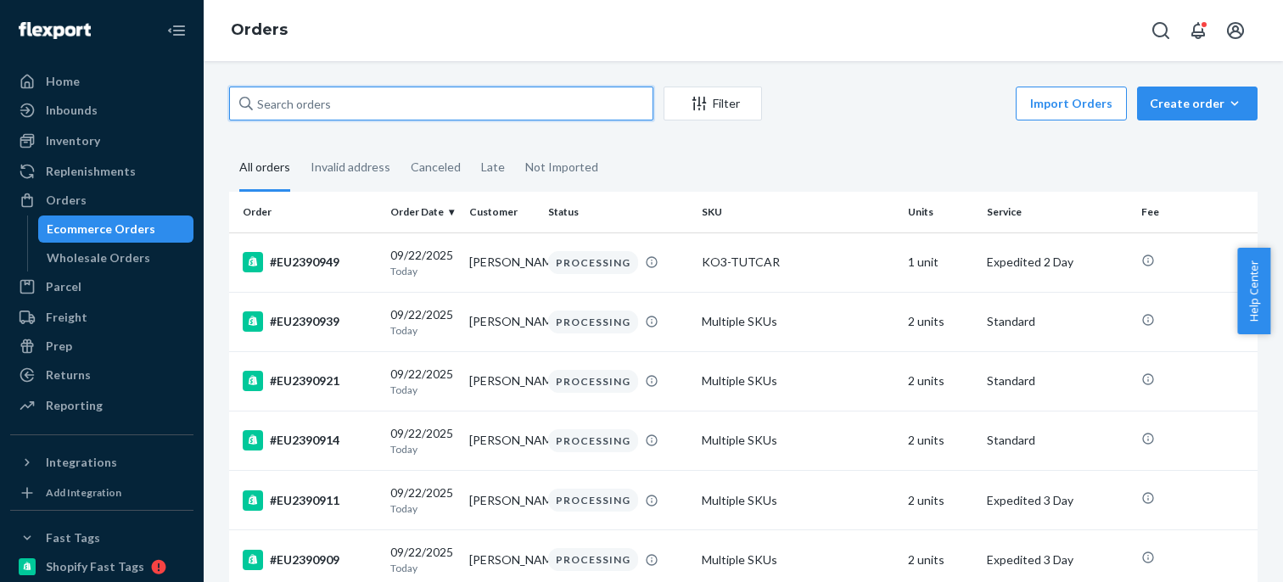
click at [349, 98] on input "text" at bounding box center [441, 104] width 424 height 34
paste input "#EU2376252"
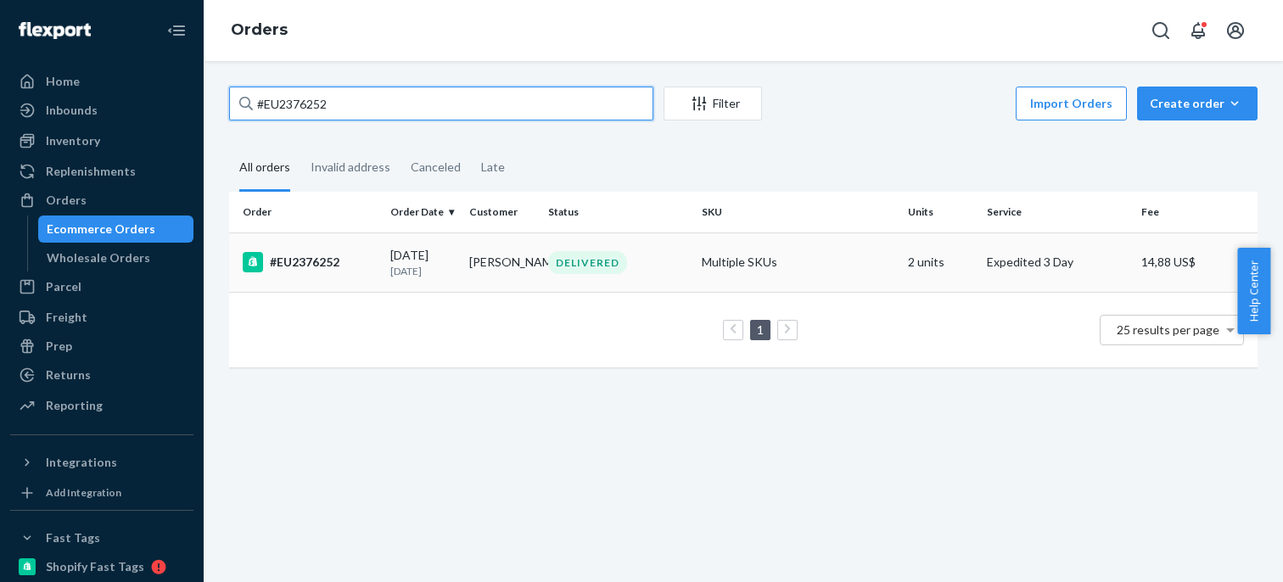
type input "#EU2376252"
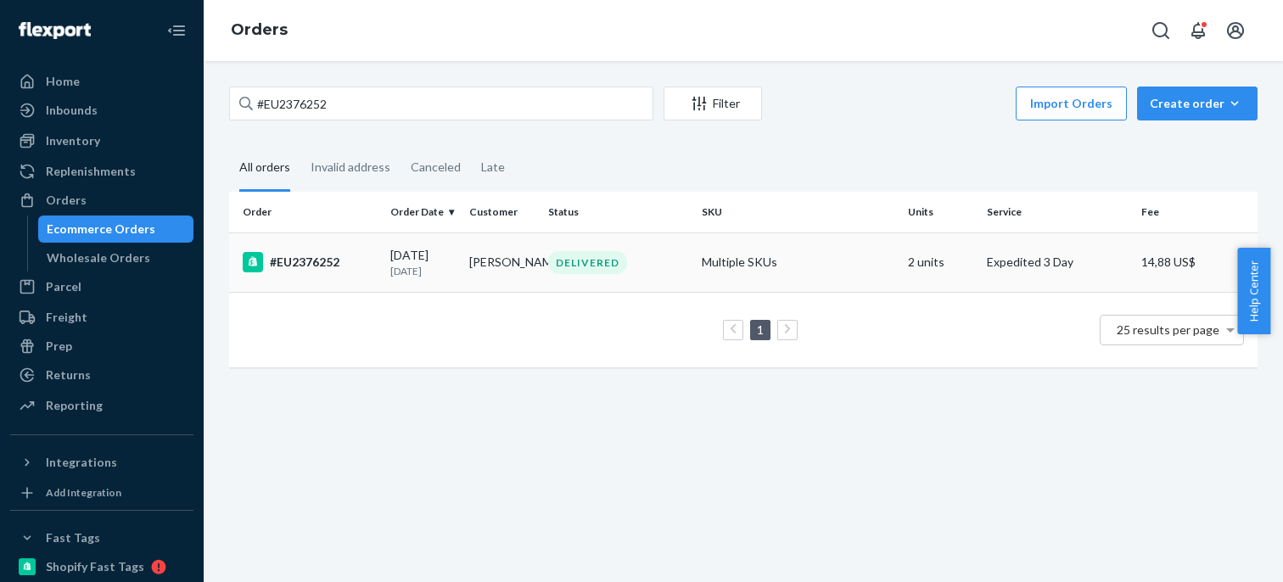
click at [310, 259] on div "#EU2376252" at bounding box center [310, 262] width 134 height 20
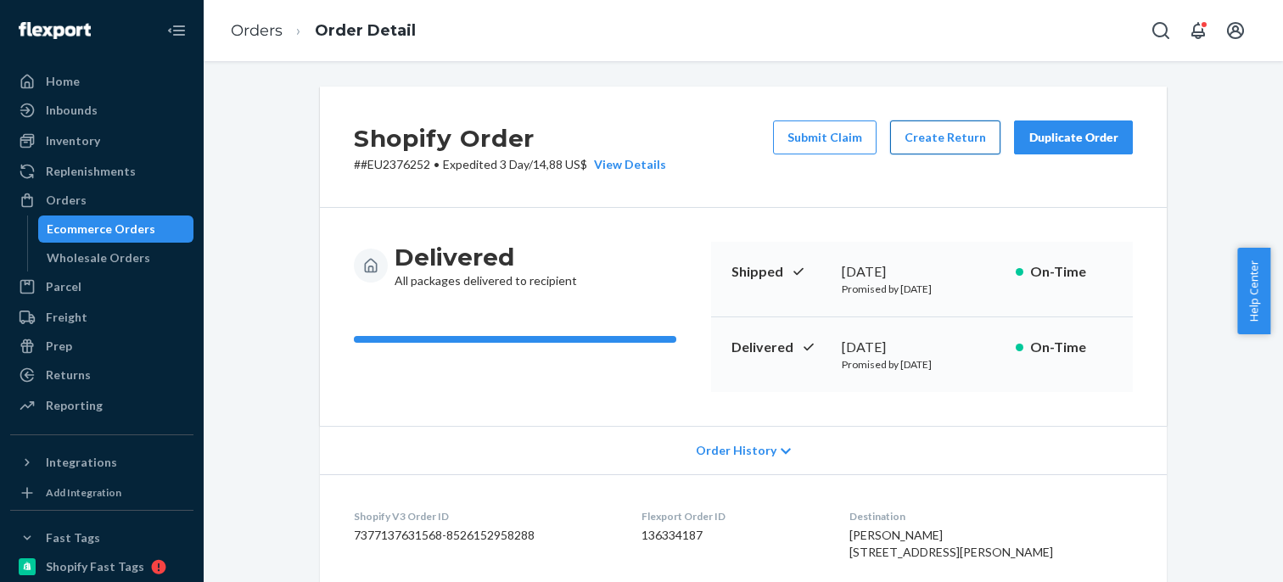
click at [948, 137] on button "Create Return" at bounding box center [945, 137] width 110 height 34
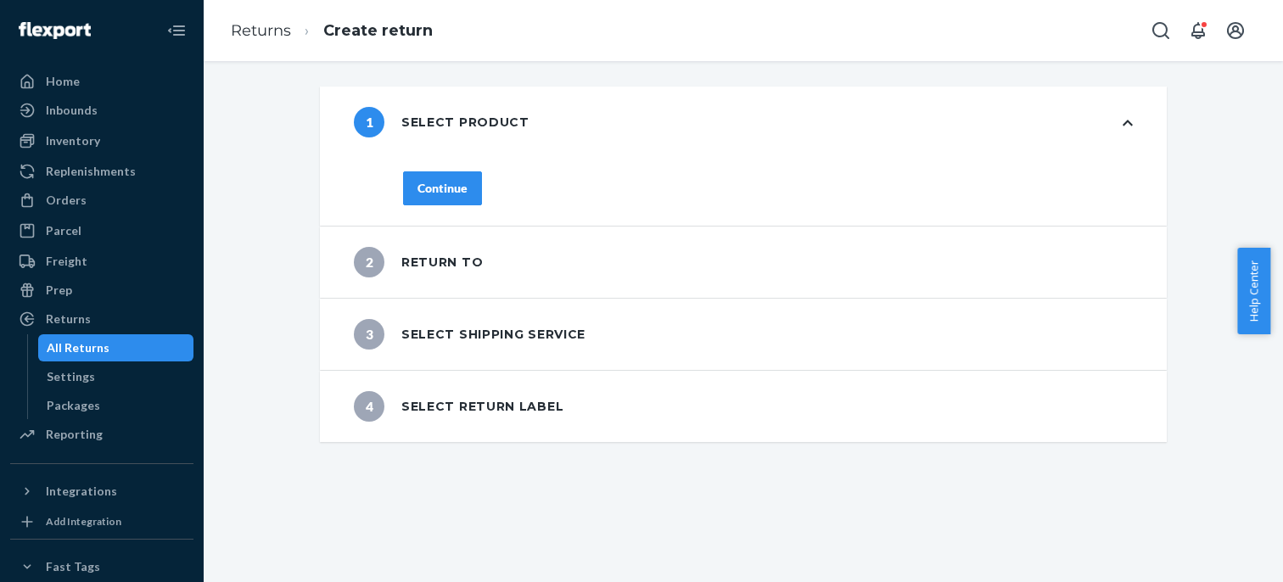
click at [92, 344] on div "All Returns" at bounding box center [78, 347] width 63 height 17
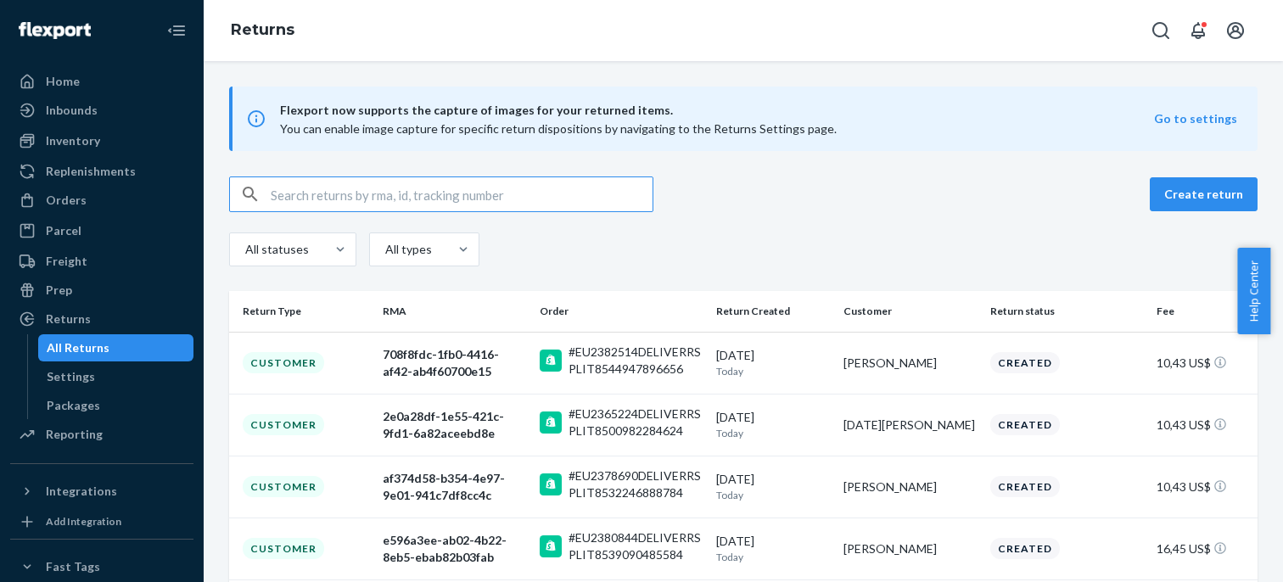
click at [302, 192] on input "text" at bounding box center [462, 194] width 382 height 34
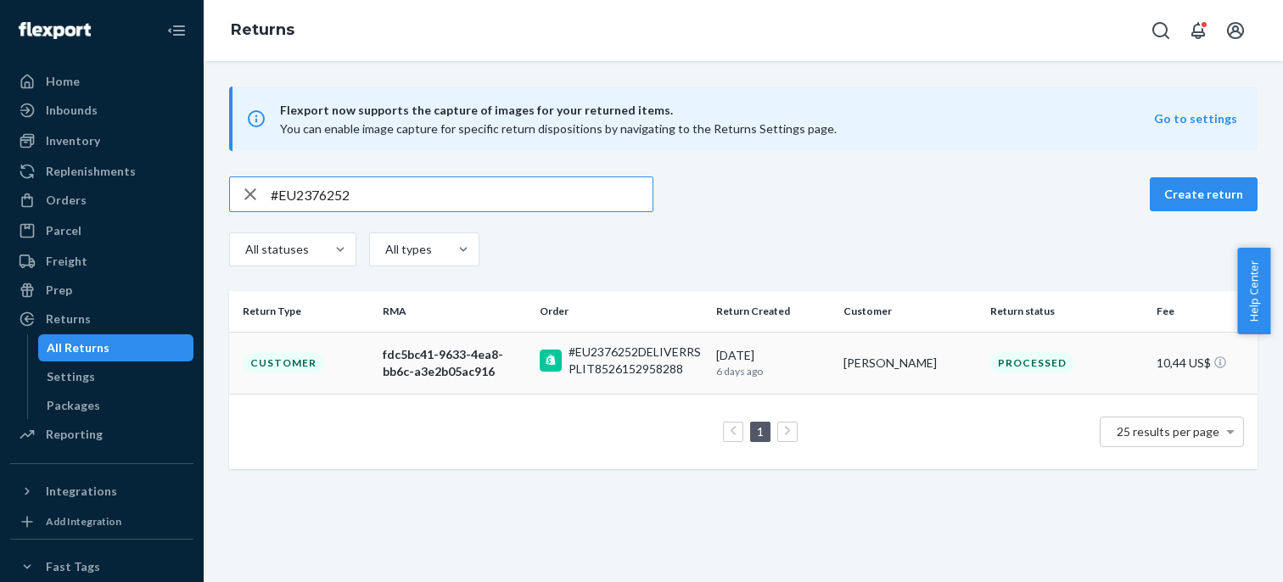
type input "#EU2376252"
click at [366, 368] on td "Customer" at bounding box center [302, 363] width 147 height 62
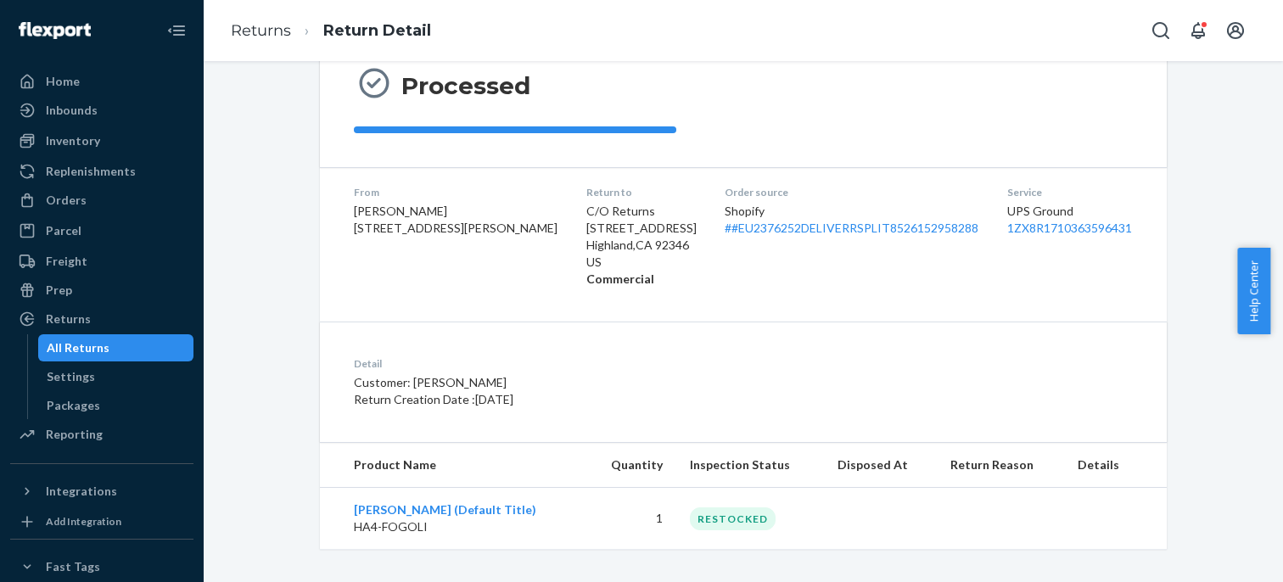
scroll to position [184, 0]
